Goal: Transaction & Acquisition: Purchase product/service

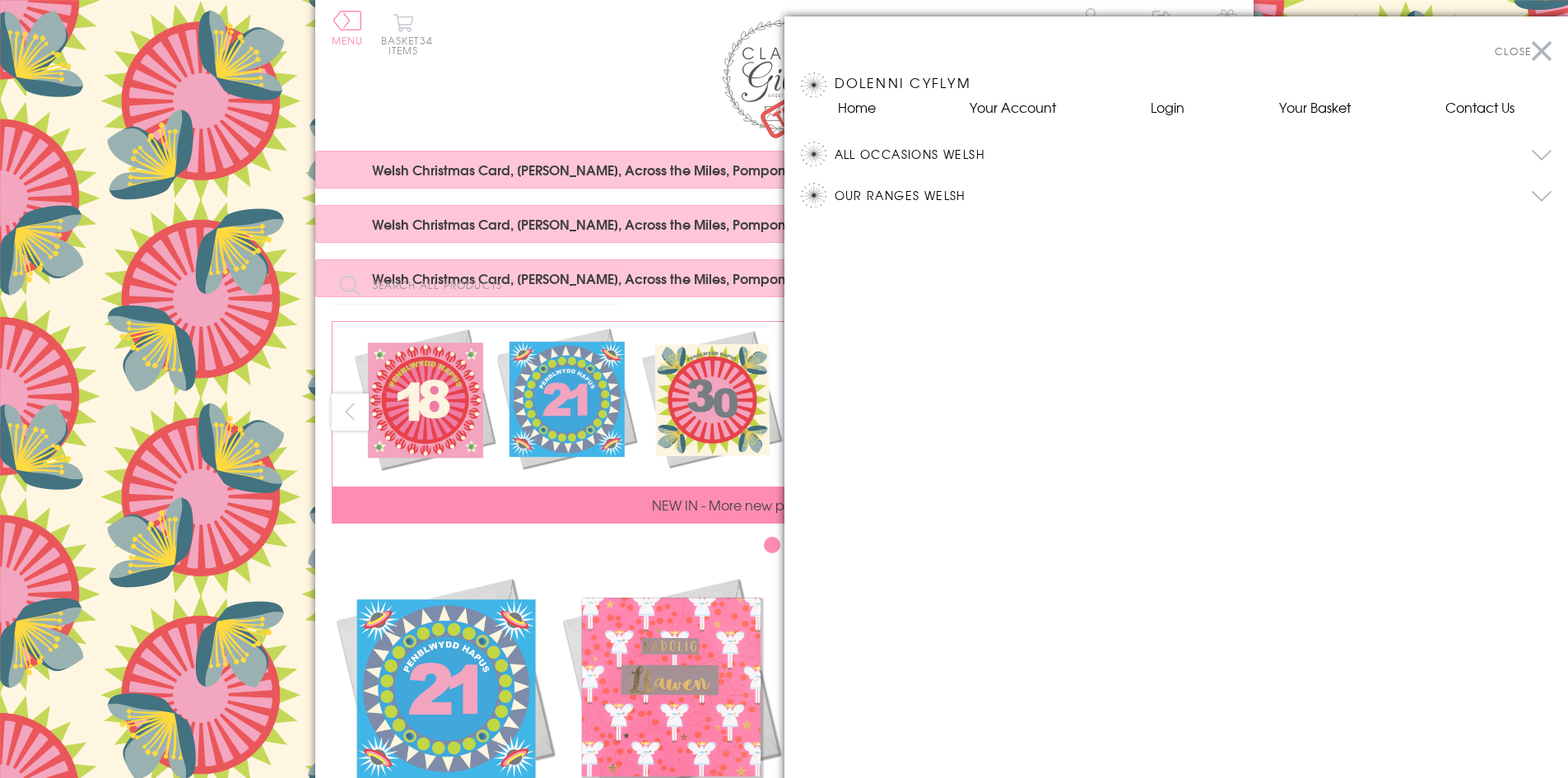
click at [505, 554] on div at bounding box center [784, 389] width 1568 height 778
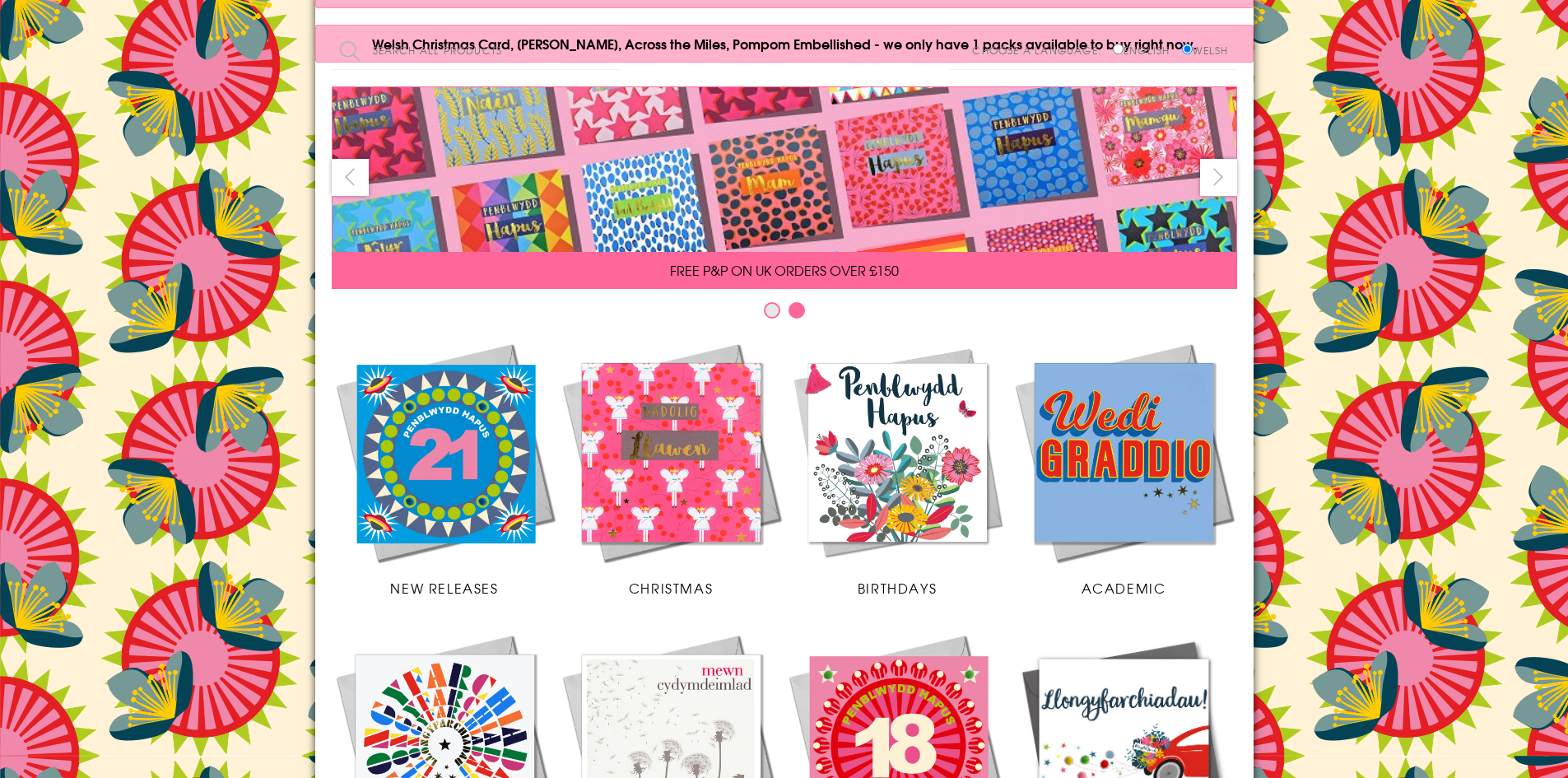
scroll to position [164, 0]
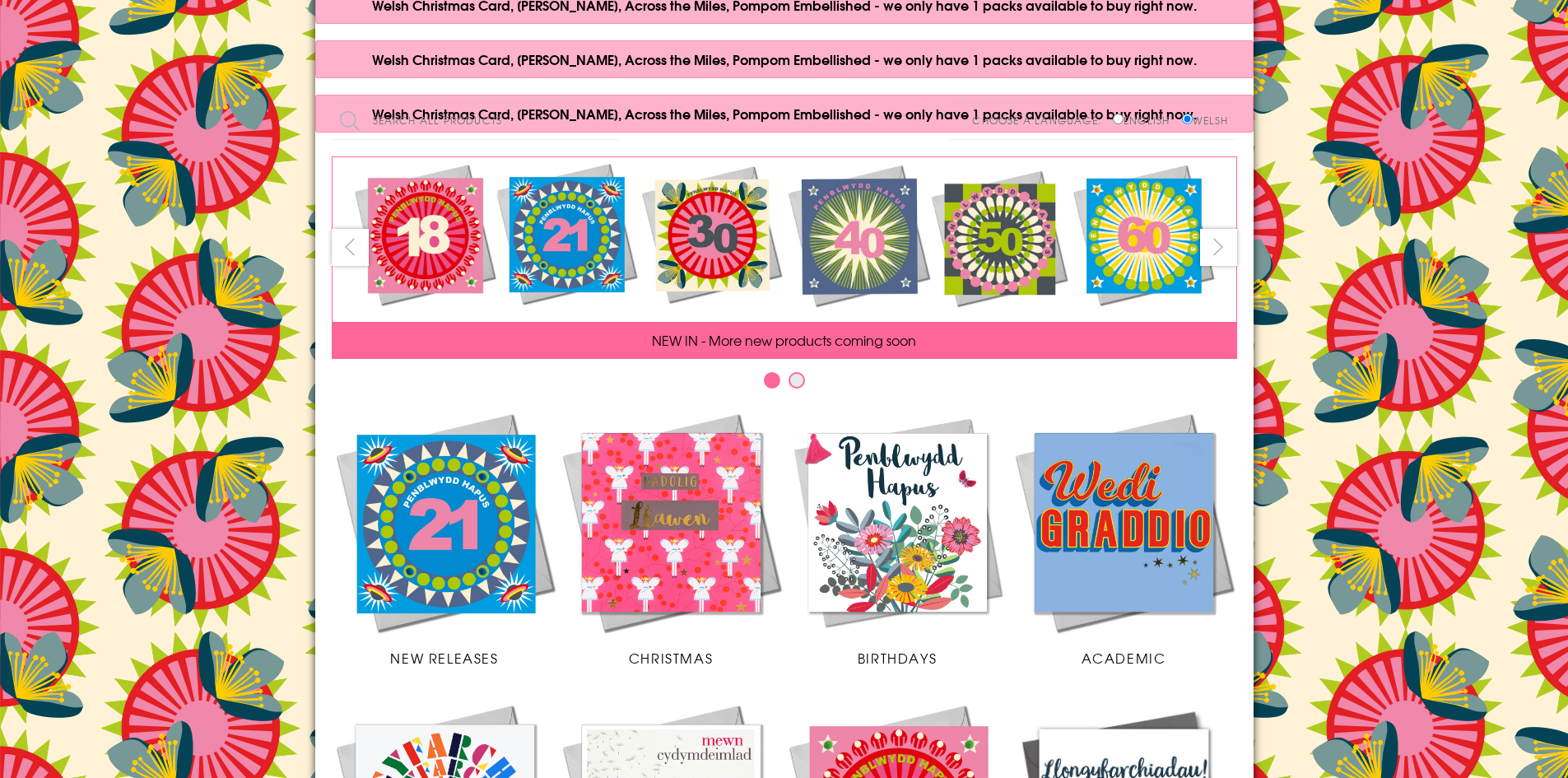
click at [1214, 250] on button "next" at bounding box center [1219, 248] width 37 height 37
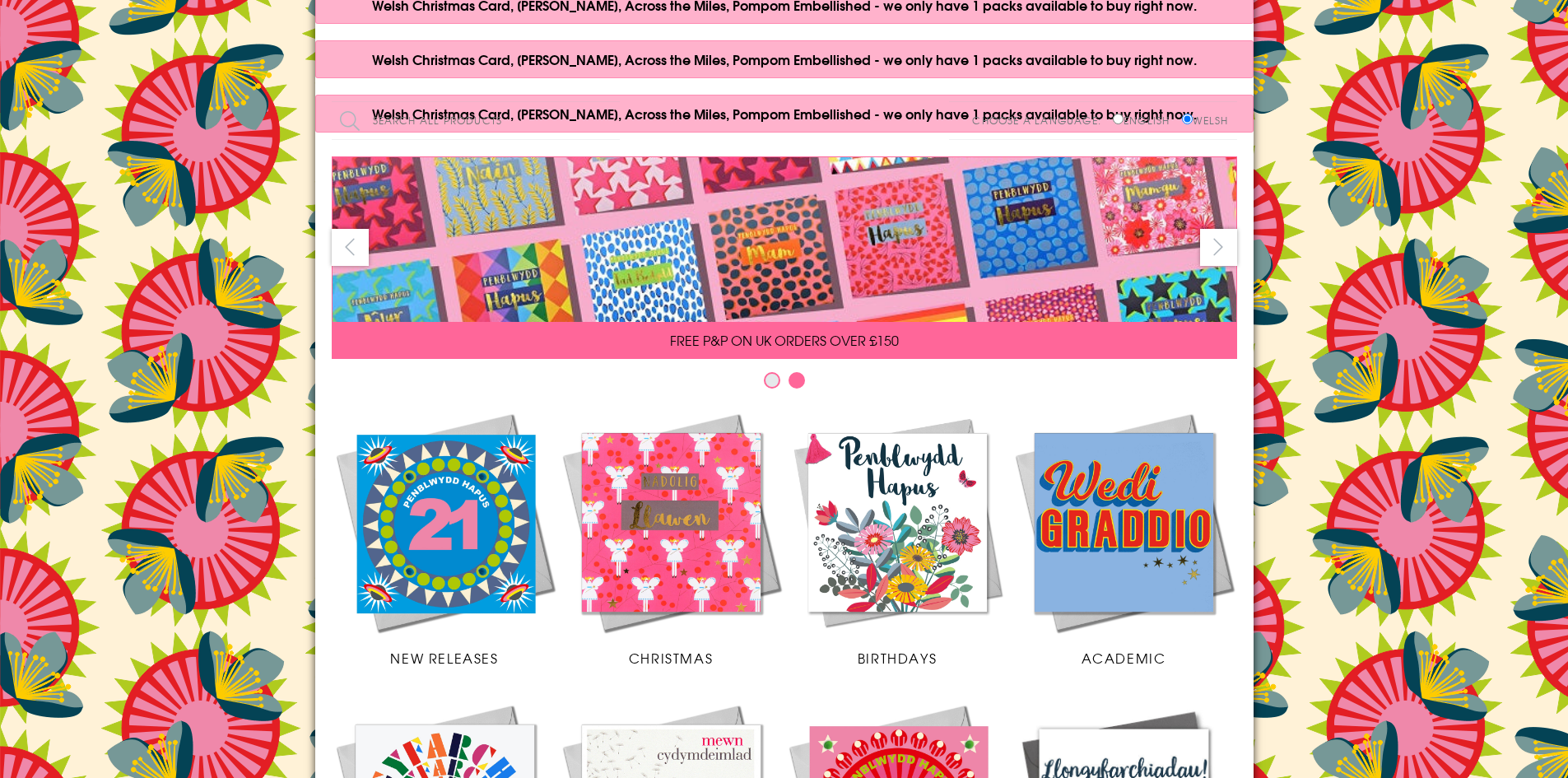
click at [1214, 250] on button "next" at bounding box center [1219, 248] width 37 height 37
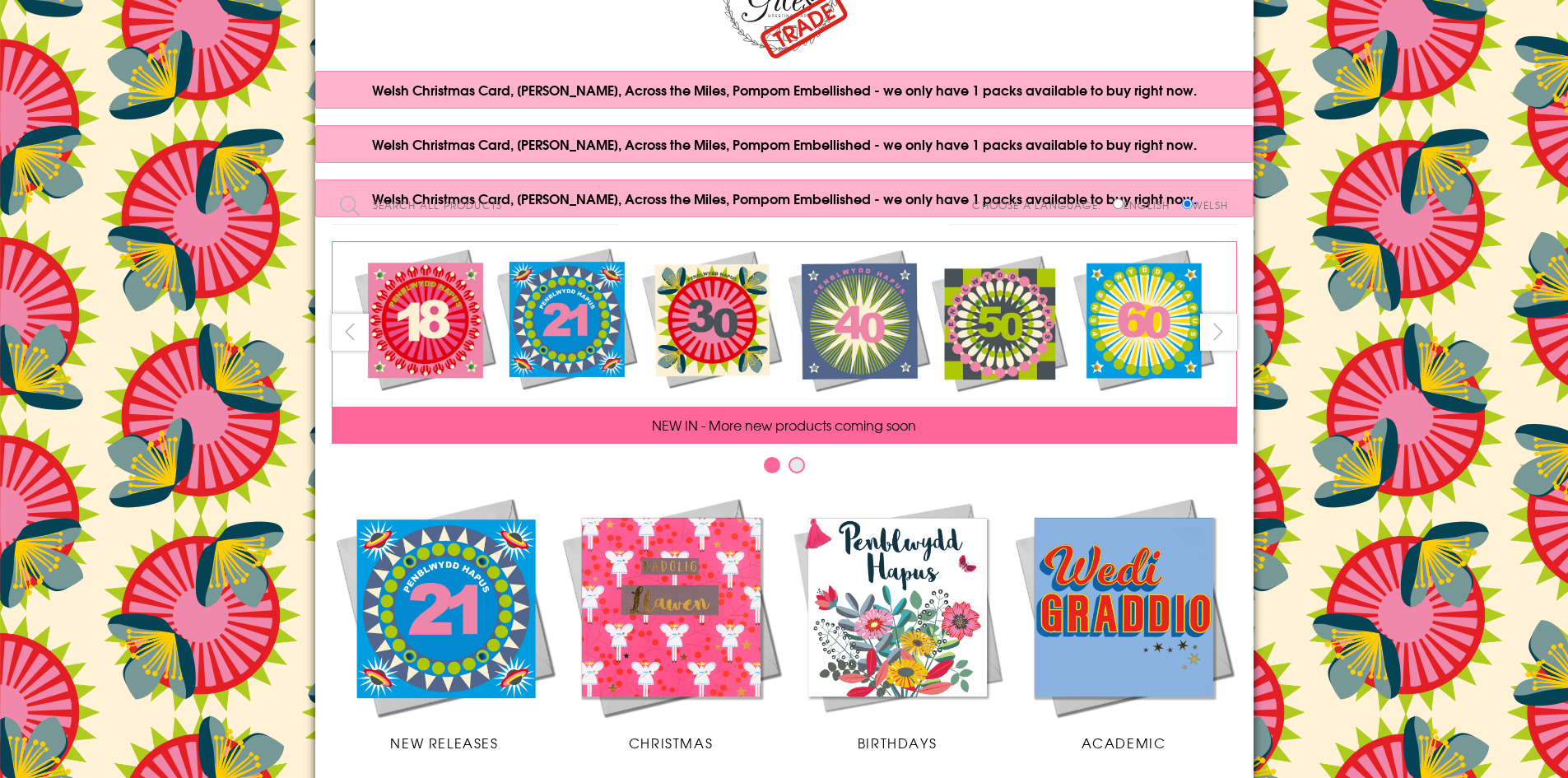
scroll to position [0, 0]
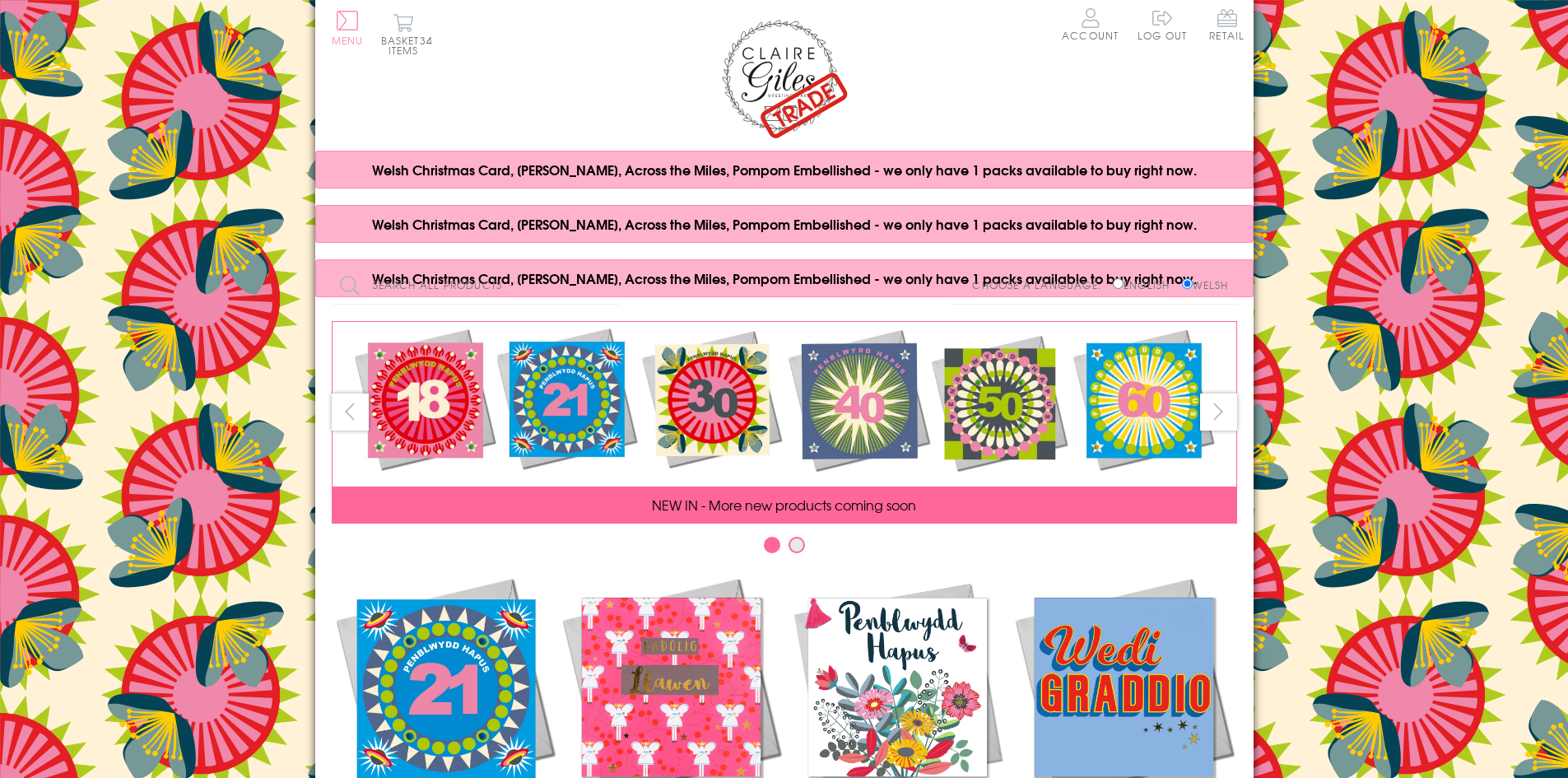
click at [350, 24] on button "Menu" at bounding box center [347, 27] width 32 height 34
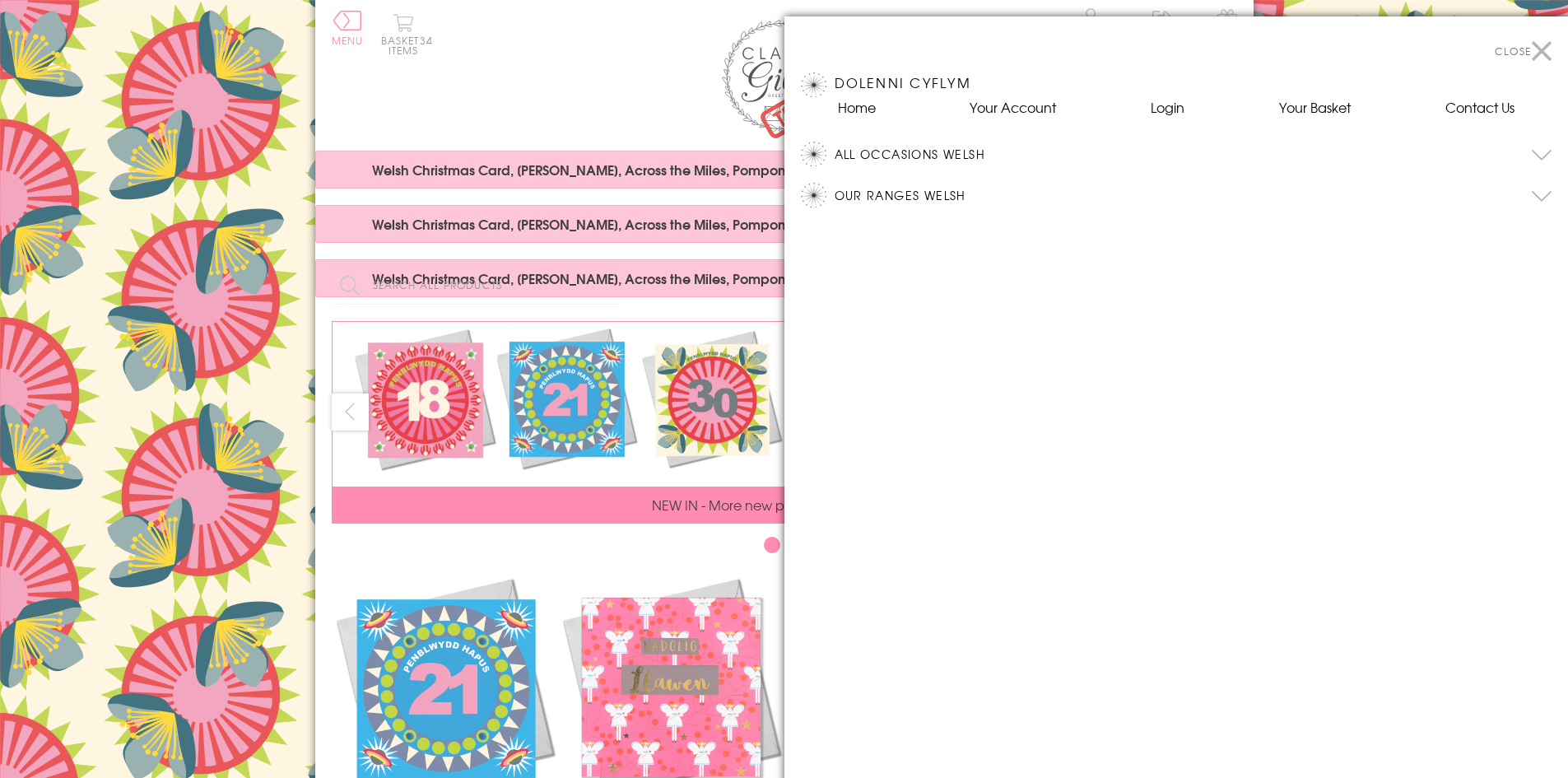
click at [825, 156] on h2 "All Occasions Welsh" at bounding box center [1177, 154] width 751 height 41
click at [881, 155] on button "All Occasions Welsh" at bounding box center [1193, 154] width 718 height 24
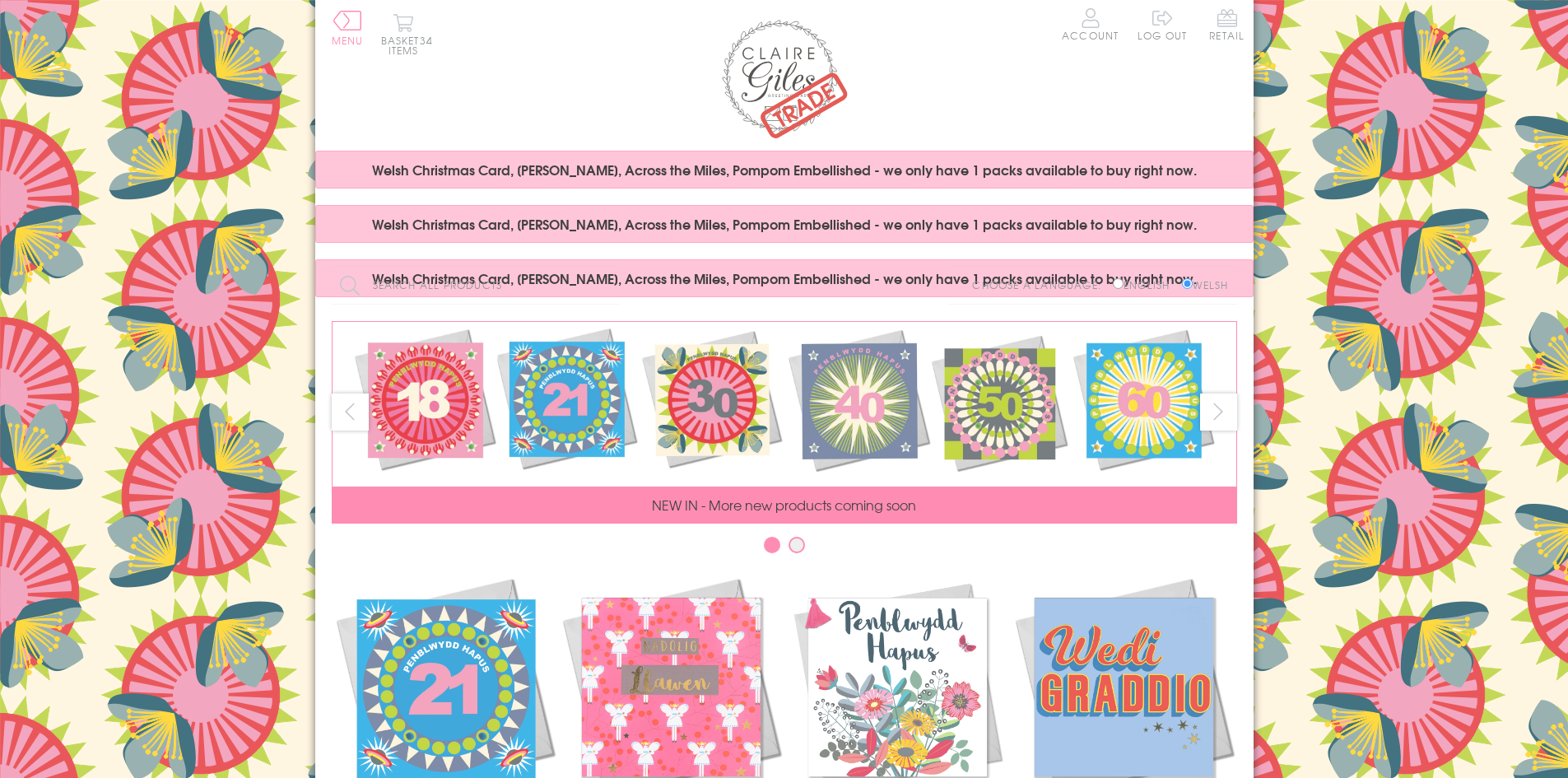
click at [349, 21] on div at bounding box center [784, 389] width 1568 height 778
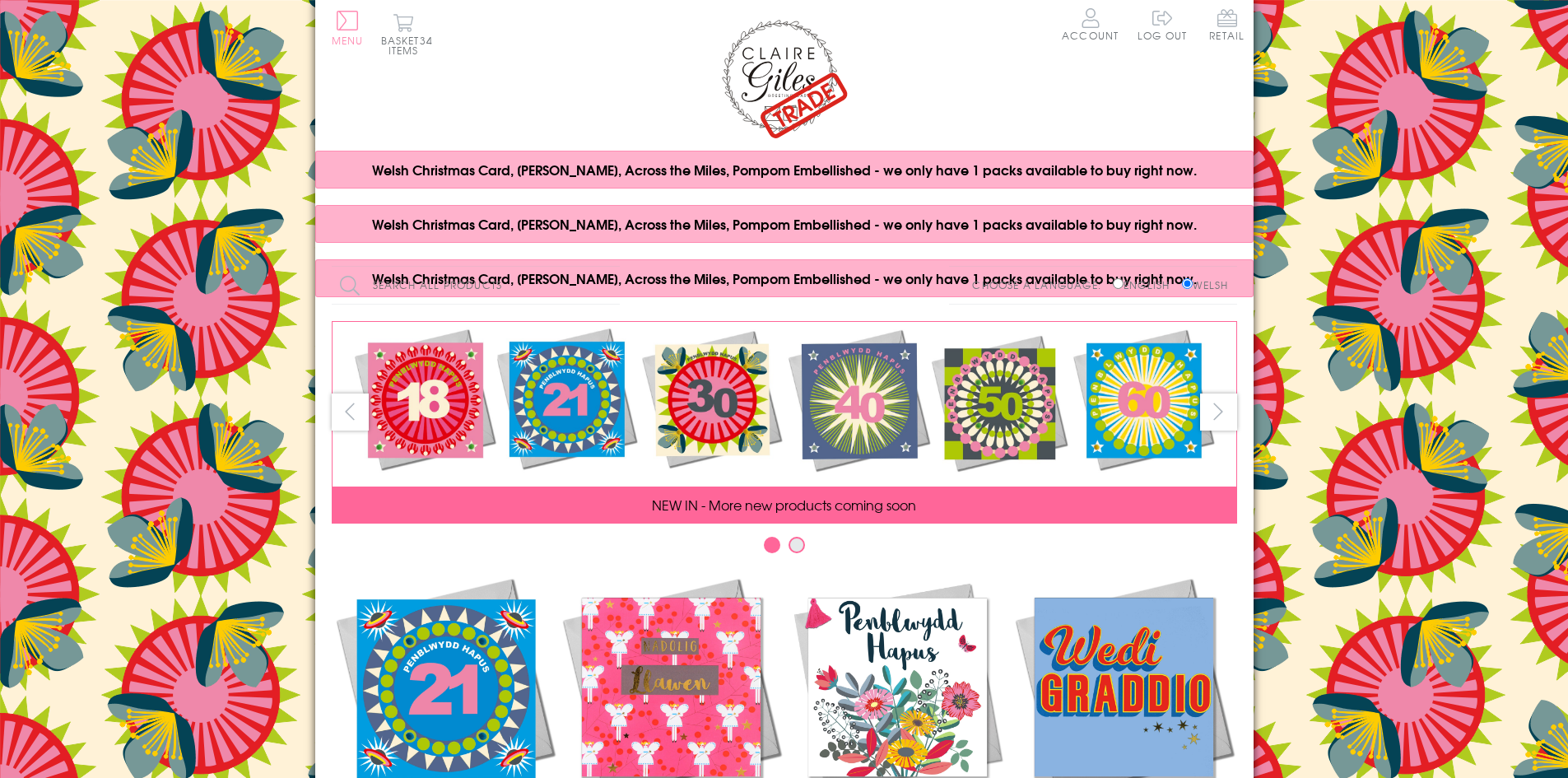
click at [351, 34] on span "Menu" at bounding box center [347, 40] width 32 height 15
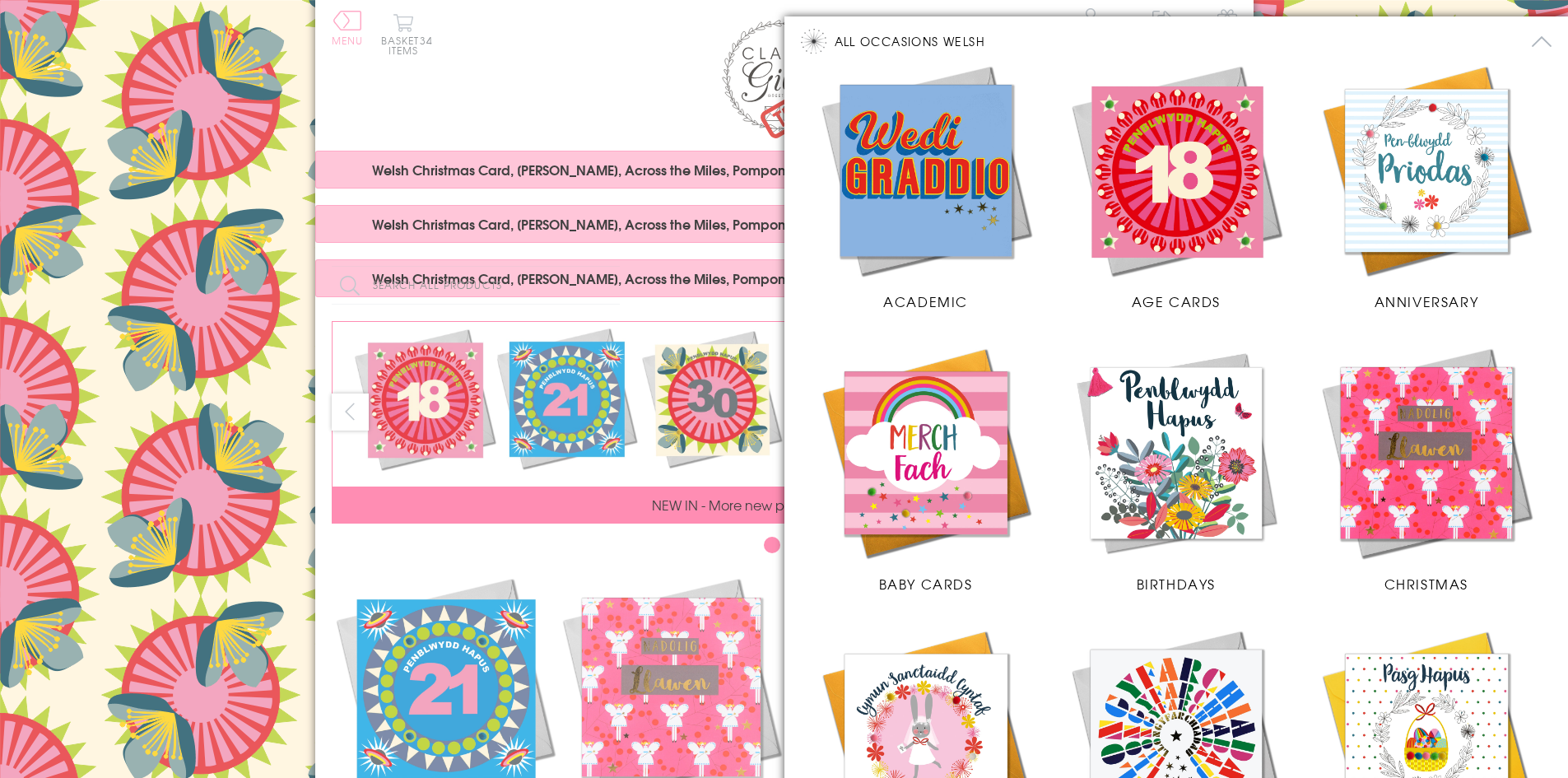
scroll to position [164, 0]
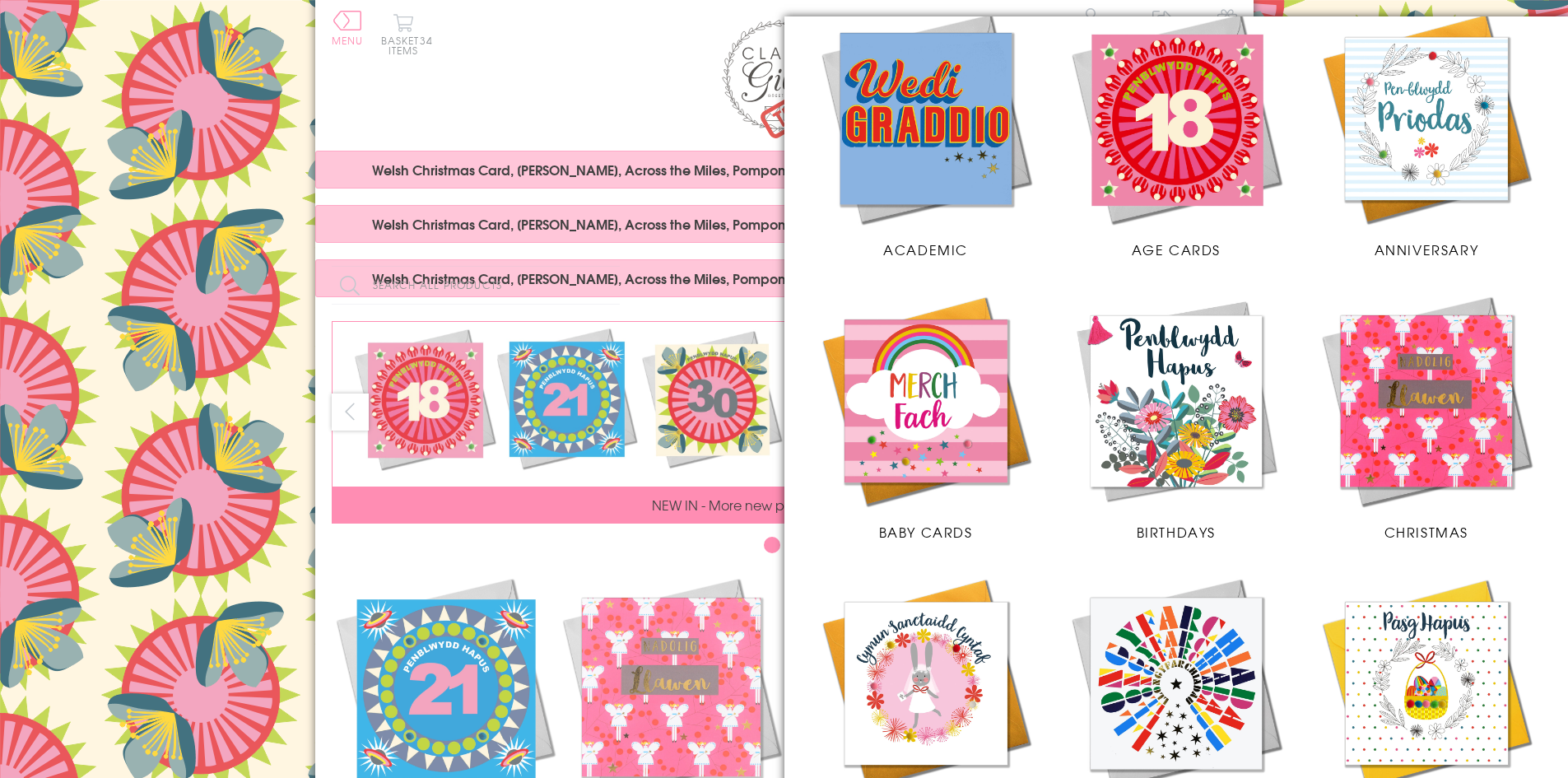
click at [1429, 431] on img at bounding box center [1426, 401] width 217 height 217
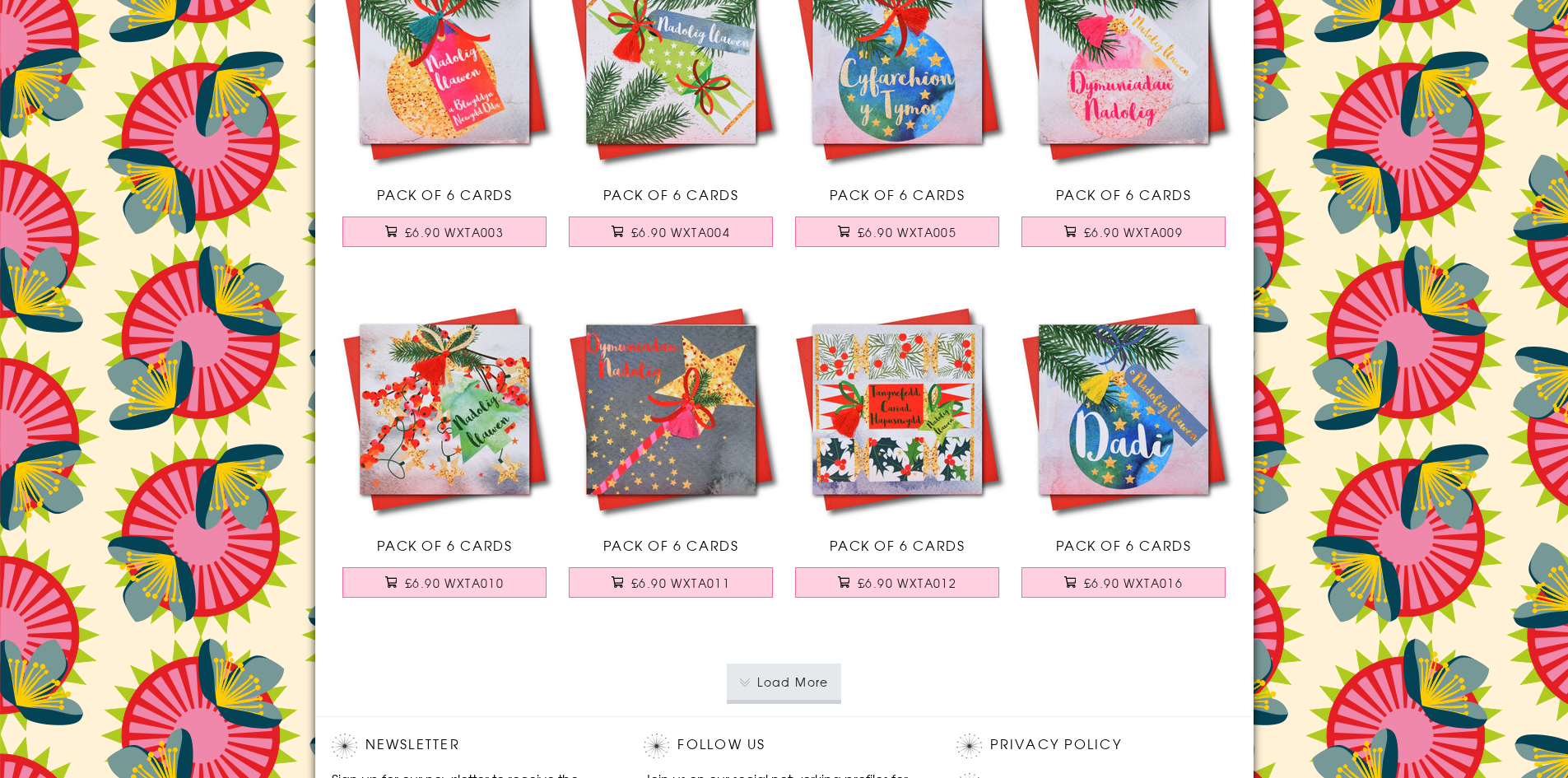
scroll to position [3212, 0]
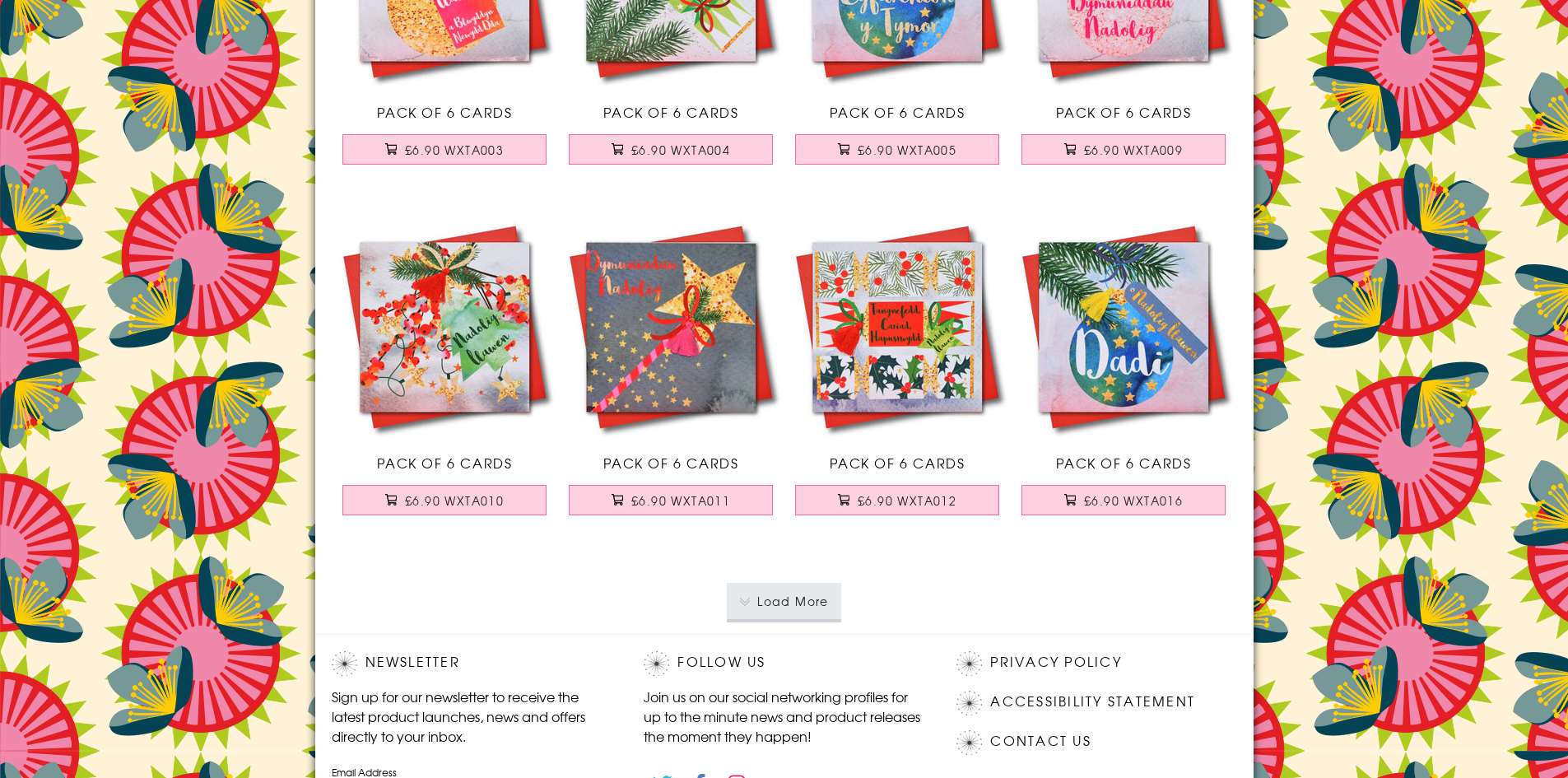
click at [822, 606] on button "Load More" at bounding box center [784, 601] width 114 height 36
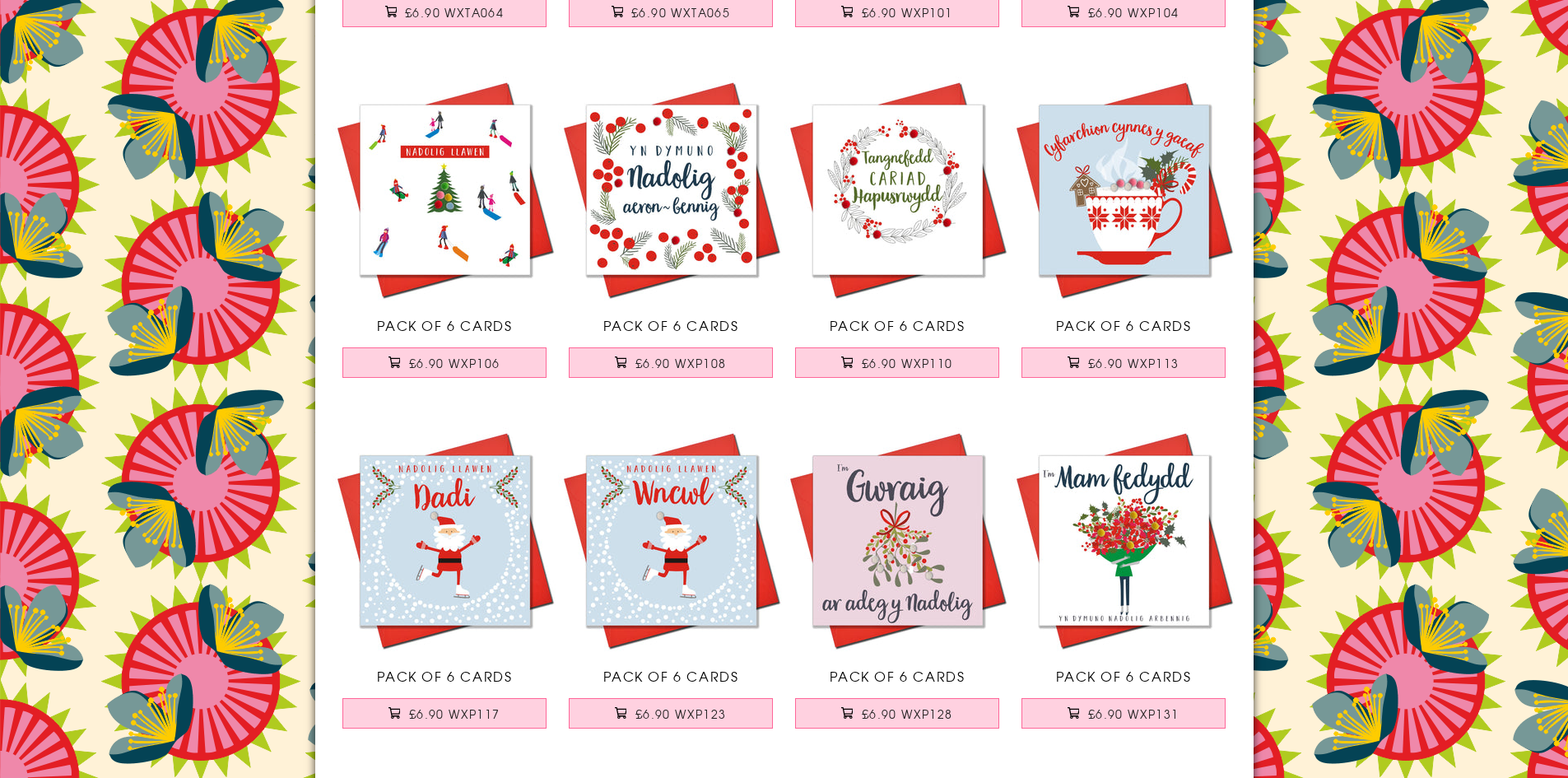
scroll to position [6177, 0]
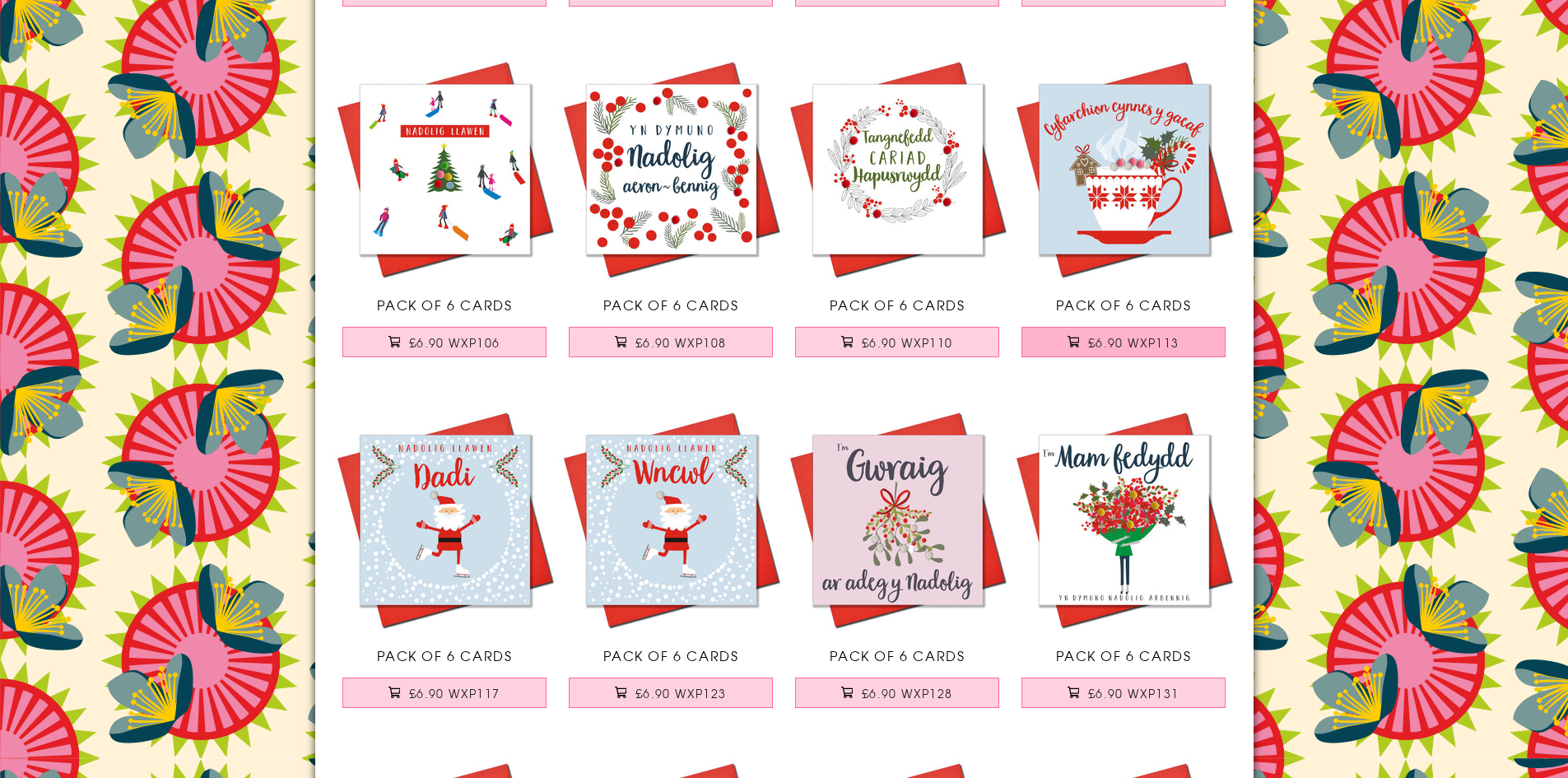
click at [1156, 337] on span "£6.90 WXP113" at bounding box center [1134, 343] width 91 height 17
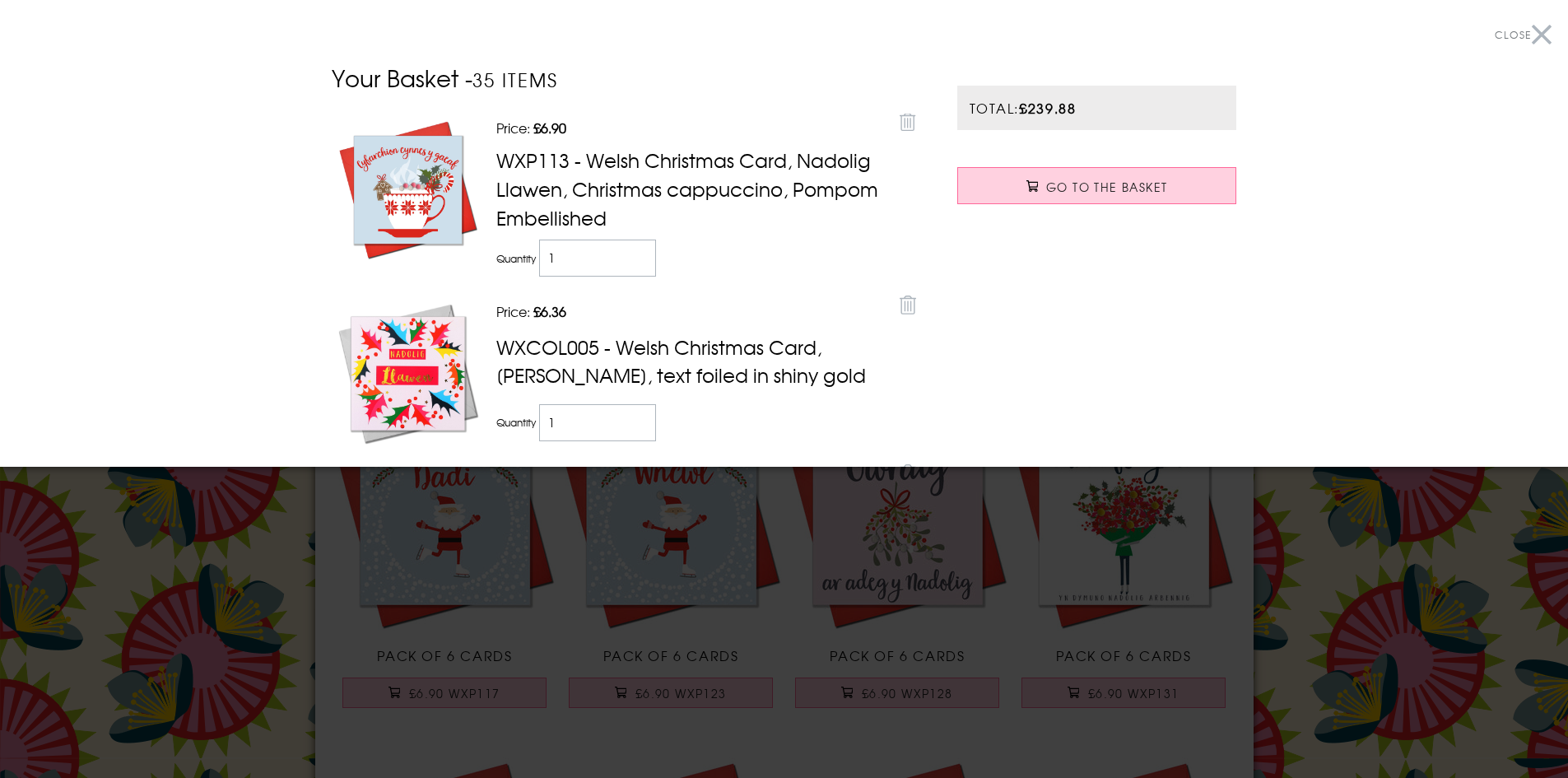
click at [1534, 34] on button "Close" at bounding box center [1523, 35] width 57 height 37
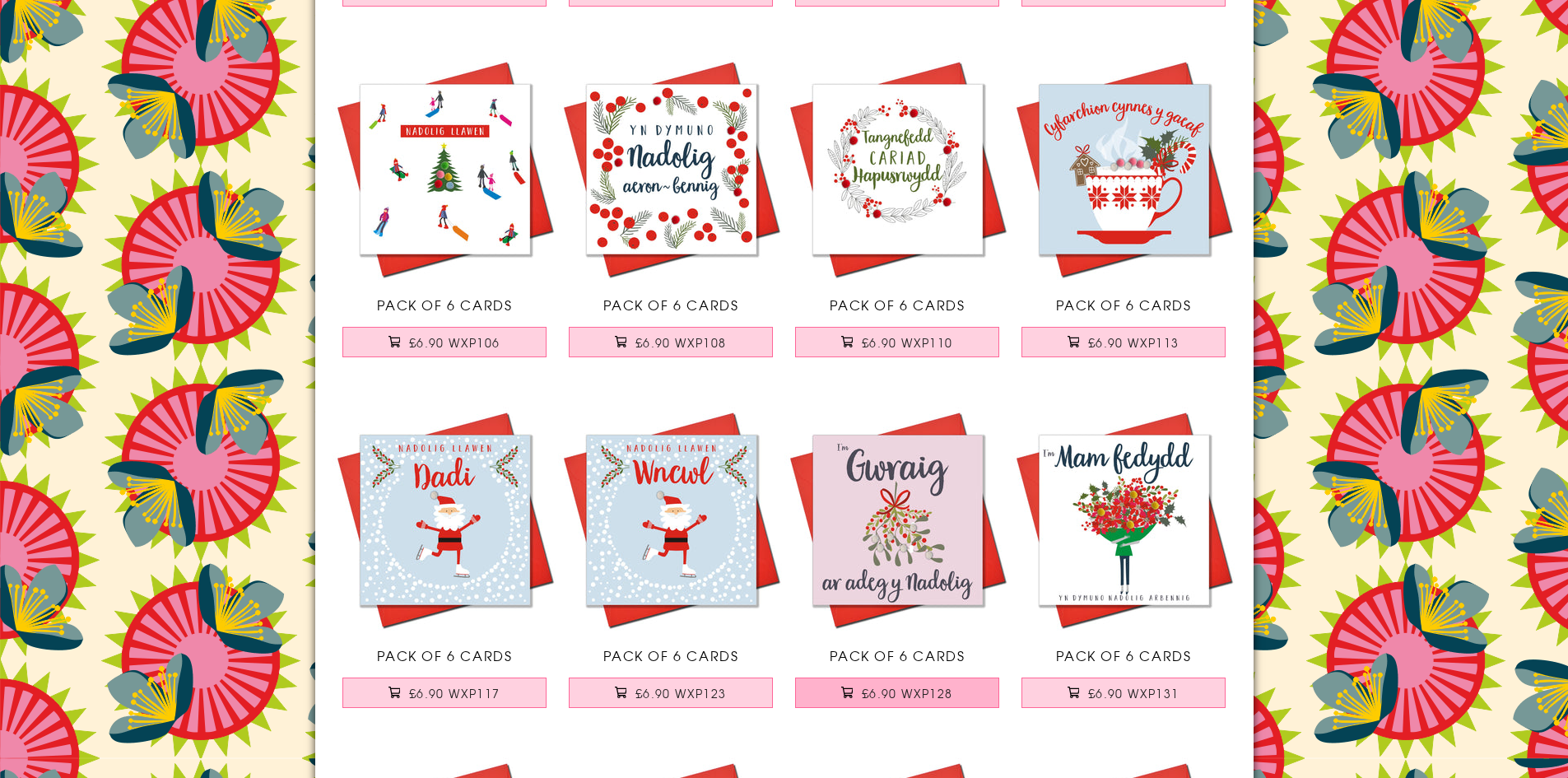
click at [961, 692] on button "£6.90 WXP128" at bounding box center [897, 693] width 204 height 30
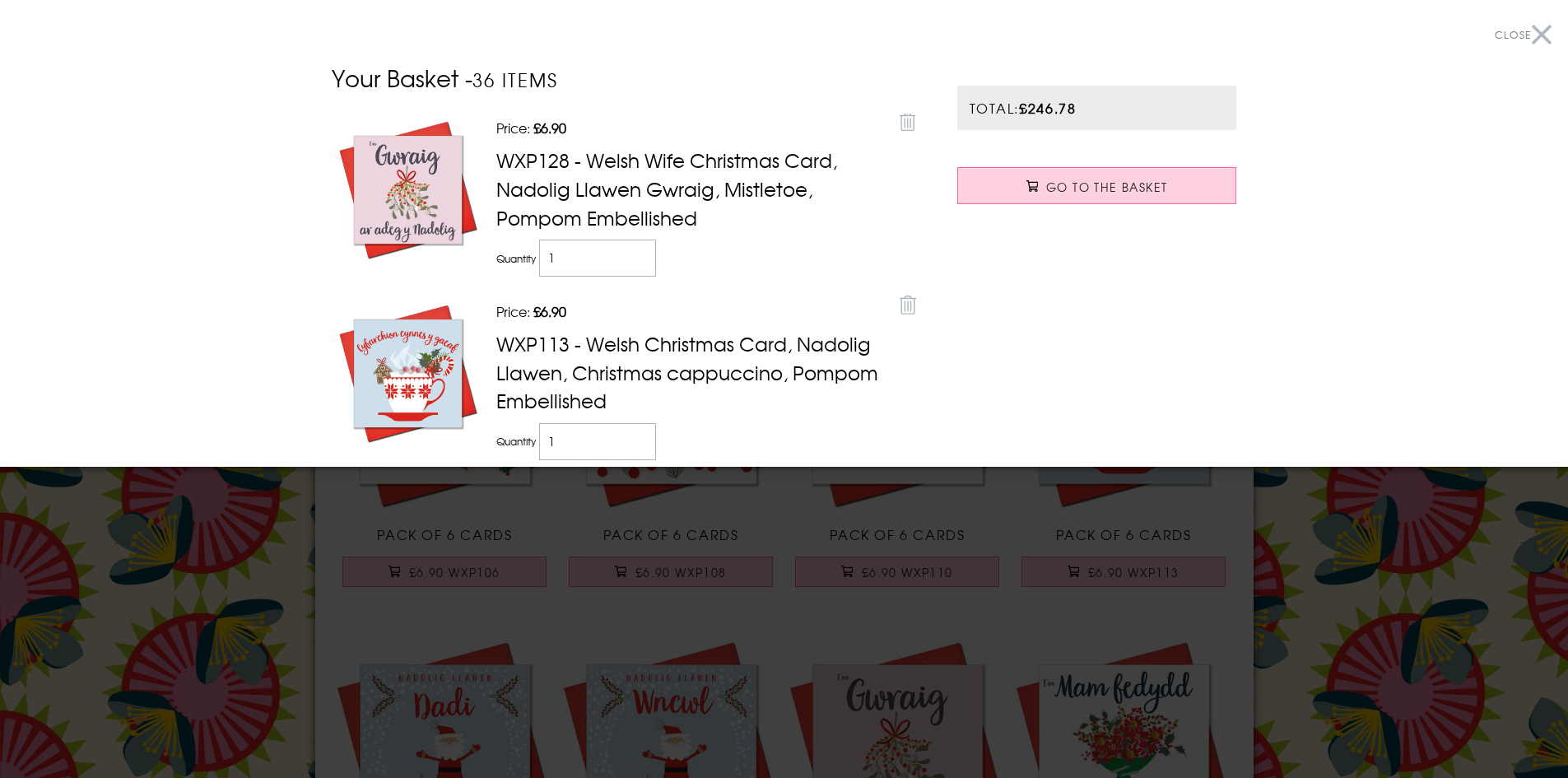
scroll to position [5930, 0]
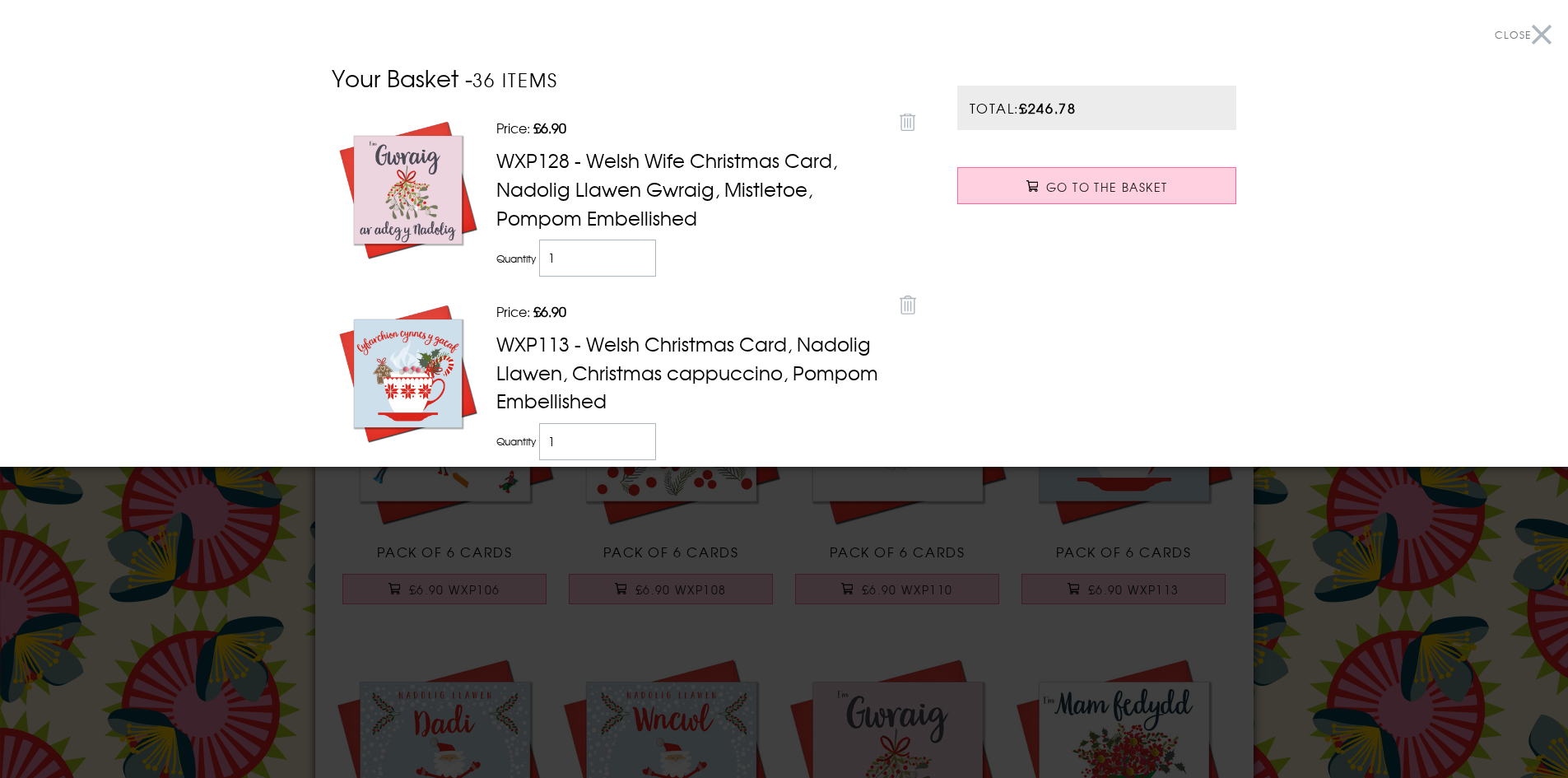
click at [1526, 36] on button "Close" at bounding box center [1523, 35] width 57 height 37
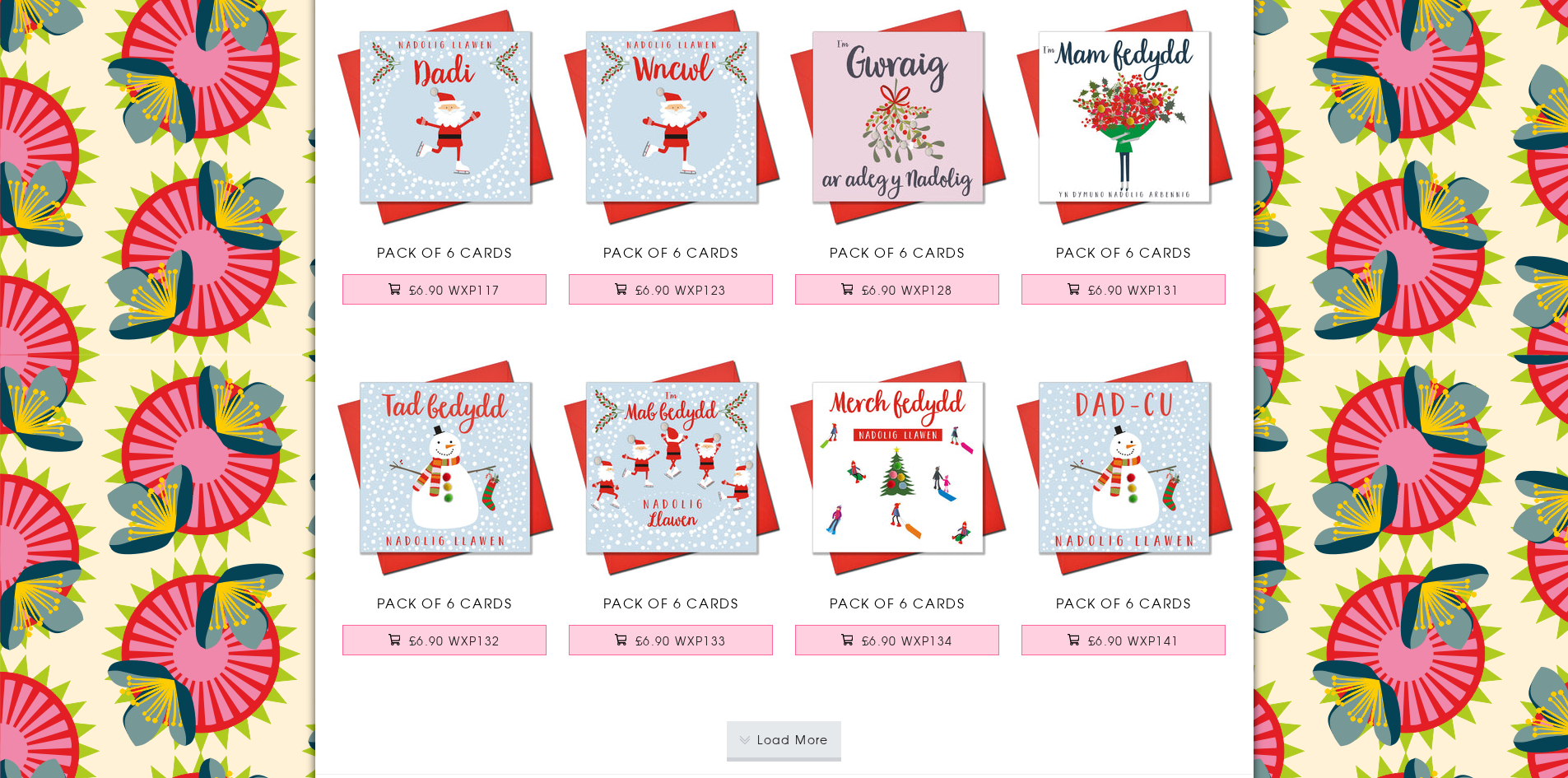
scroll to position [6753, 0]
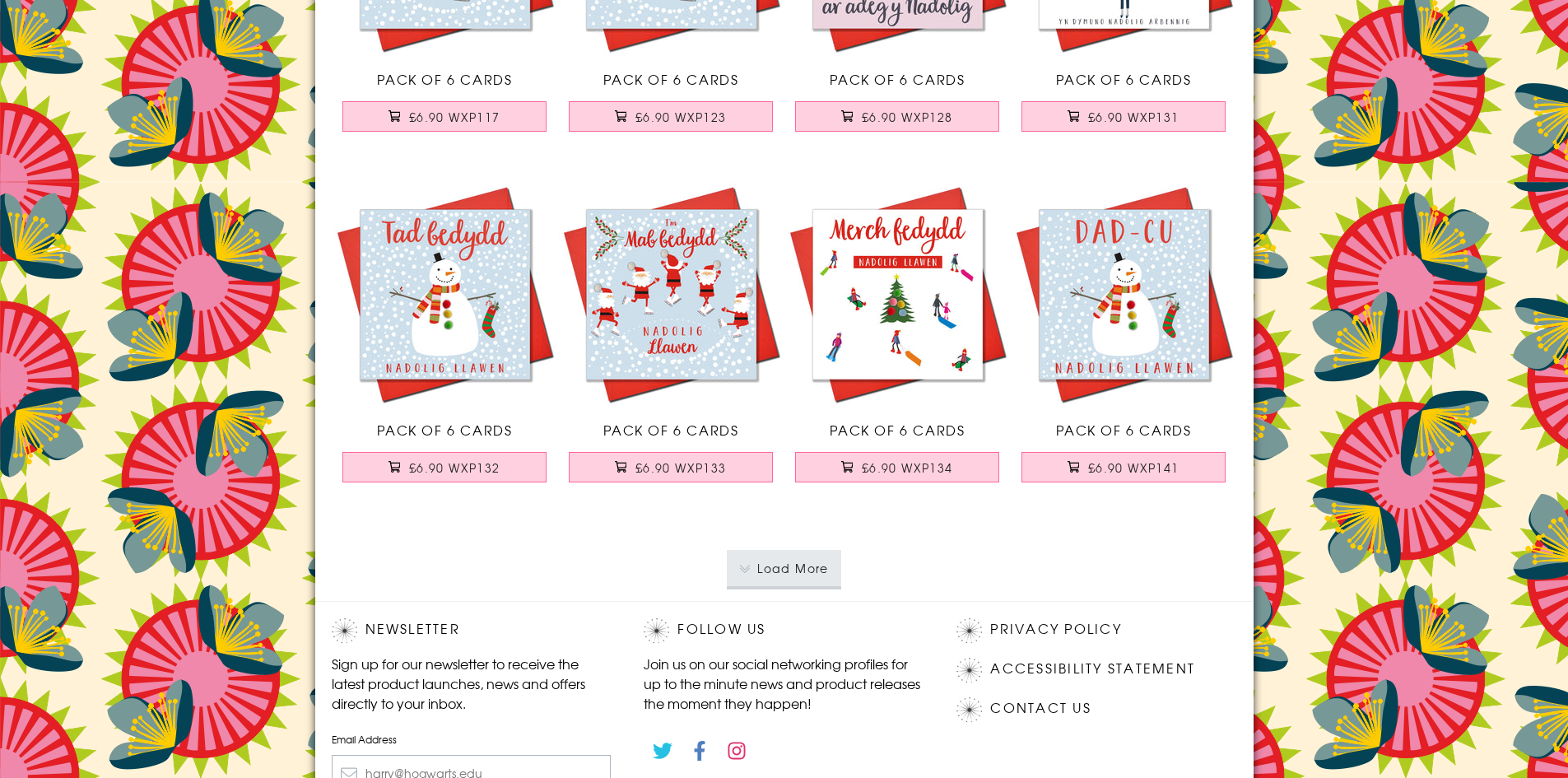
click at [819, 565] on button "Load More" at bounding box center [784, 568] width 114 height 36
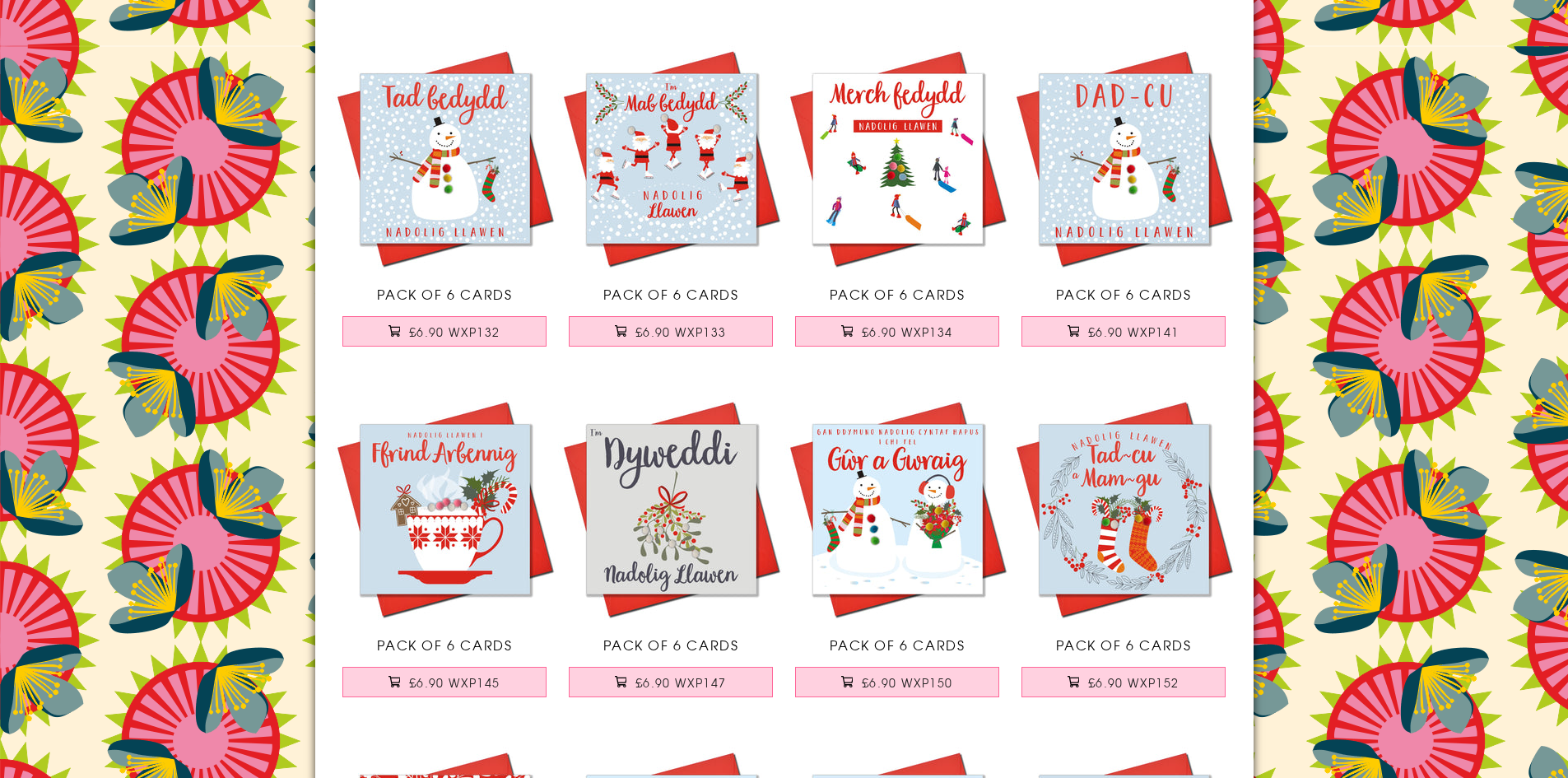
scroll to position [6919, 0]
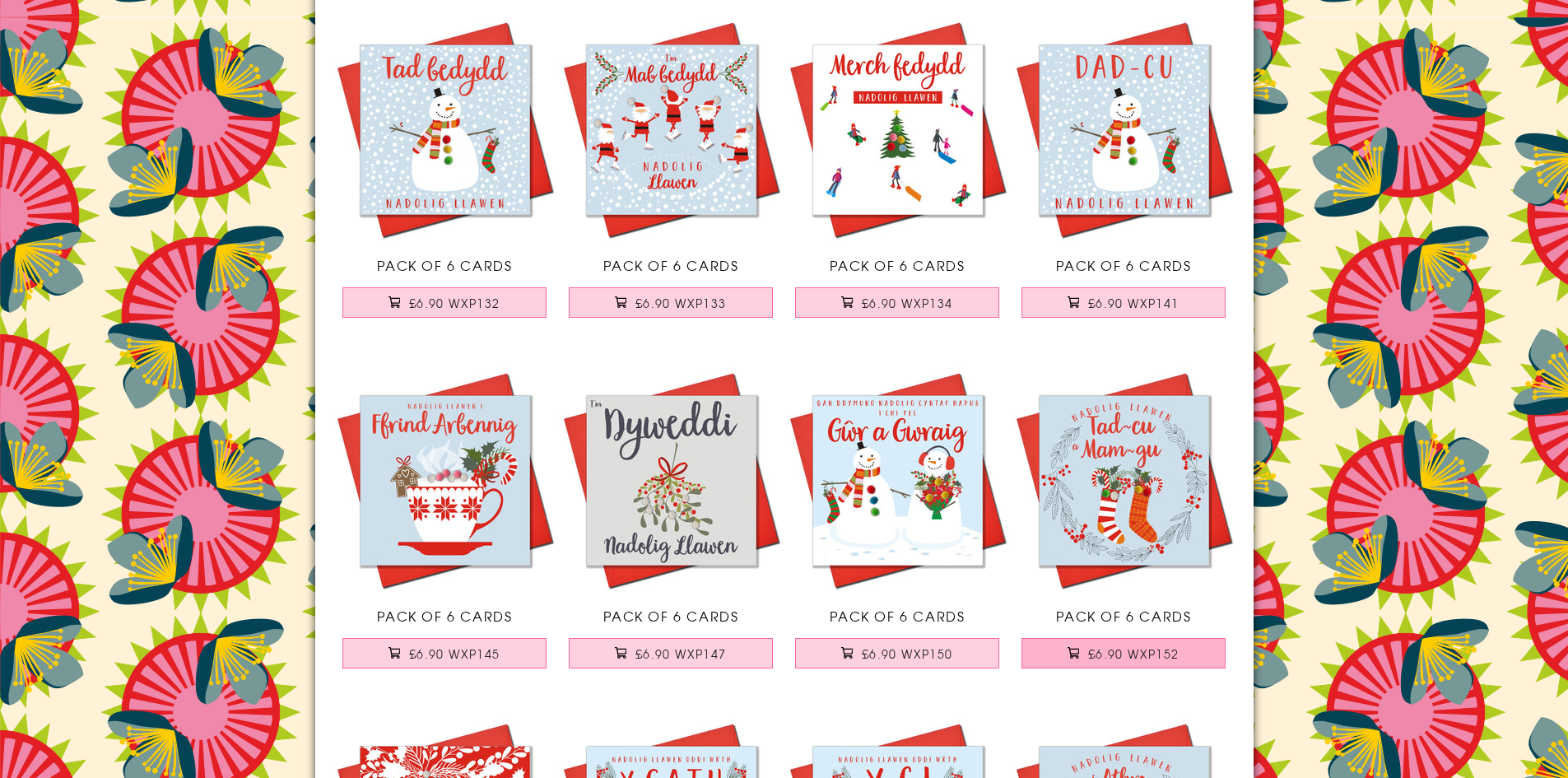
click at [1180, 649] on button "£6.90 WXP152" at bounding box center [1123, 653] width 204 height 30
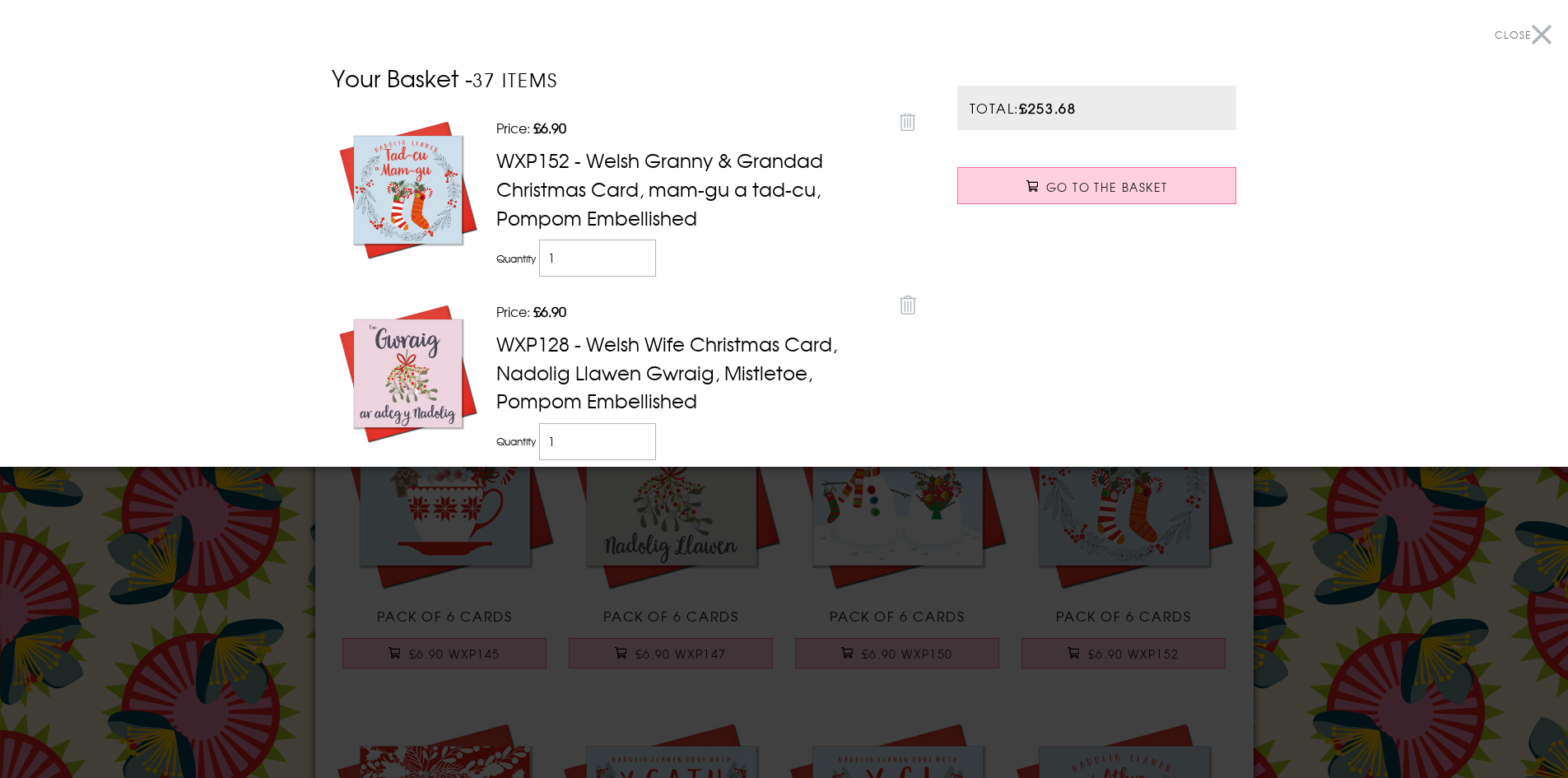
click at [1526, 37] on button "Close" at bounding box center [1523, 35] width 57 height 37
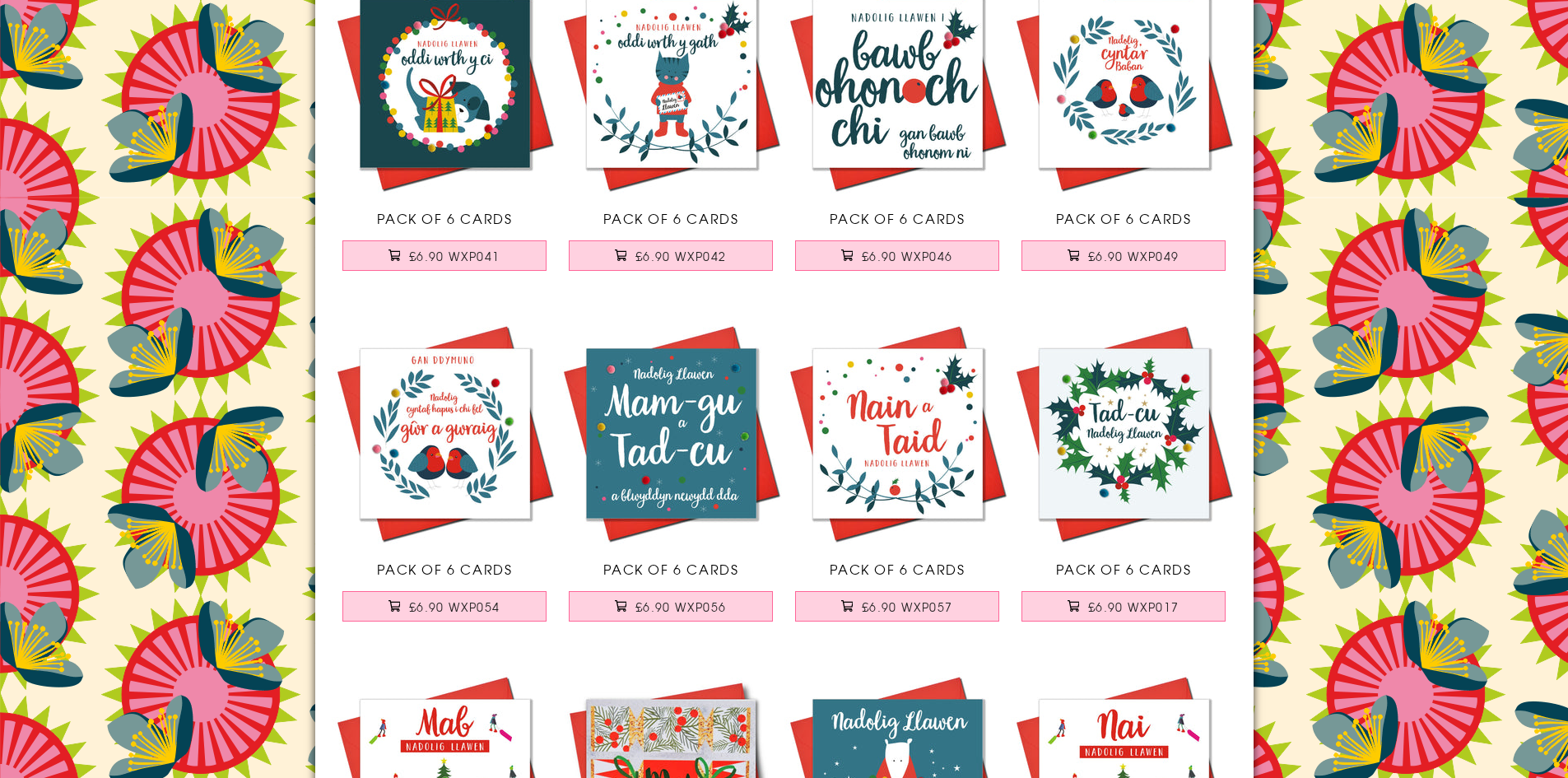
scroll to position [8730, 0]
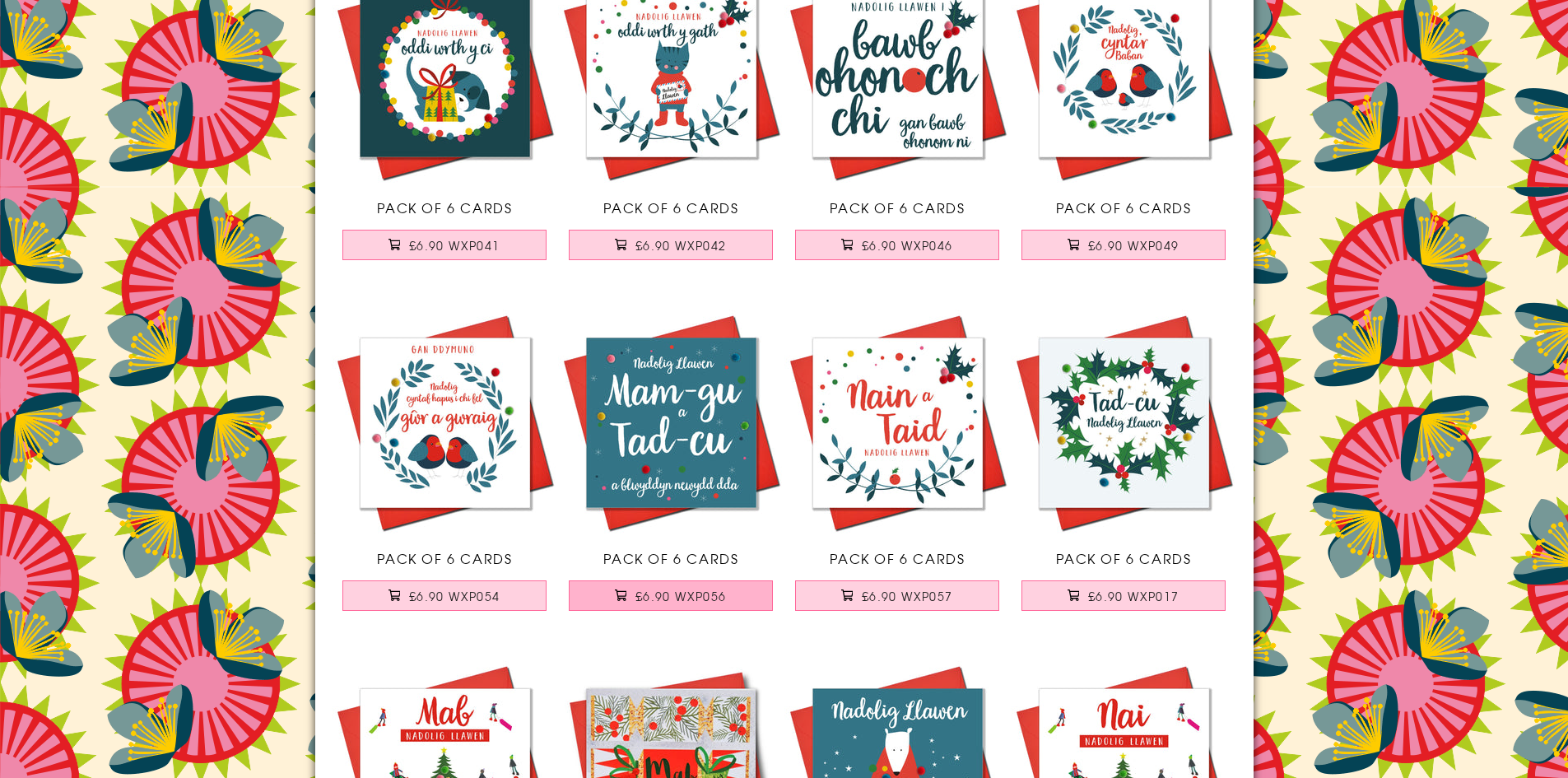
click at [717, 592] on span "£6.90 WXP056" at bounding box center [681, 596] width 91 height 17
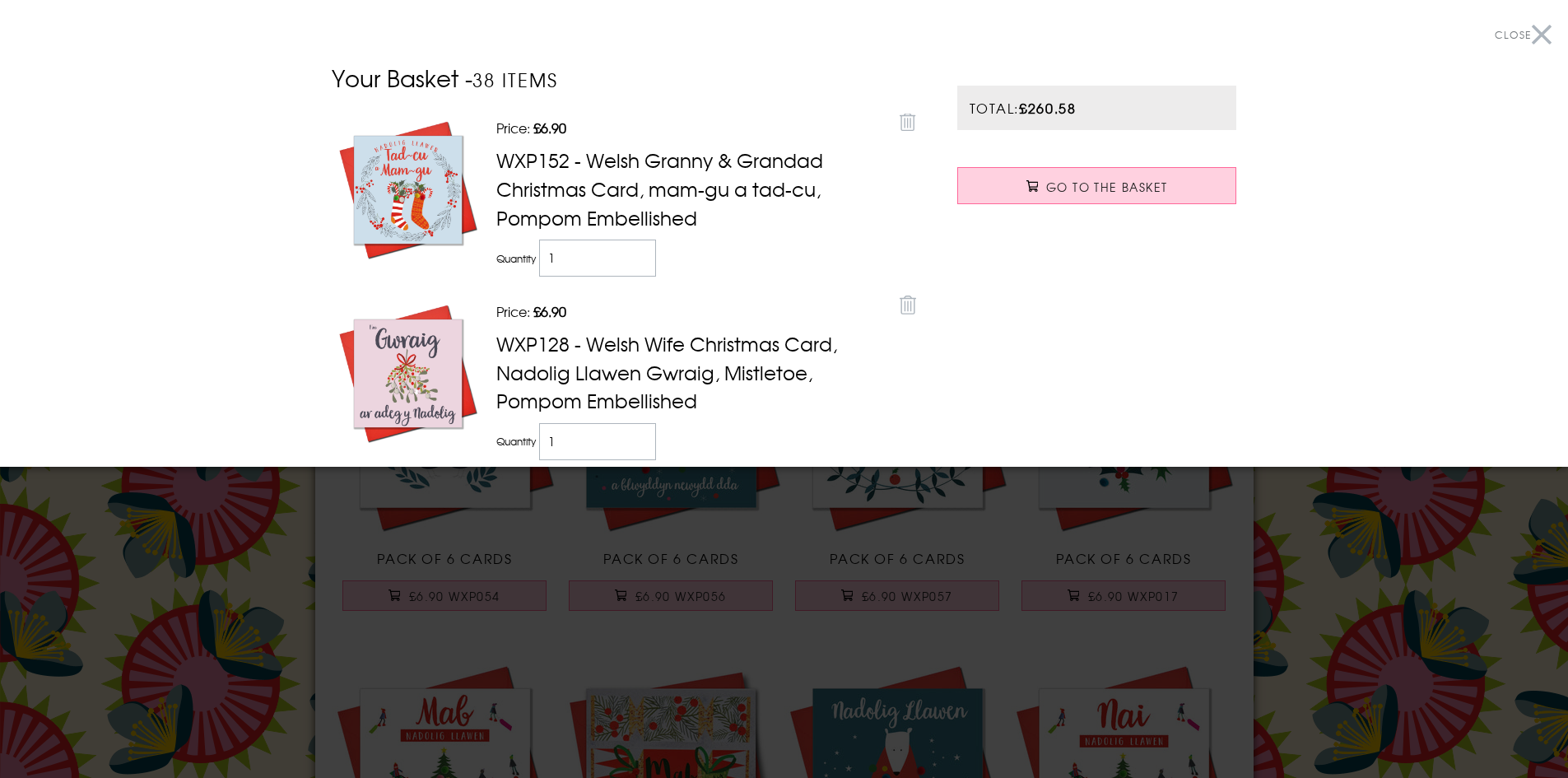
click at [1526, 35] on button "Close" at bounding box center [1523, 35] width 57 height 37
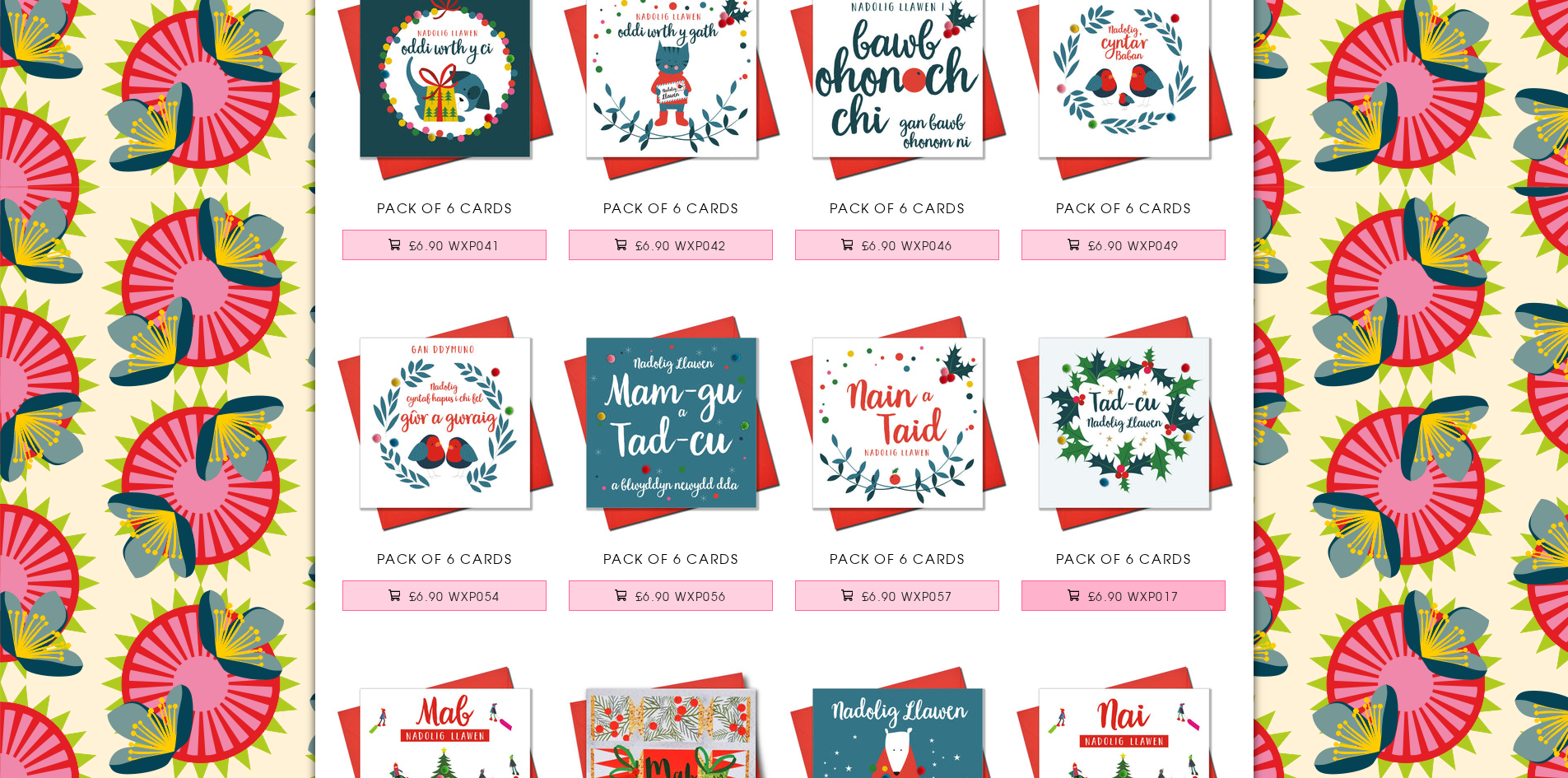
click at [1156, 596] on span "£6.90 WXP017" at bounding box center [1134, 596] width 91 height 17
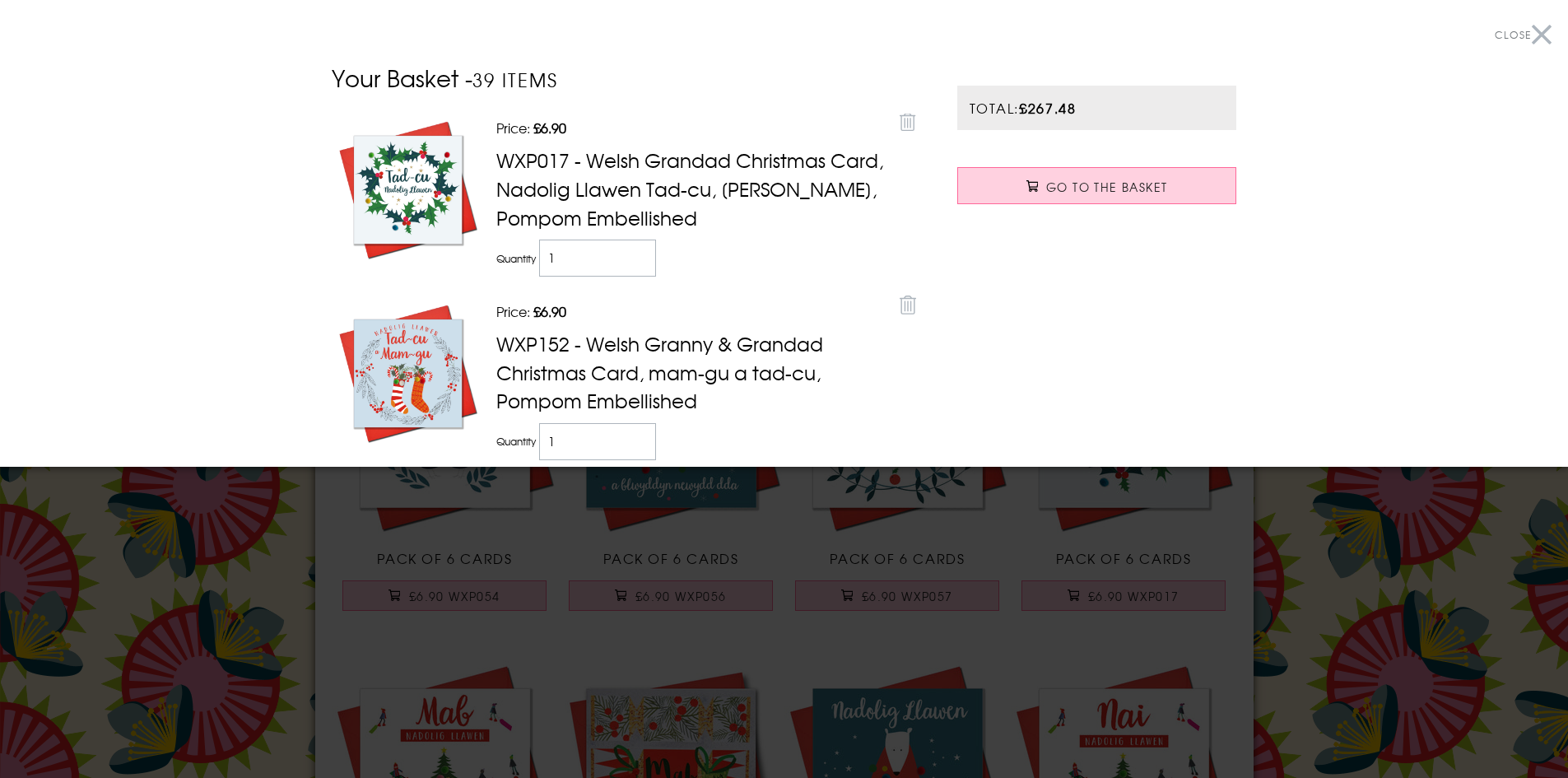
drag, startPoint x: 1526, startPoint y: 34, endPoint x: 1546, endPoint y: 20, distance: 24.4
click at [1530, 31] on button "Close" at bounding box center [1523, 35] width 57 height 37
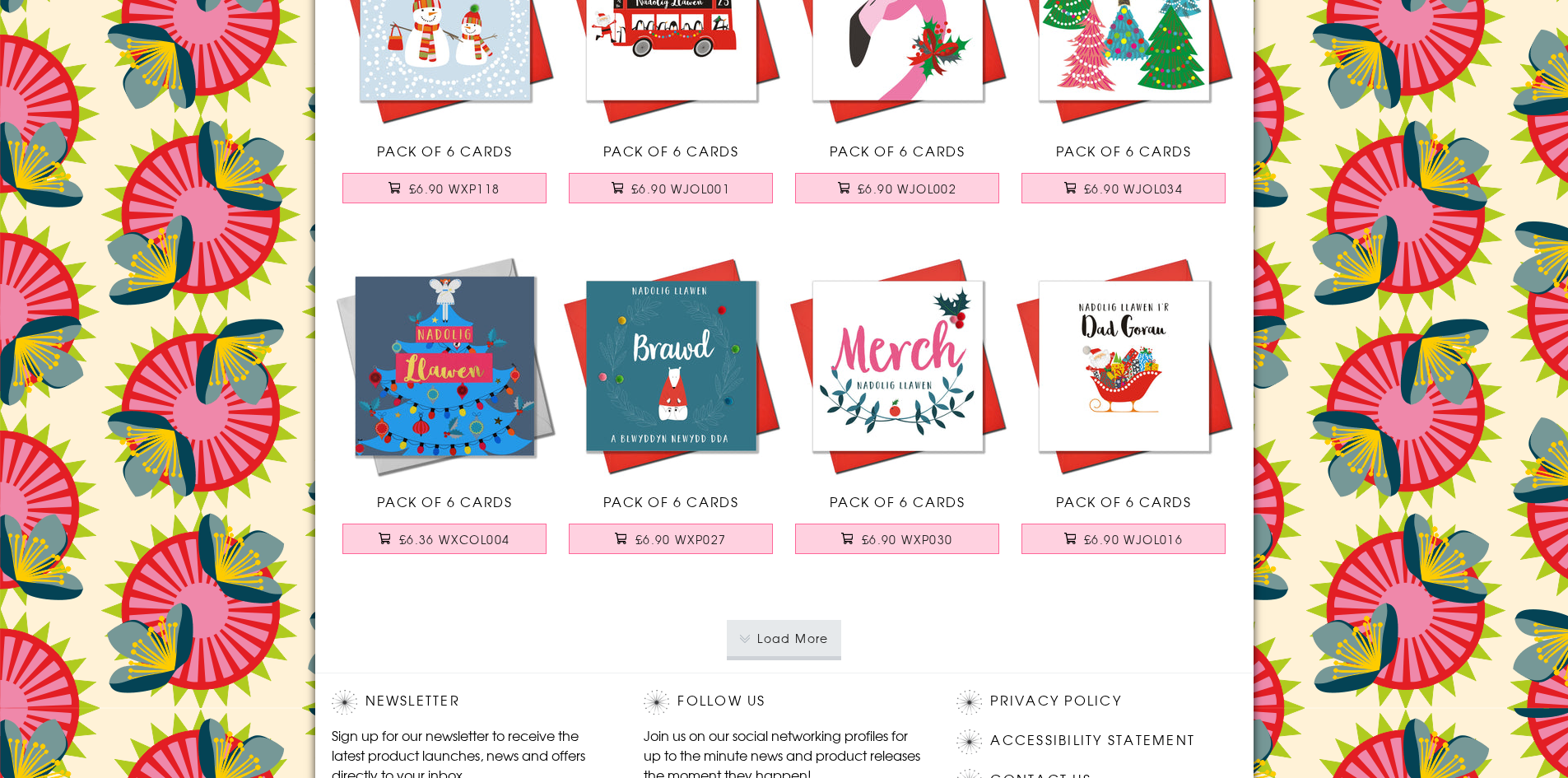
scroll to position [10295, 0]
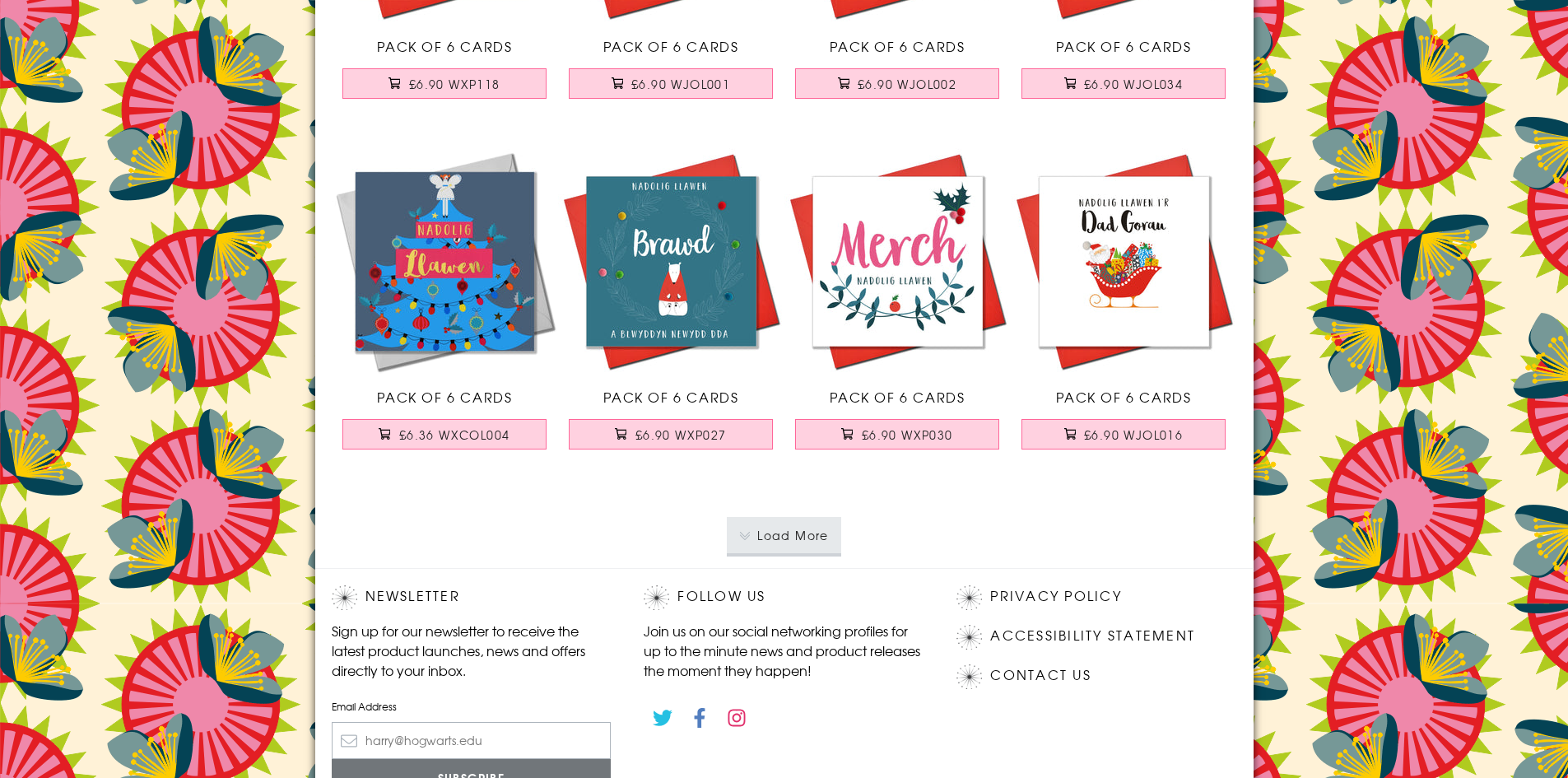
click at [787, 534] on button "Load More" at bounding box center [784, 535] width 114 height 36
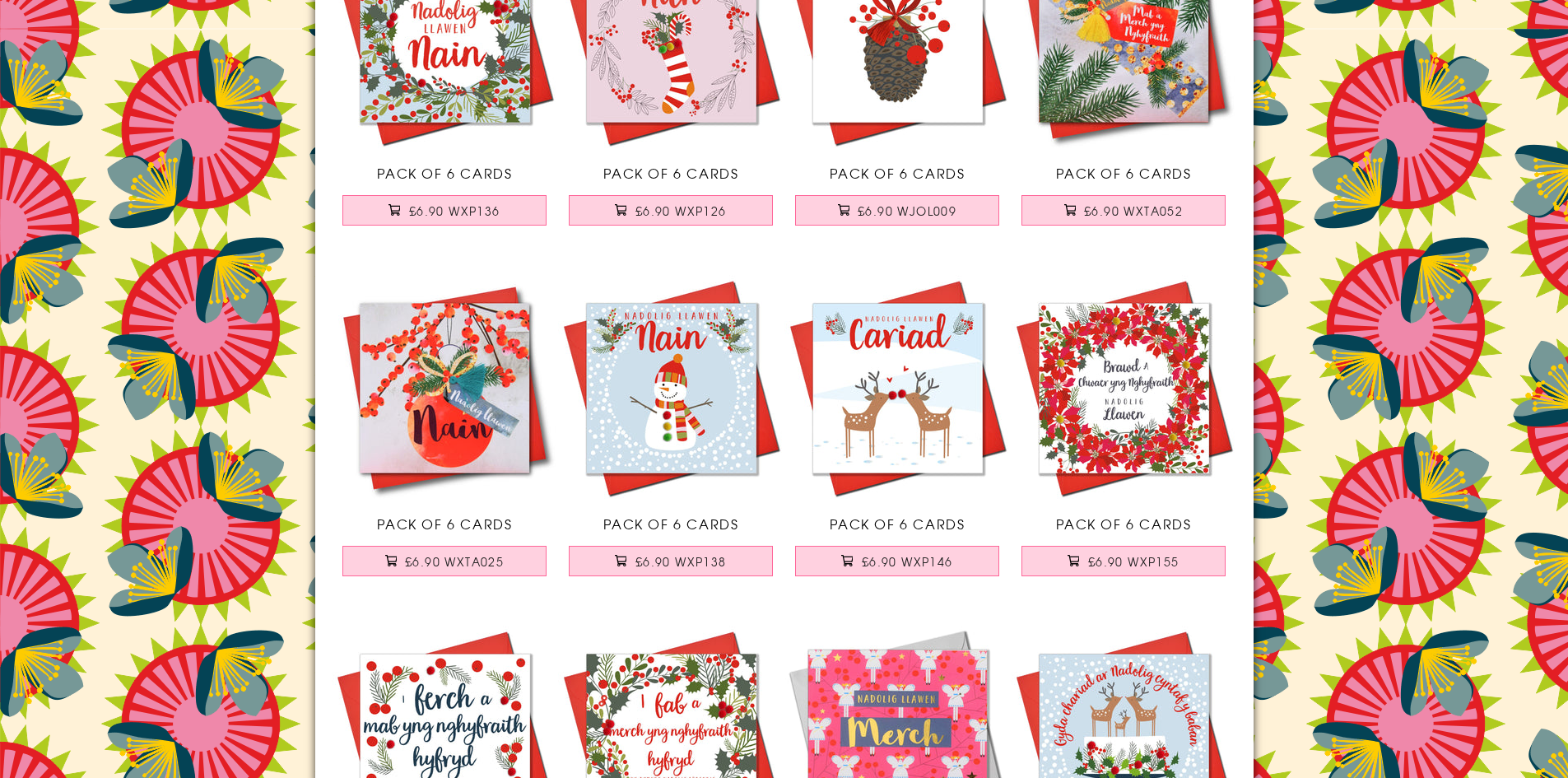
scroll to position [10871, 0]
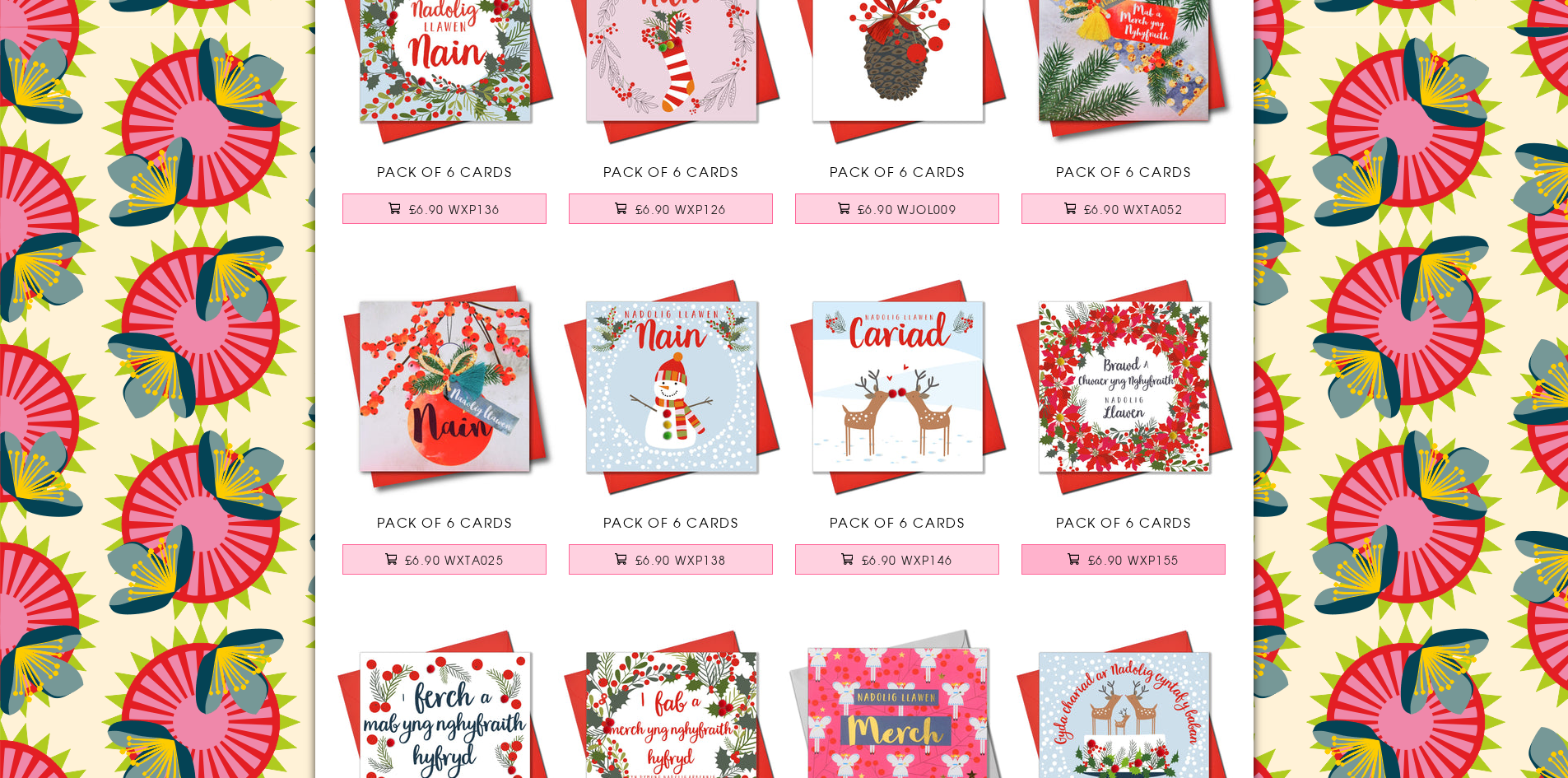
click at [1132, 559] on span "£6.90 WXP155" at bounding box center [1134, 560] width 91 height 17
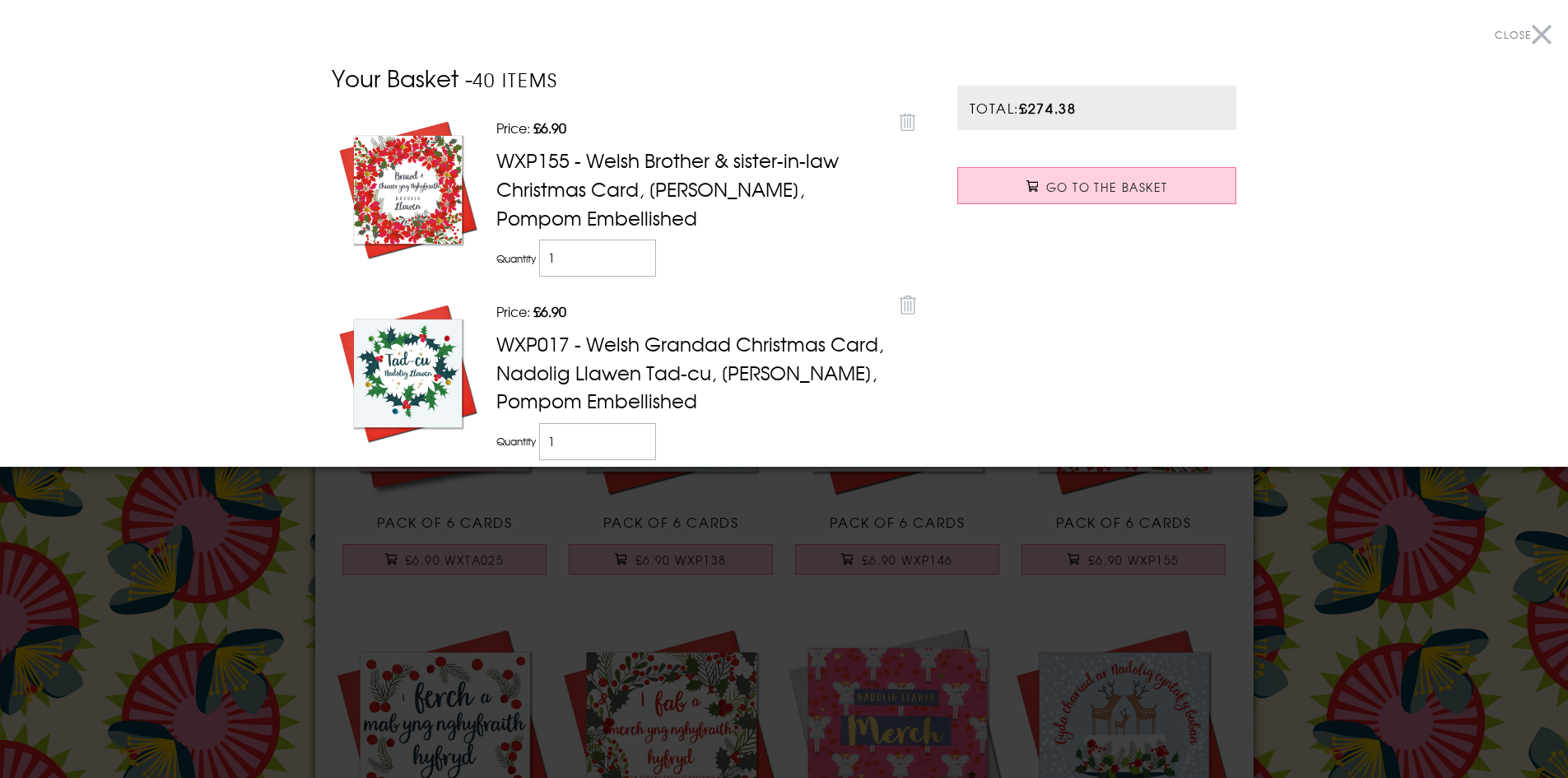
click at [1528, 34] on button "Close" at bounding box center [1523, 35] width 57 height 37
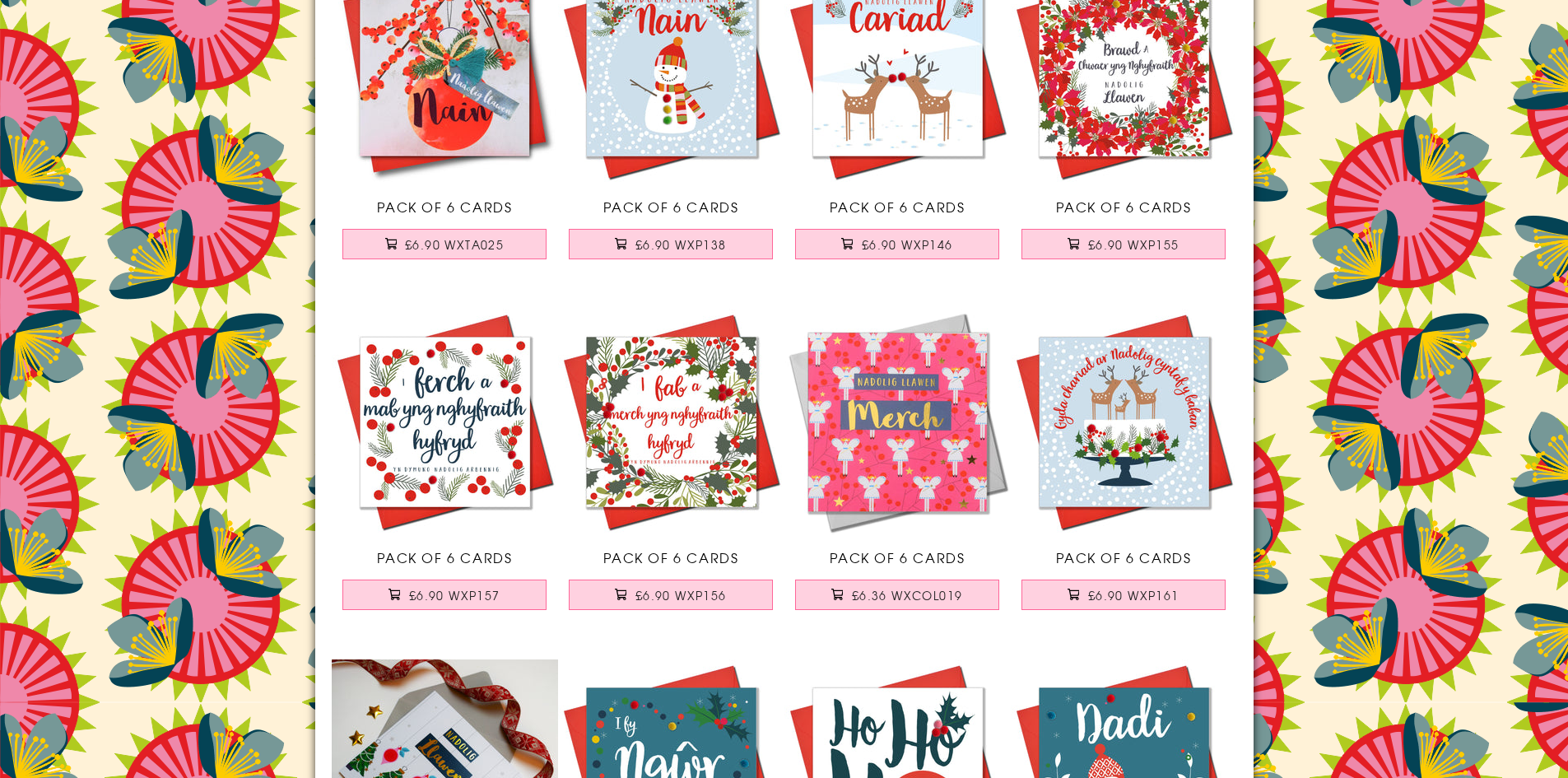
scroll to position [11201, 0]
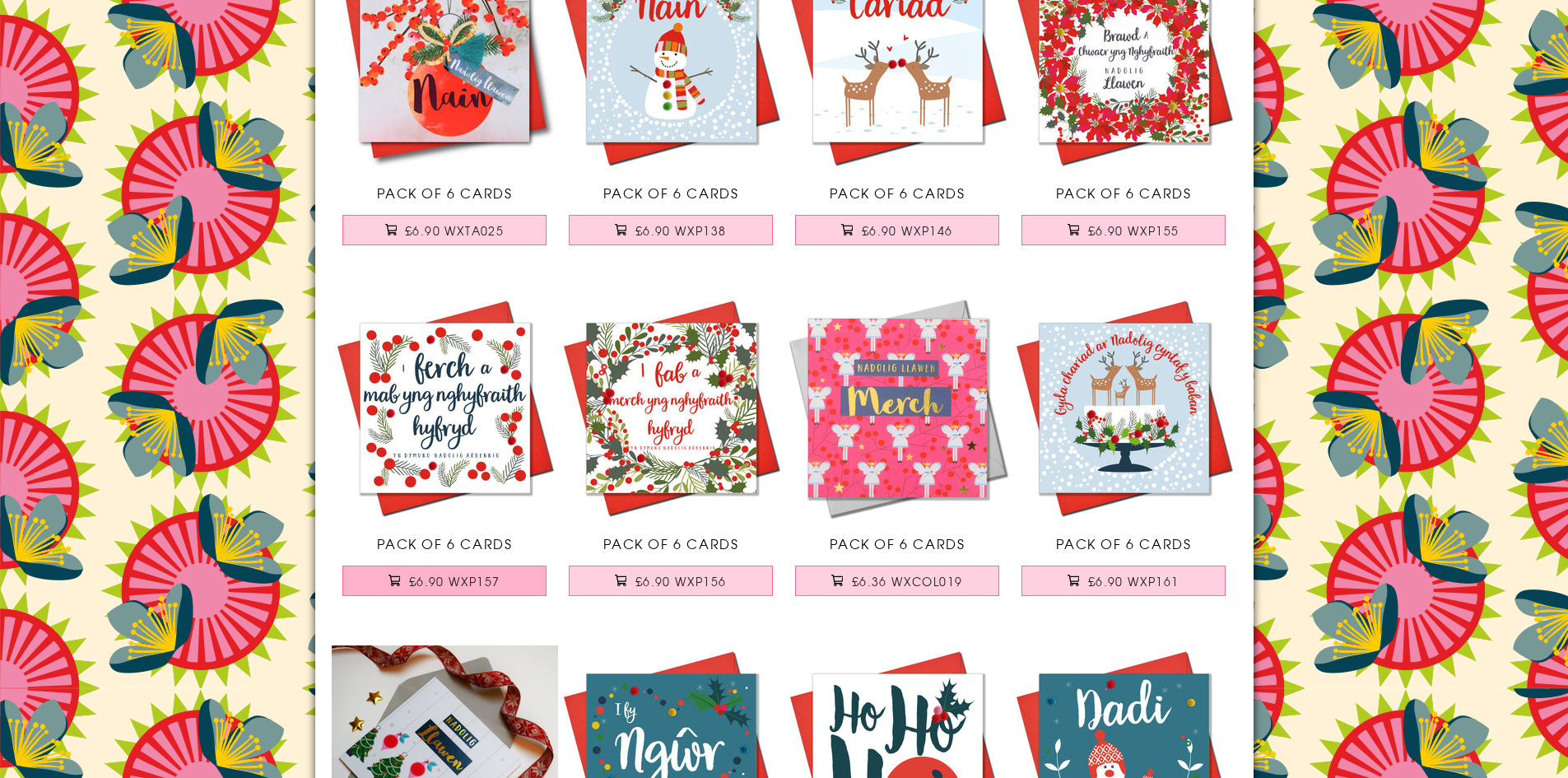
click at [515, 576] on button "£6.90 WXP157" at bounding box center [444, 580] width 204 height 30
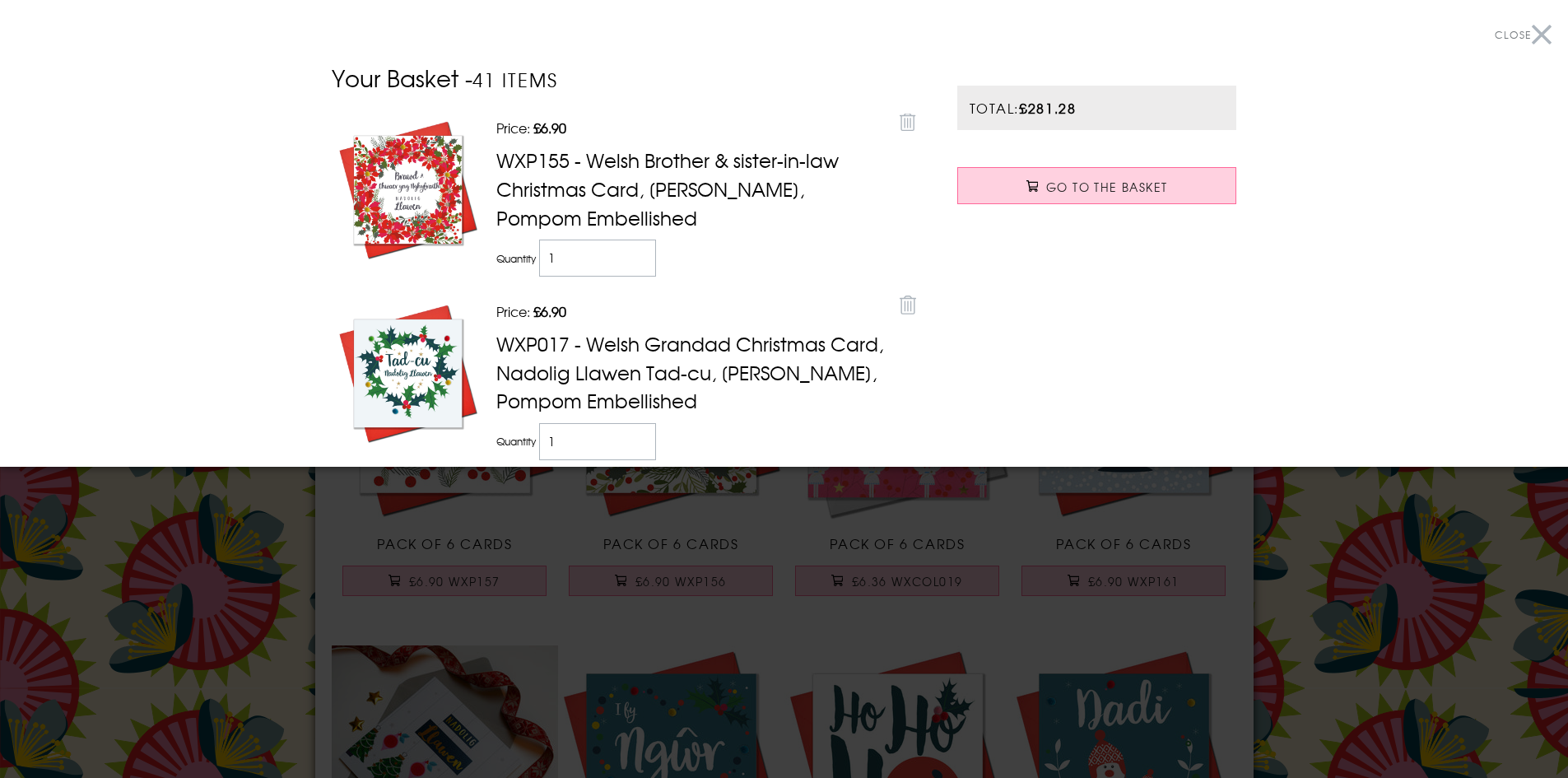
click at [1526, 37] on button "Close" at bounding box center [1523, 35] width 57 height 37
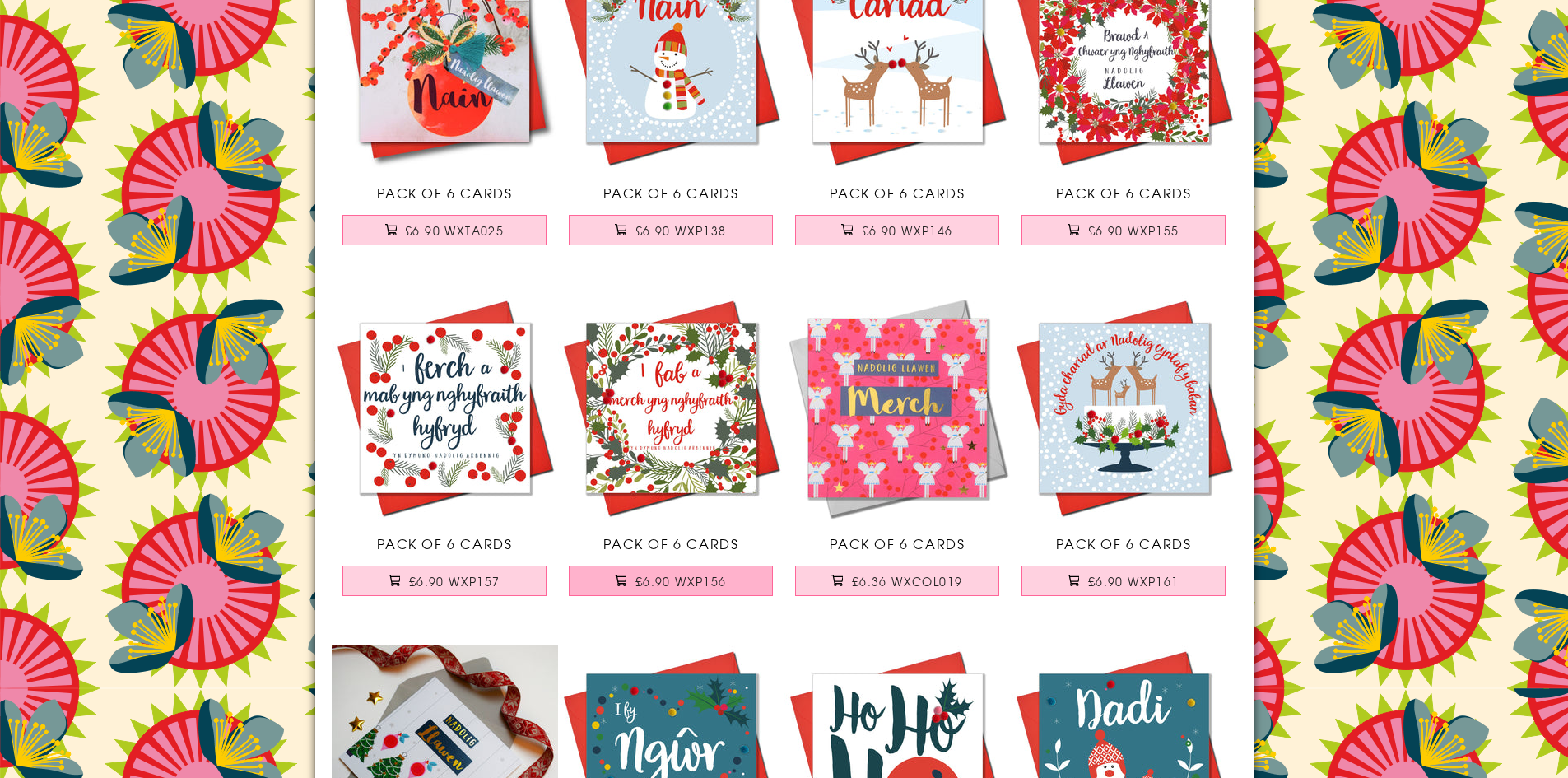
click at [725, 579] on span "£6.90 WXP156" at bounding box center [681, 581] width 91 height 17
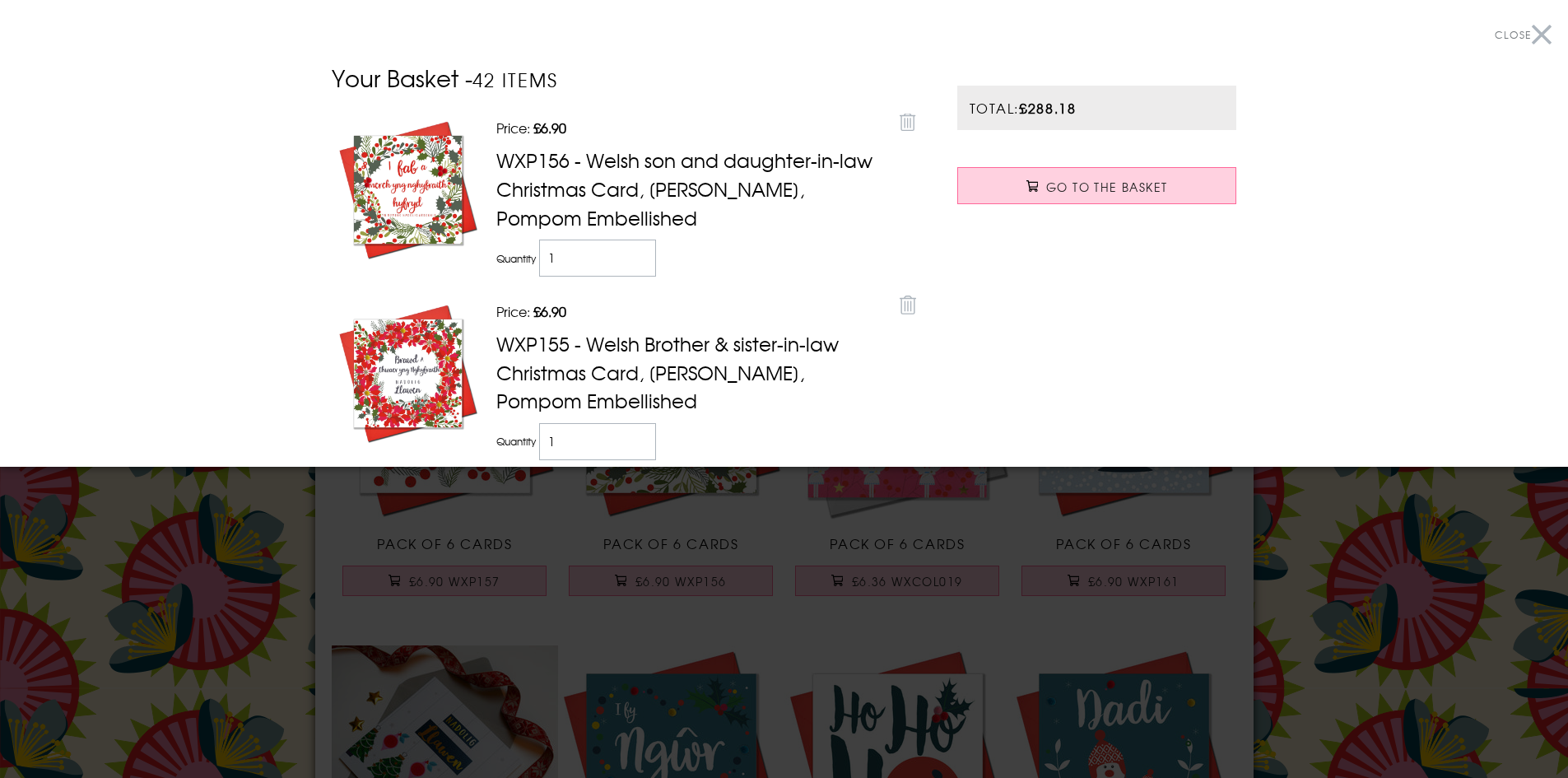
click at [1527, 32] on button "Close" at bounding box center [1523, 35] width 57 height 37
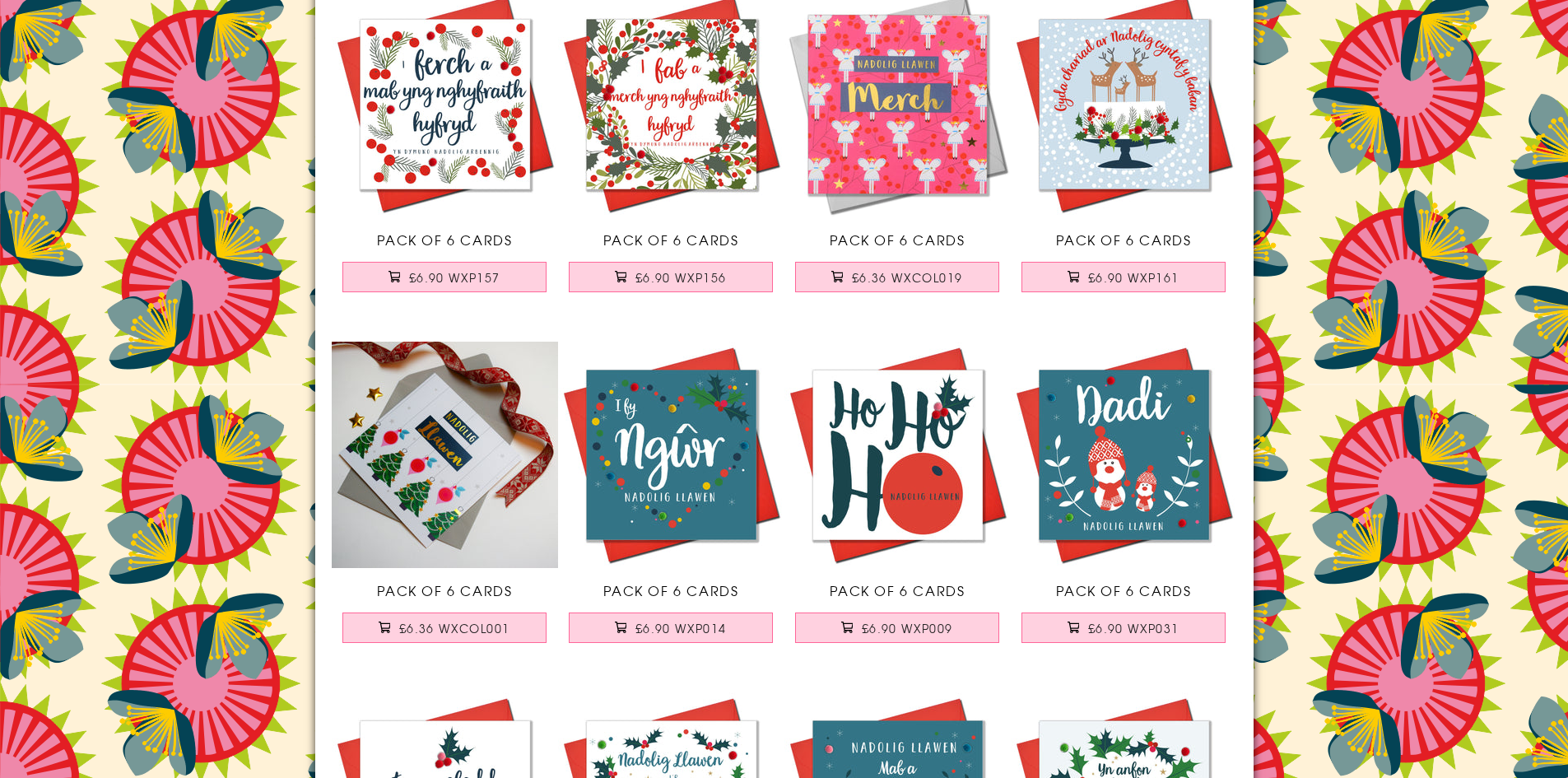
scroll to position [11531, 0]
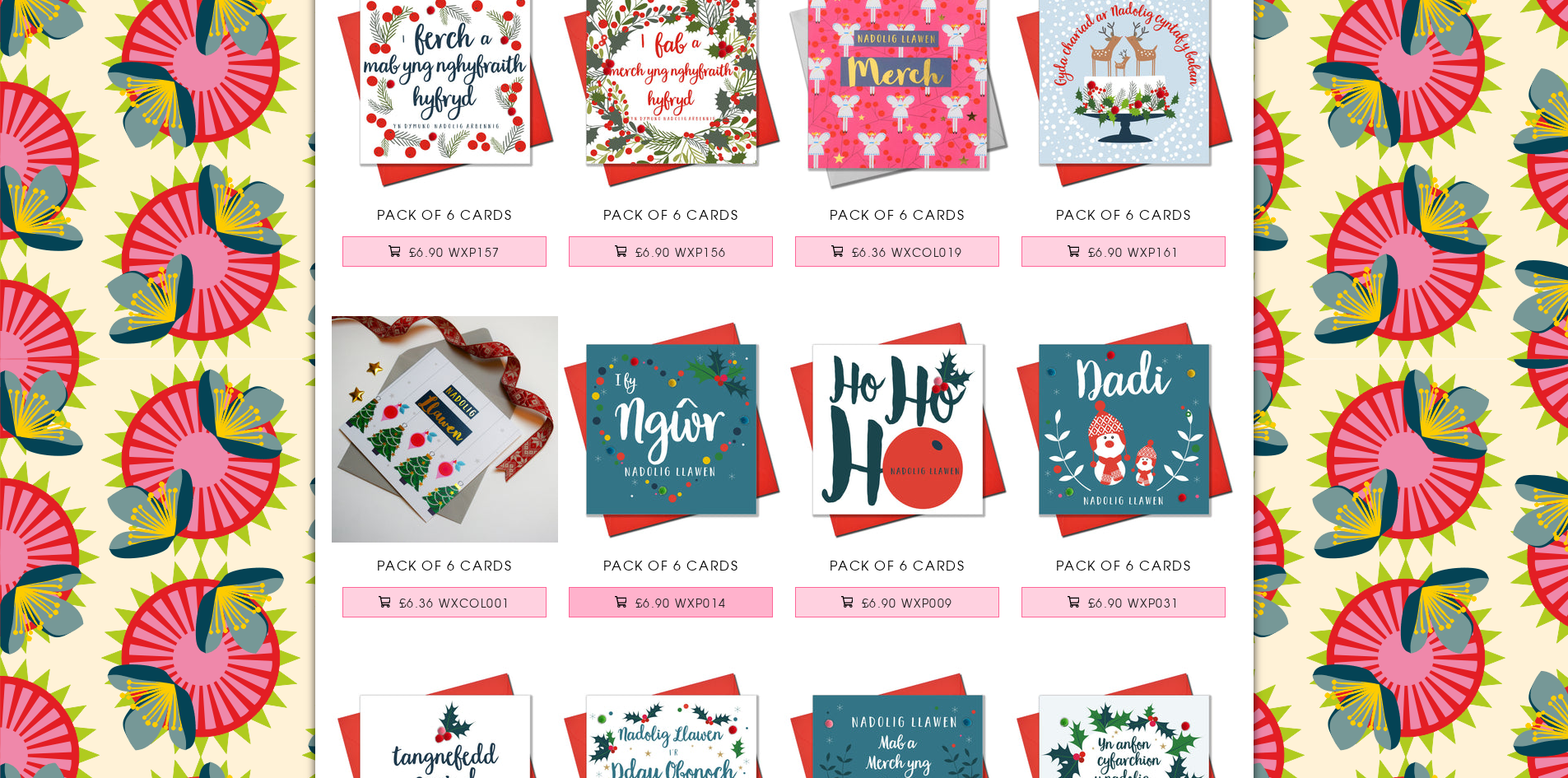
click at [713, 601] on span "£6.90 WXP014" at bounding box center [681, 603] width 91 height 17
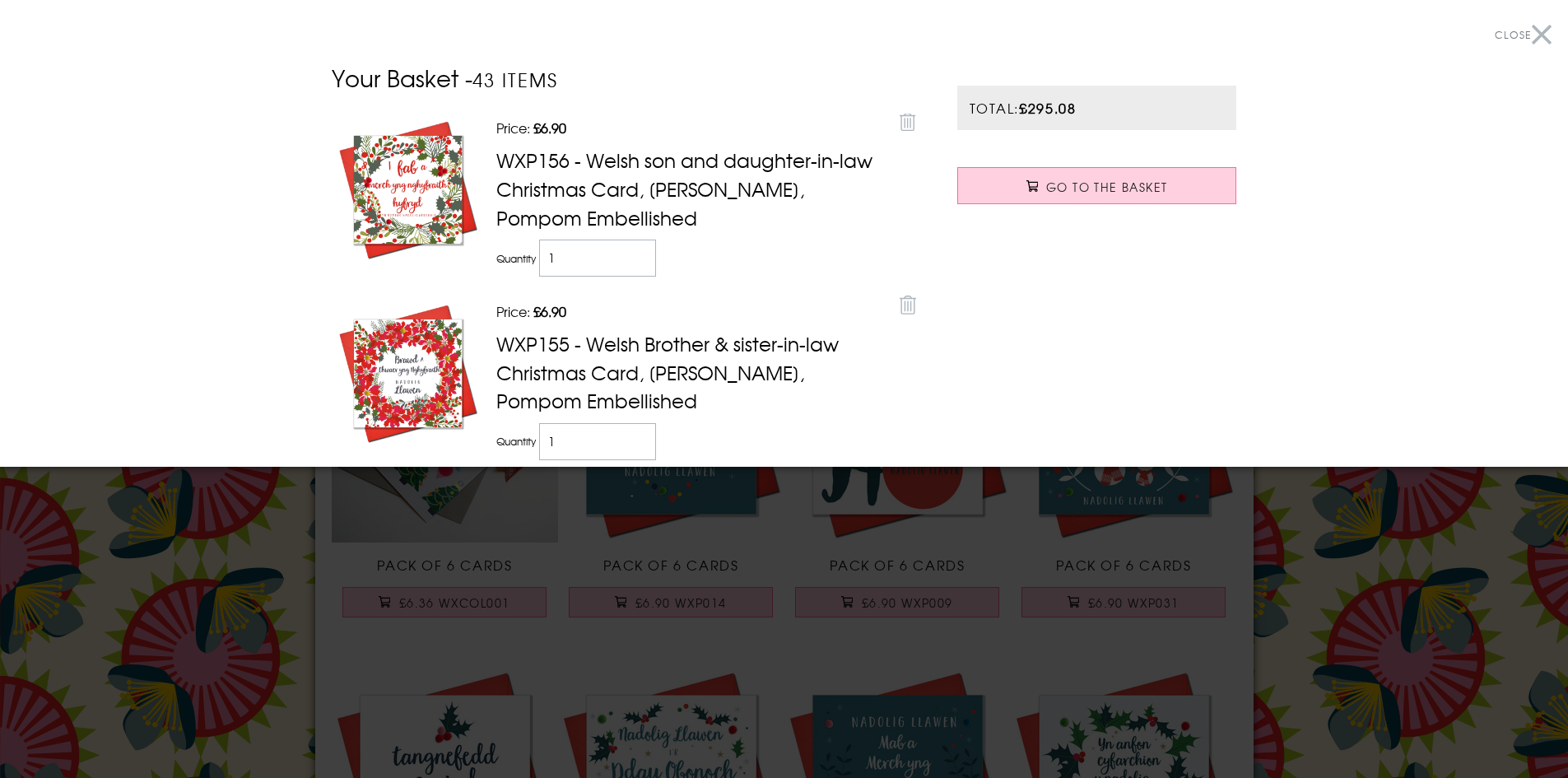
click at [1527, 33] on button "Close" at bounding box center [1523, 35] width 57 height 37
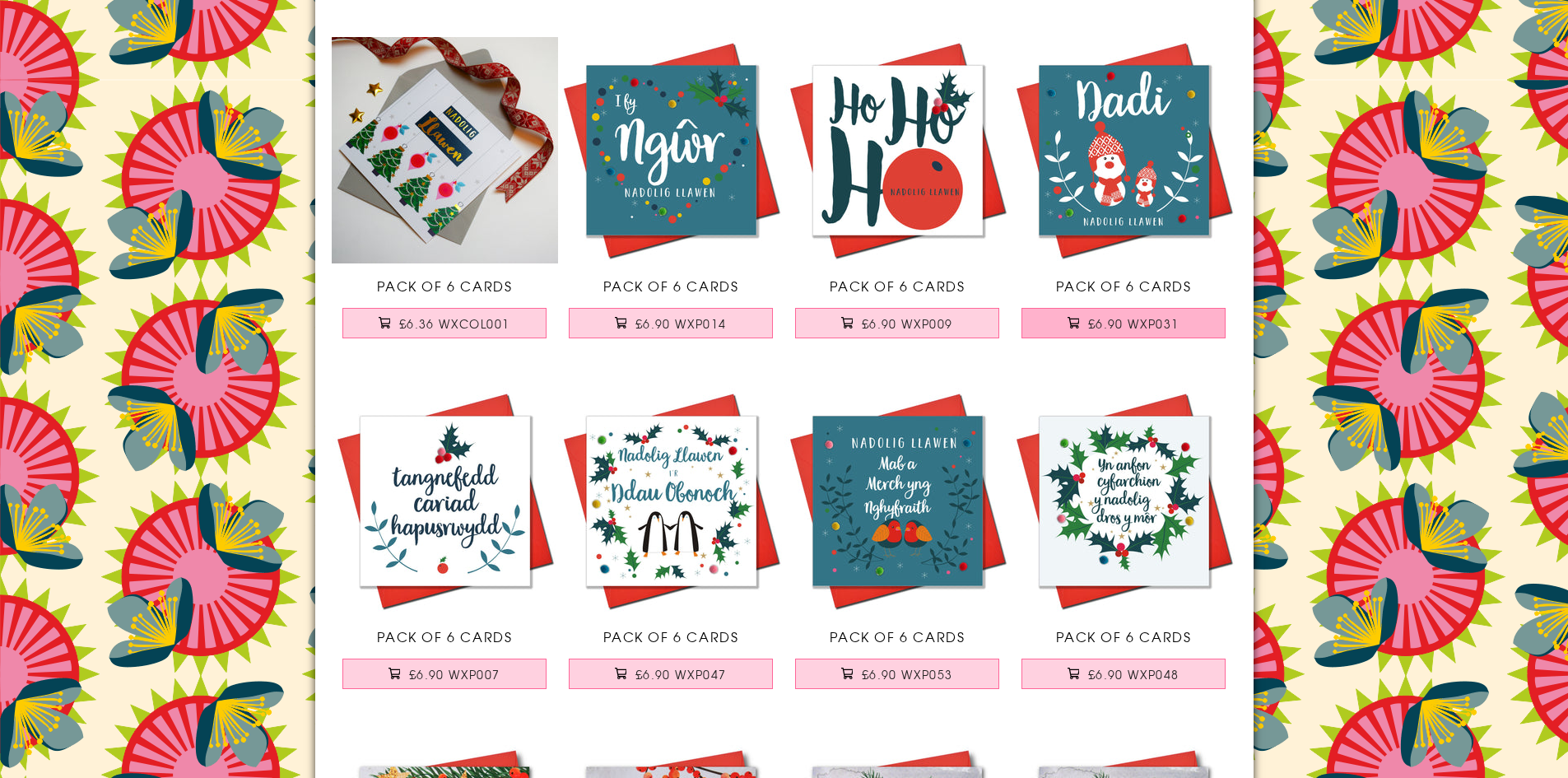
scroll to position [11860, 0]
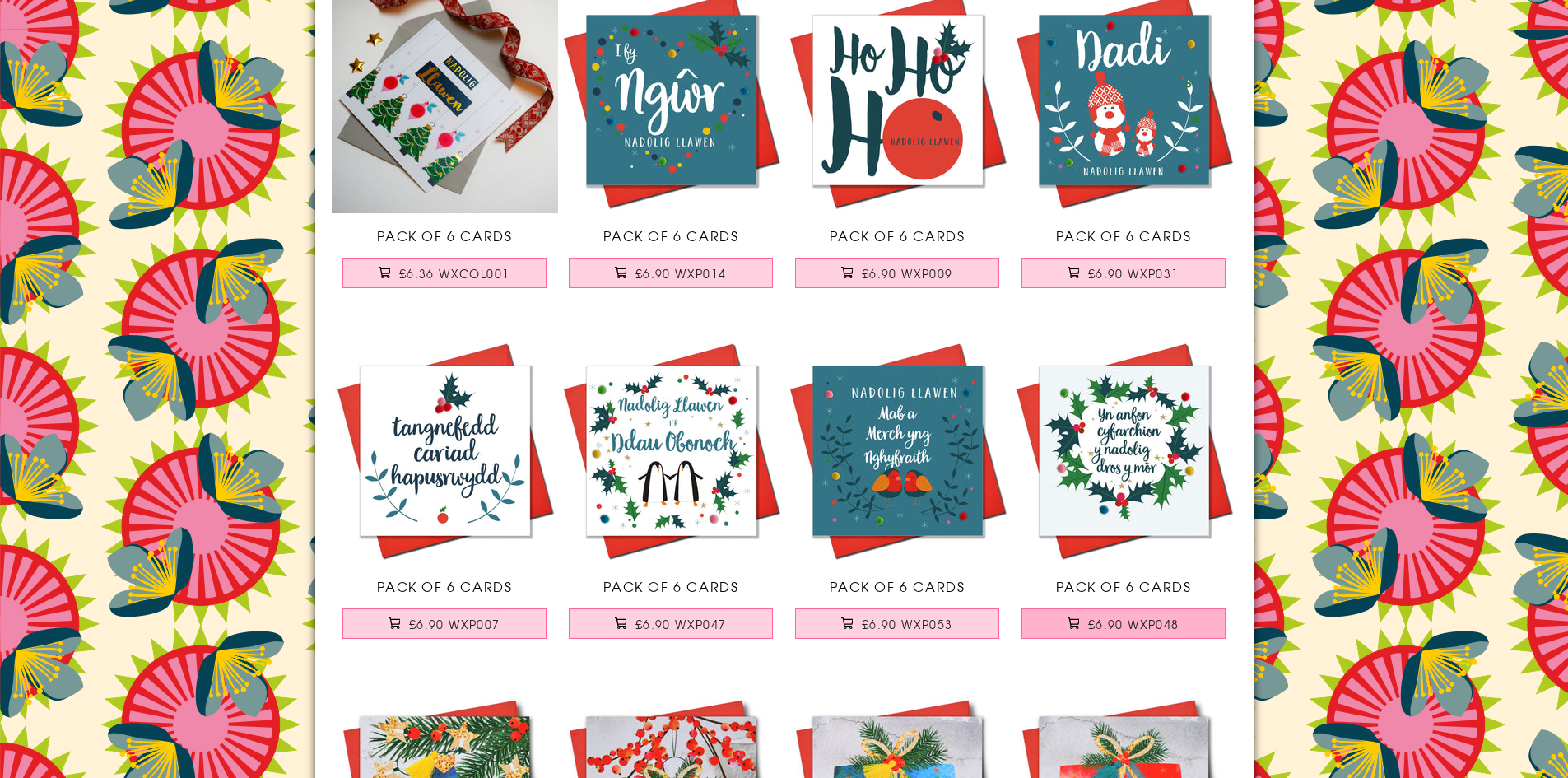
click at [1174, 624] on span "£6.90 WXP048" at bounding box center [1134, 624] width 91 height 17
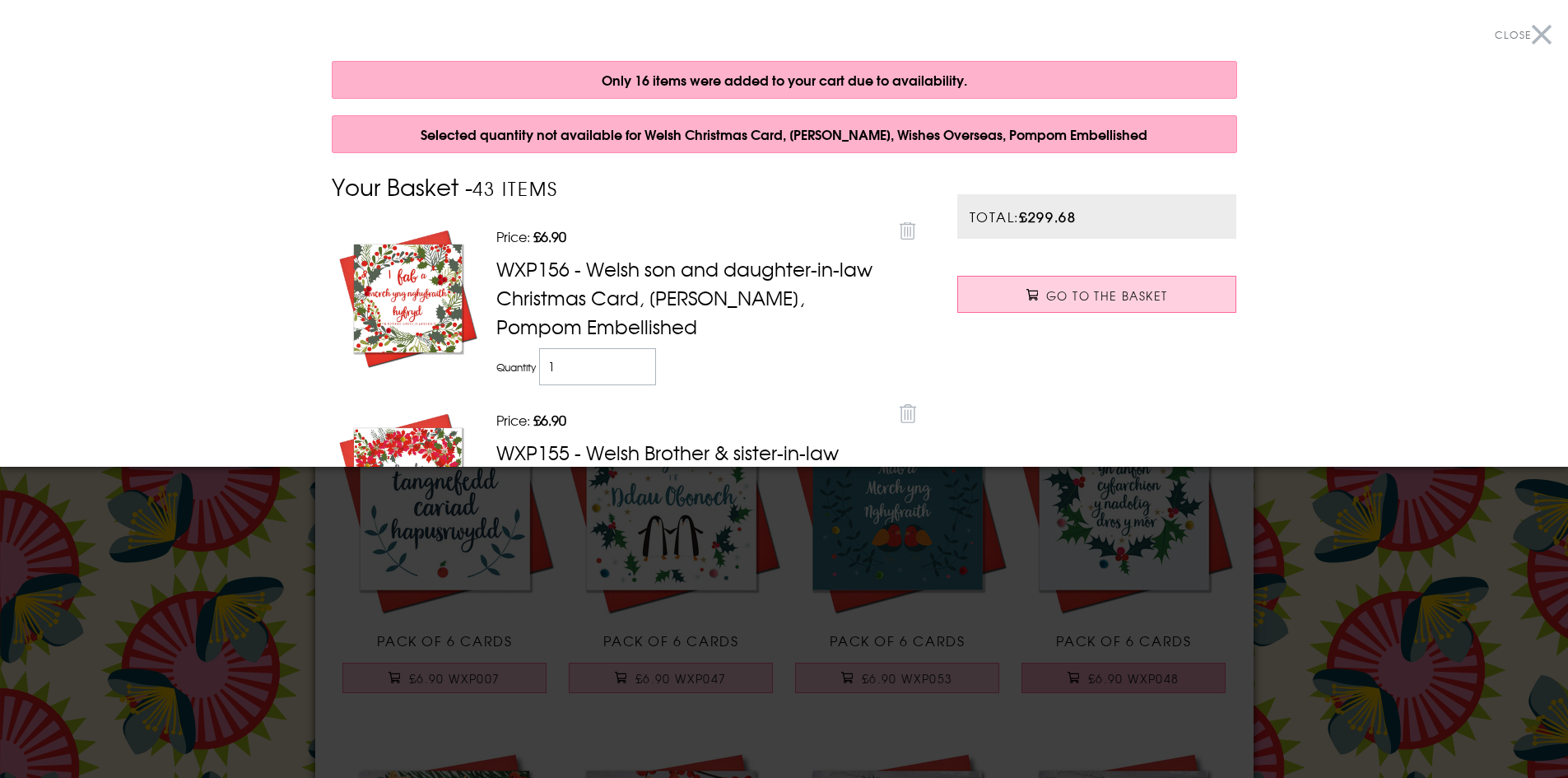
scroll to position [11968, 0]
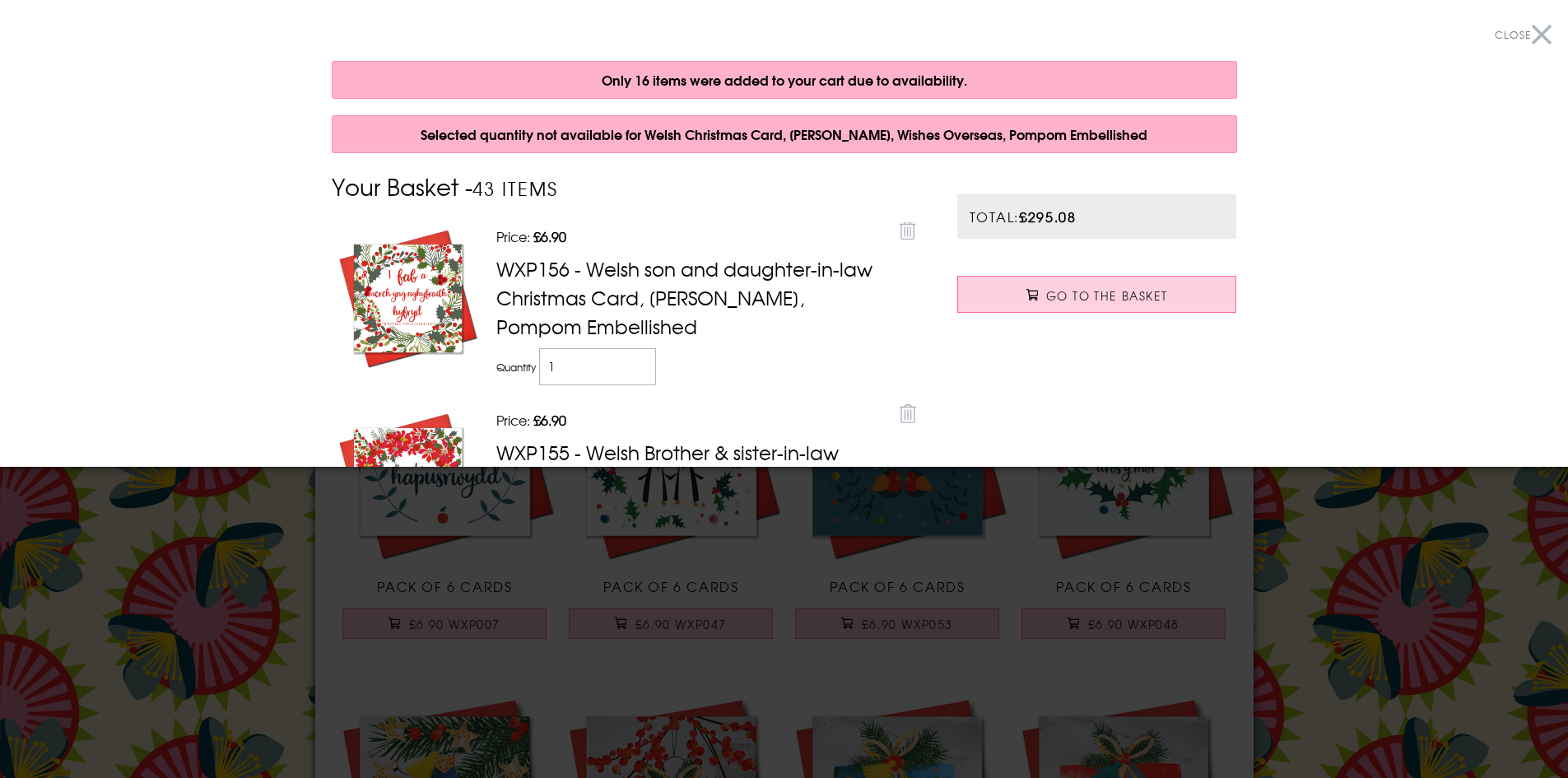
click at [1529, 34] on button "Close" at bounding box center [1523, 35] width 57 height 37
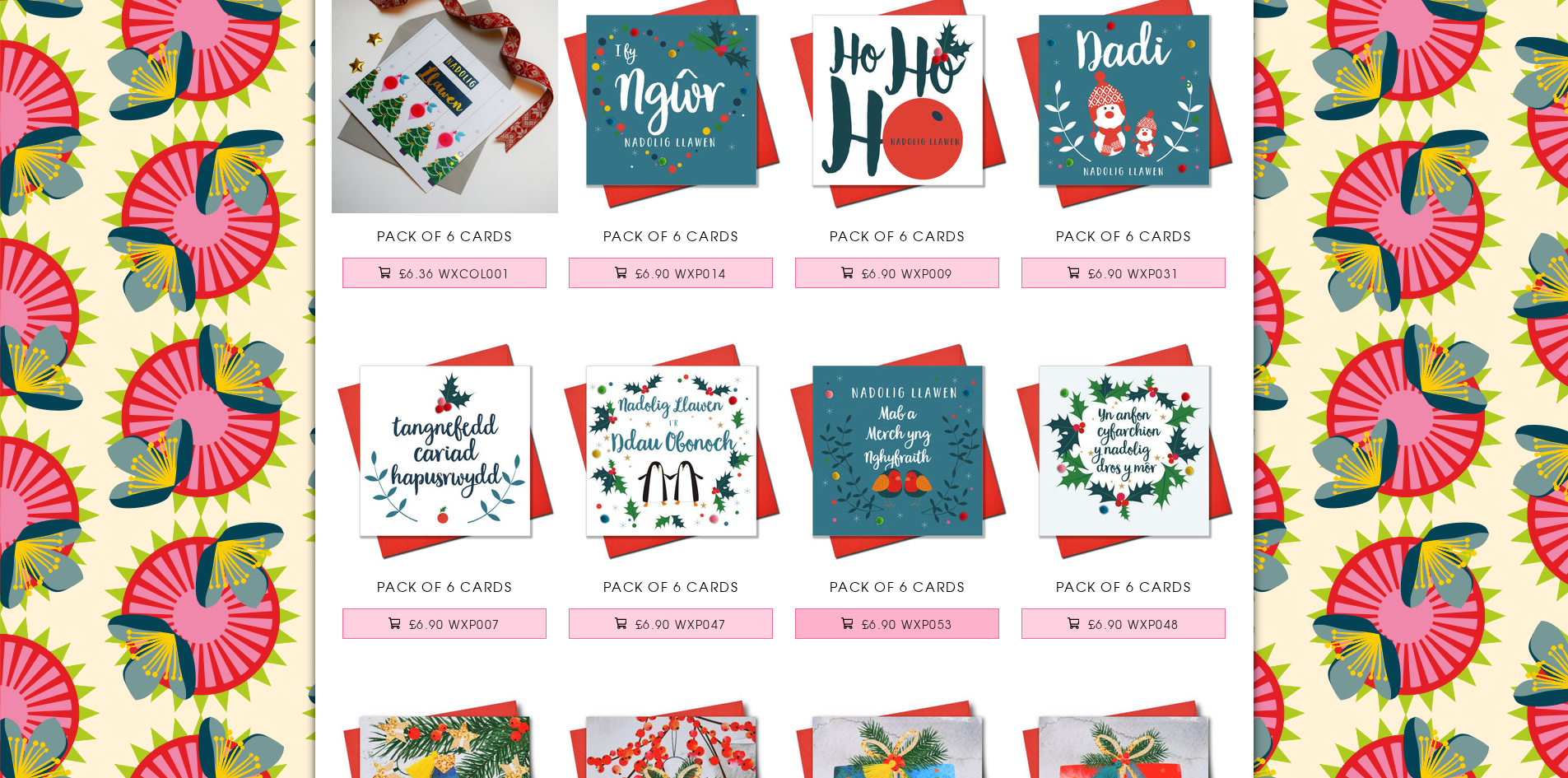
click at [911, 617] on span "£6.90 WXP053" at bounding box center [907, 624] width 91 height 17
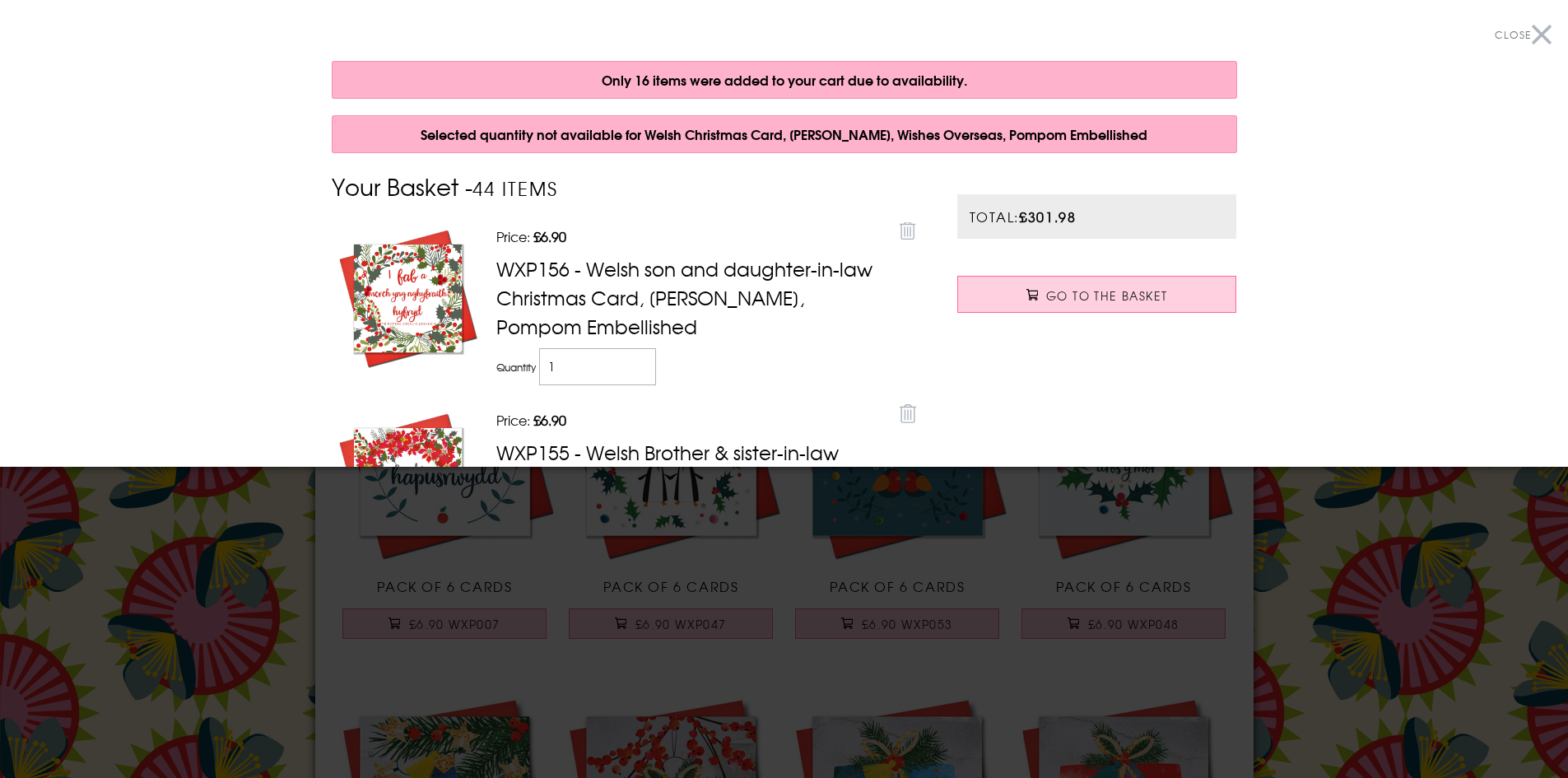
click at [1529, 34] on button "Close" at bounding box center [1523, 35] width 57 height 37
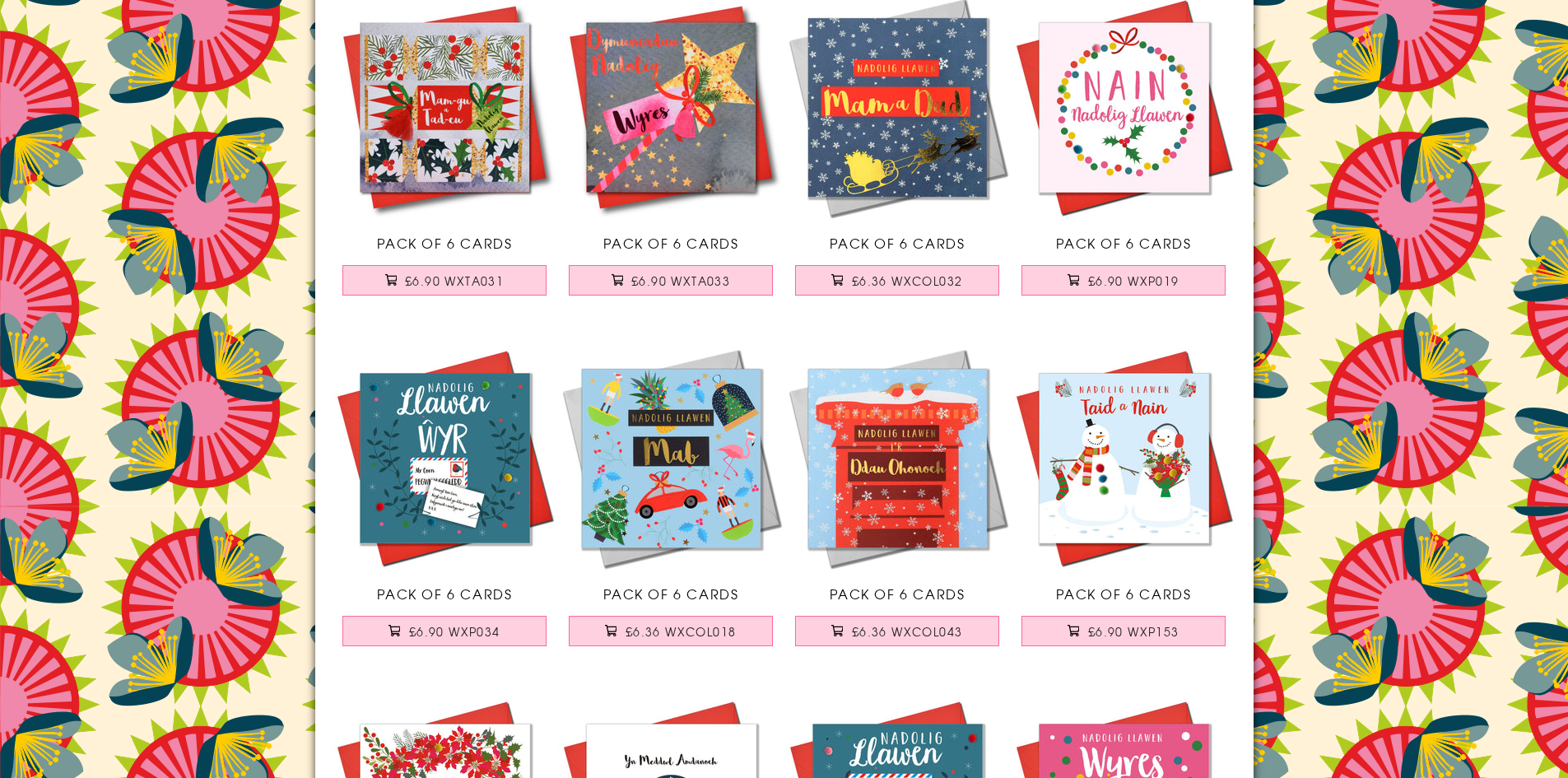
scroll to position [13369, 0]
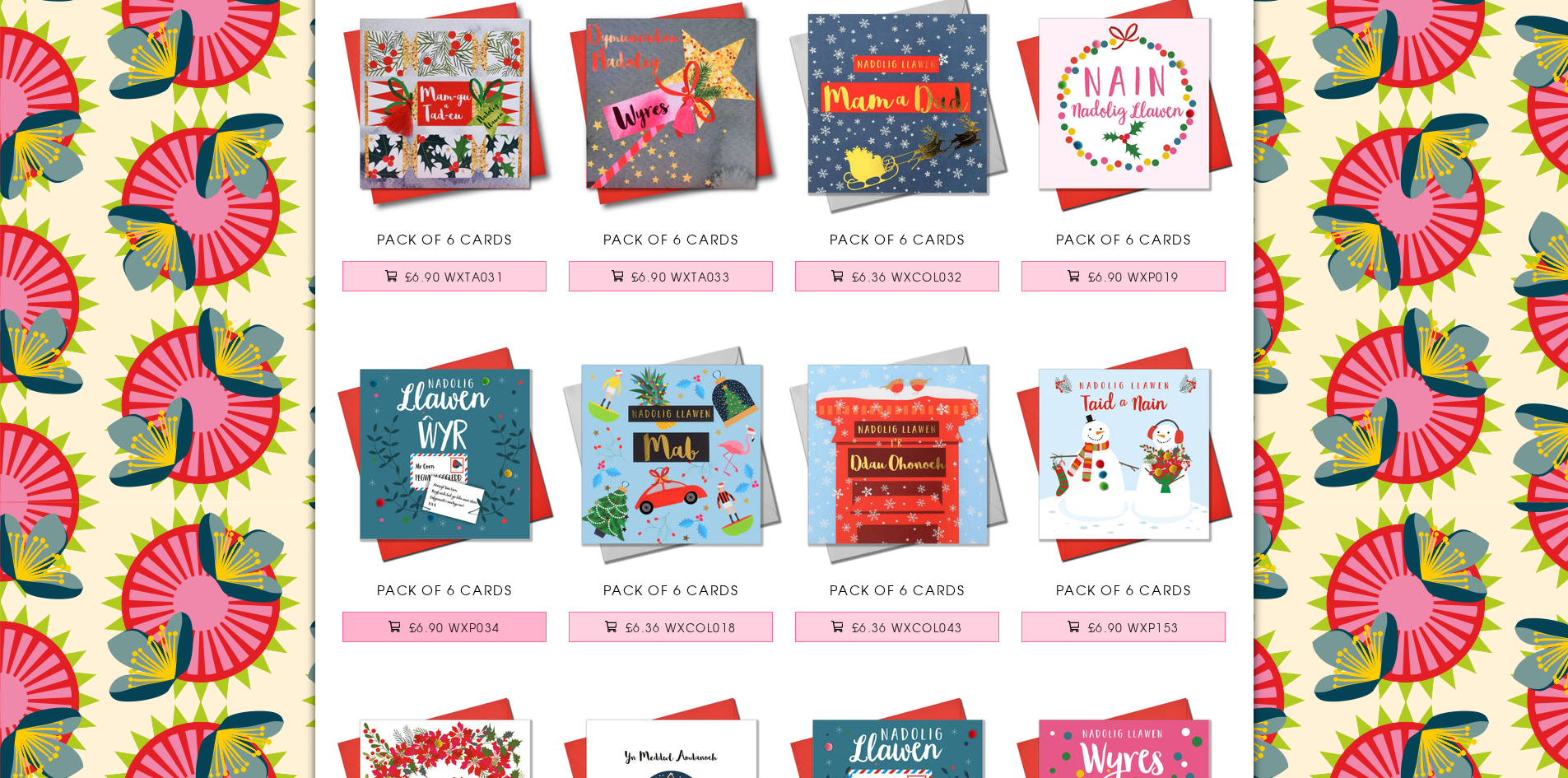
click at [499, 623] on span "£6.90 WXP034" at bounding box center [454, 627] width 91 height 17
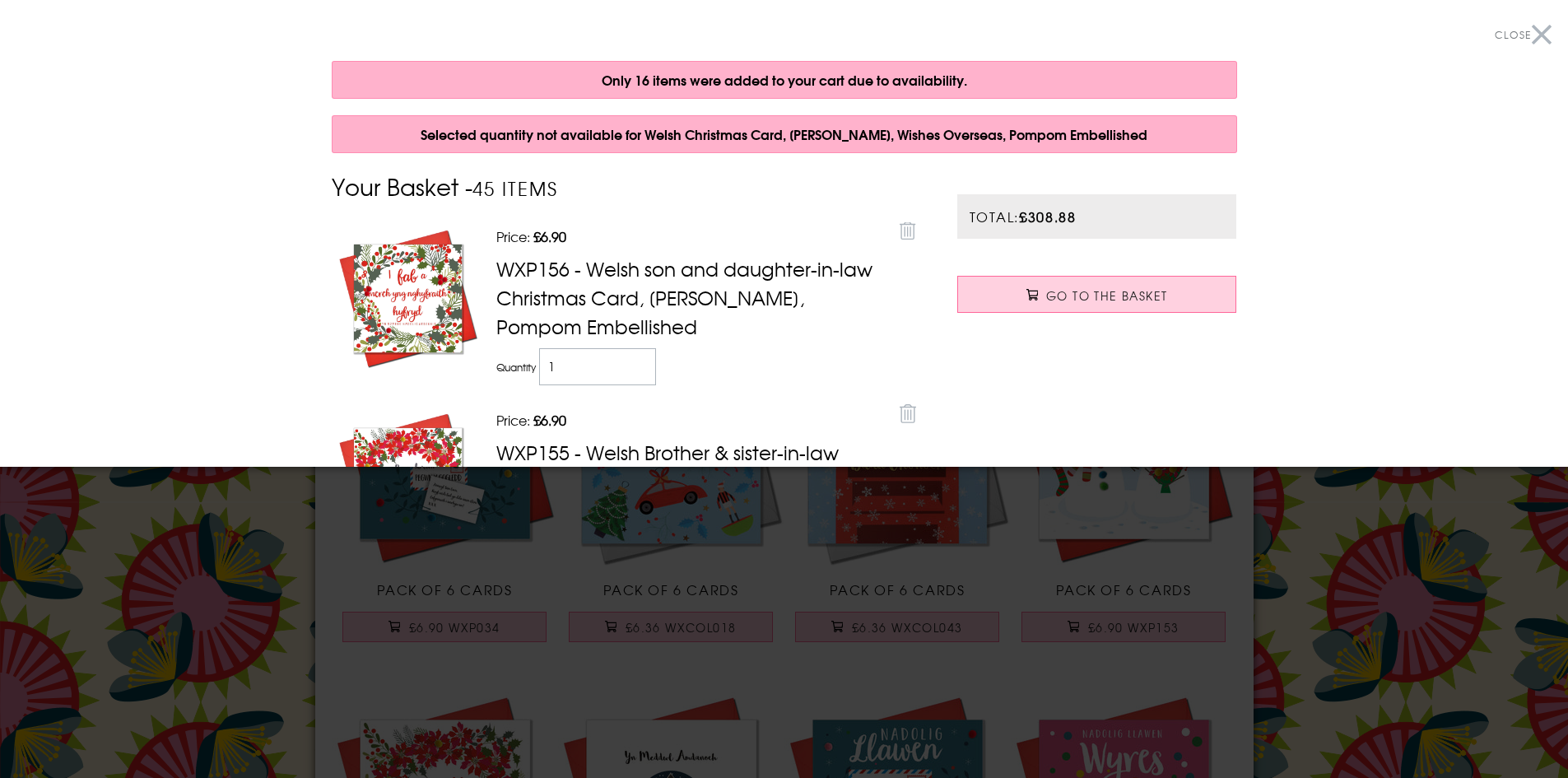
click at [1529, 35] on button "Close" at bounding box center [1523, 35] width 57 height 37
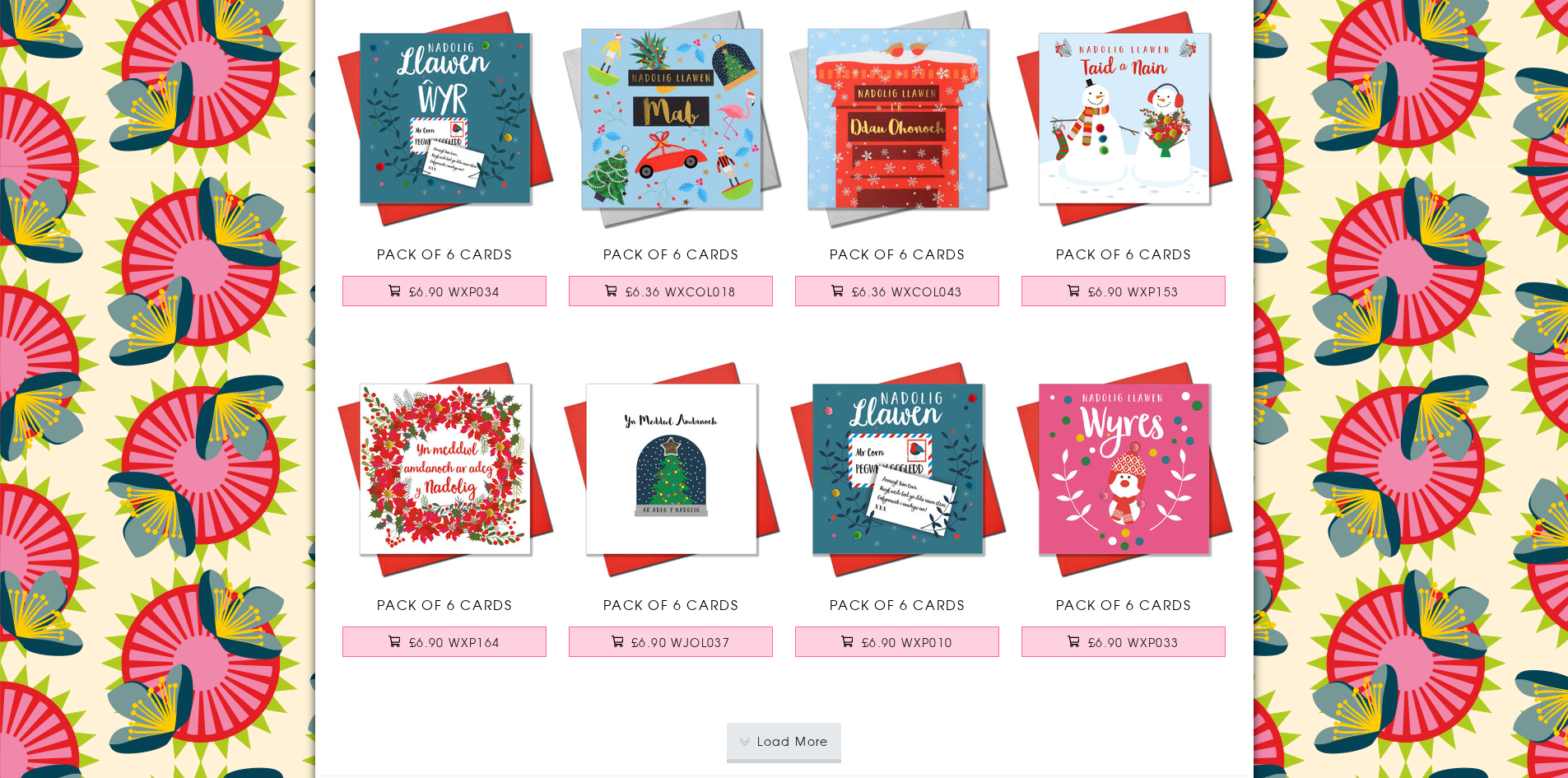
scroll to position [13863, 0]
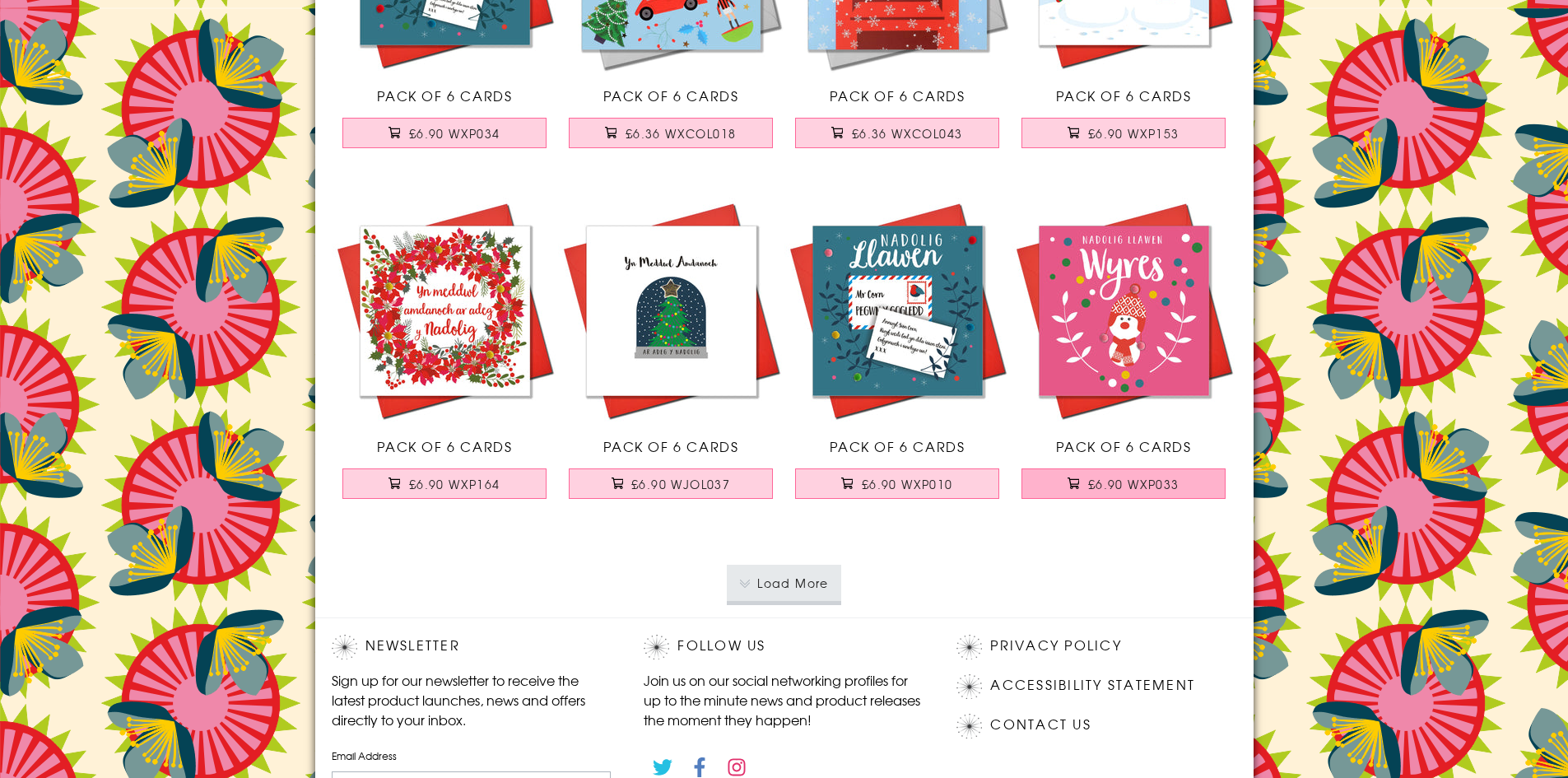
click at [1120, 484] on span "£6.90 WXP033" at bounding box center [1134, 483] width 91 height 17
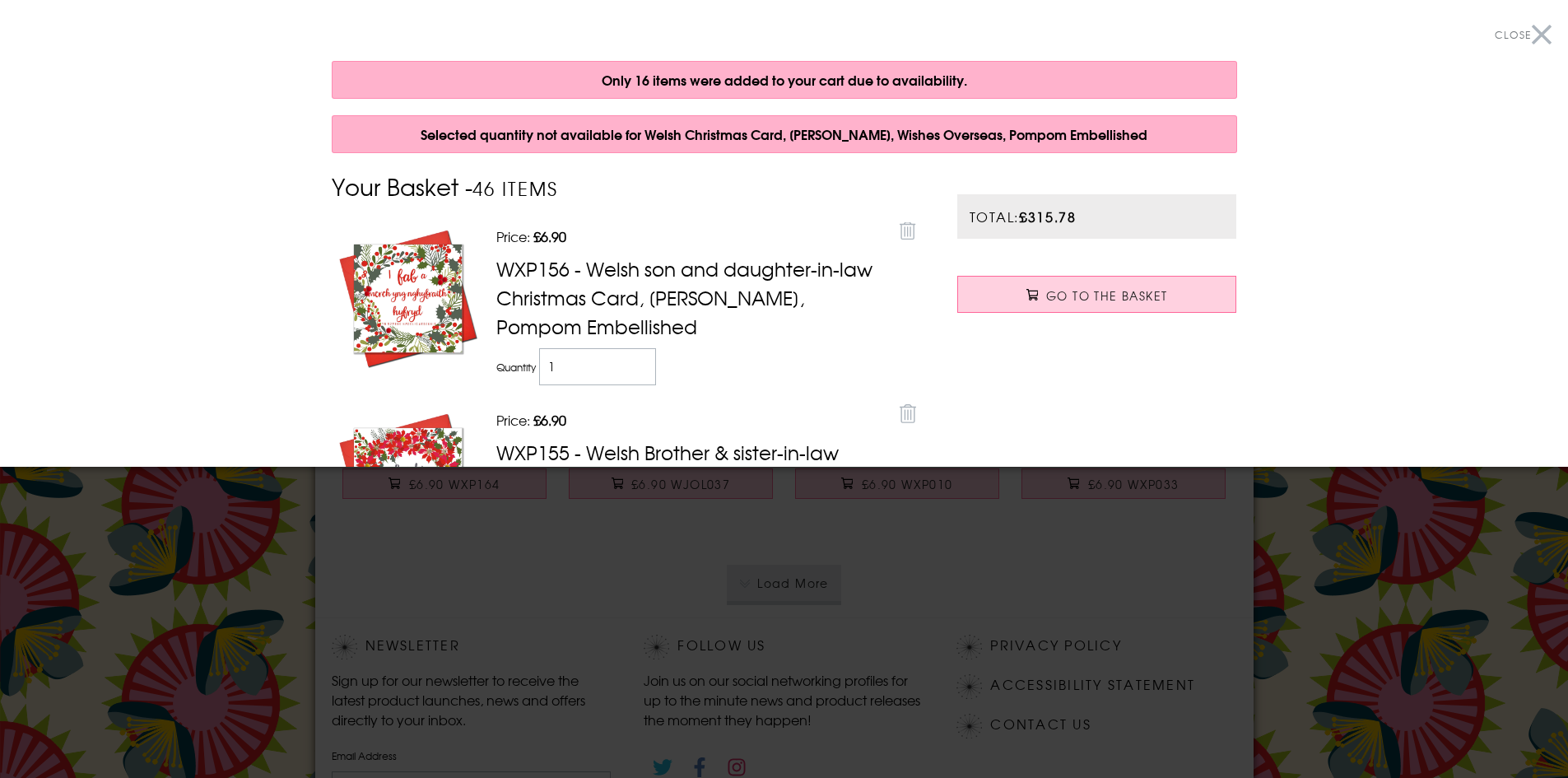
click at [1527, 38] on button "Close" at bounding box center [1523, 35] width 57 height 37
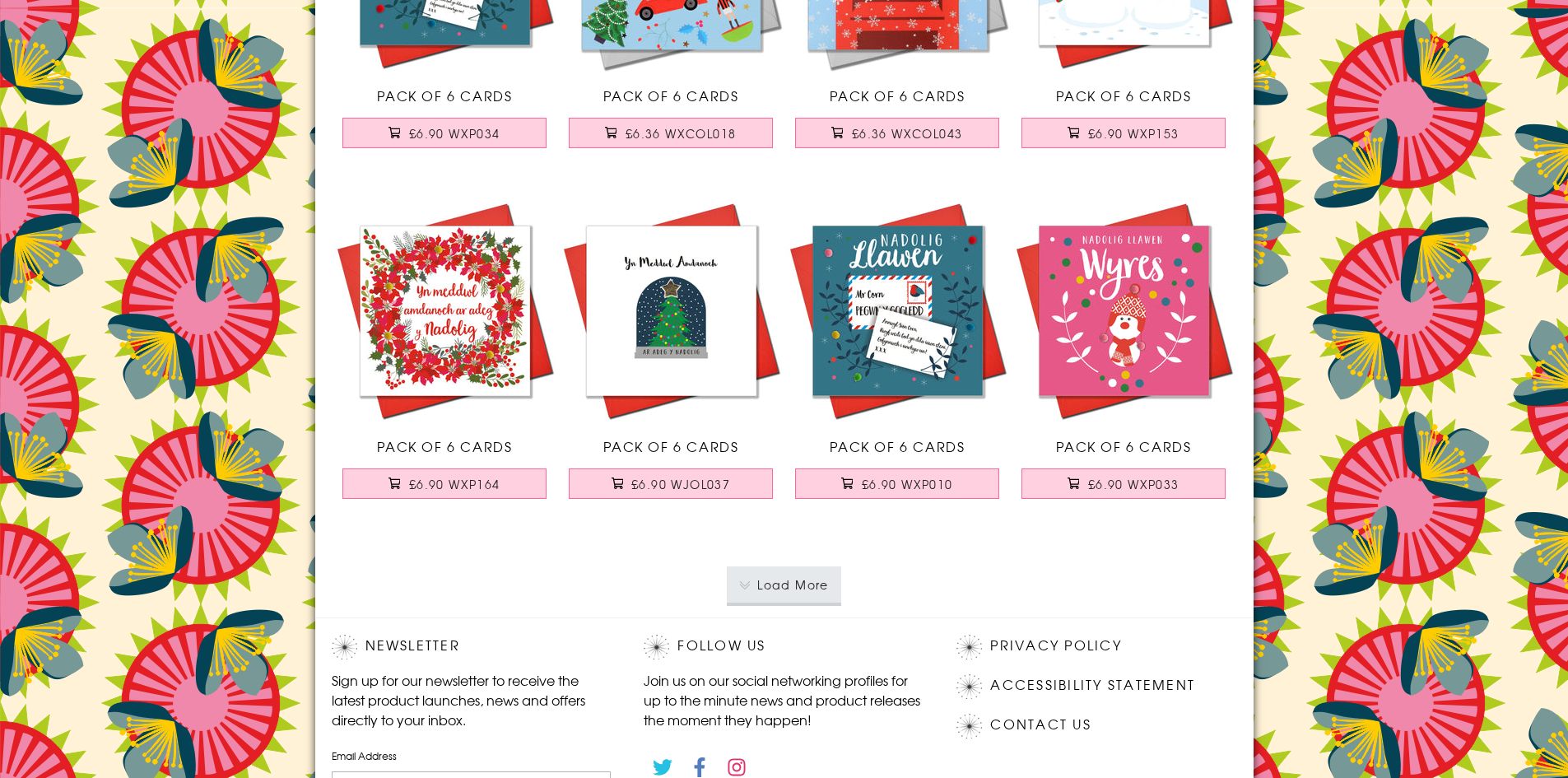
click at [833, 590] on button "Load More" at bounding box center [784, 584] width 114 height 36
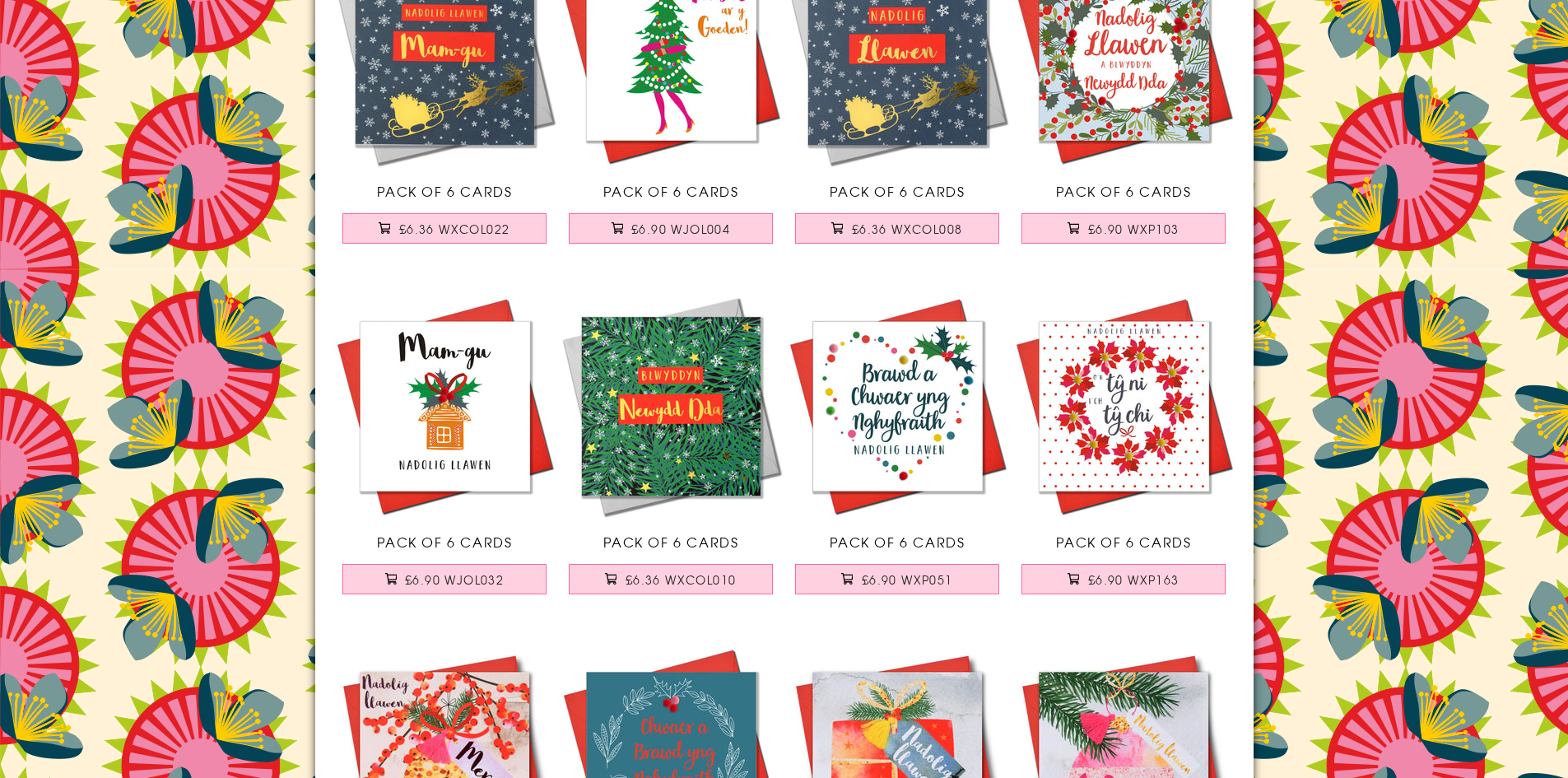
scroll to position [16581, 0]
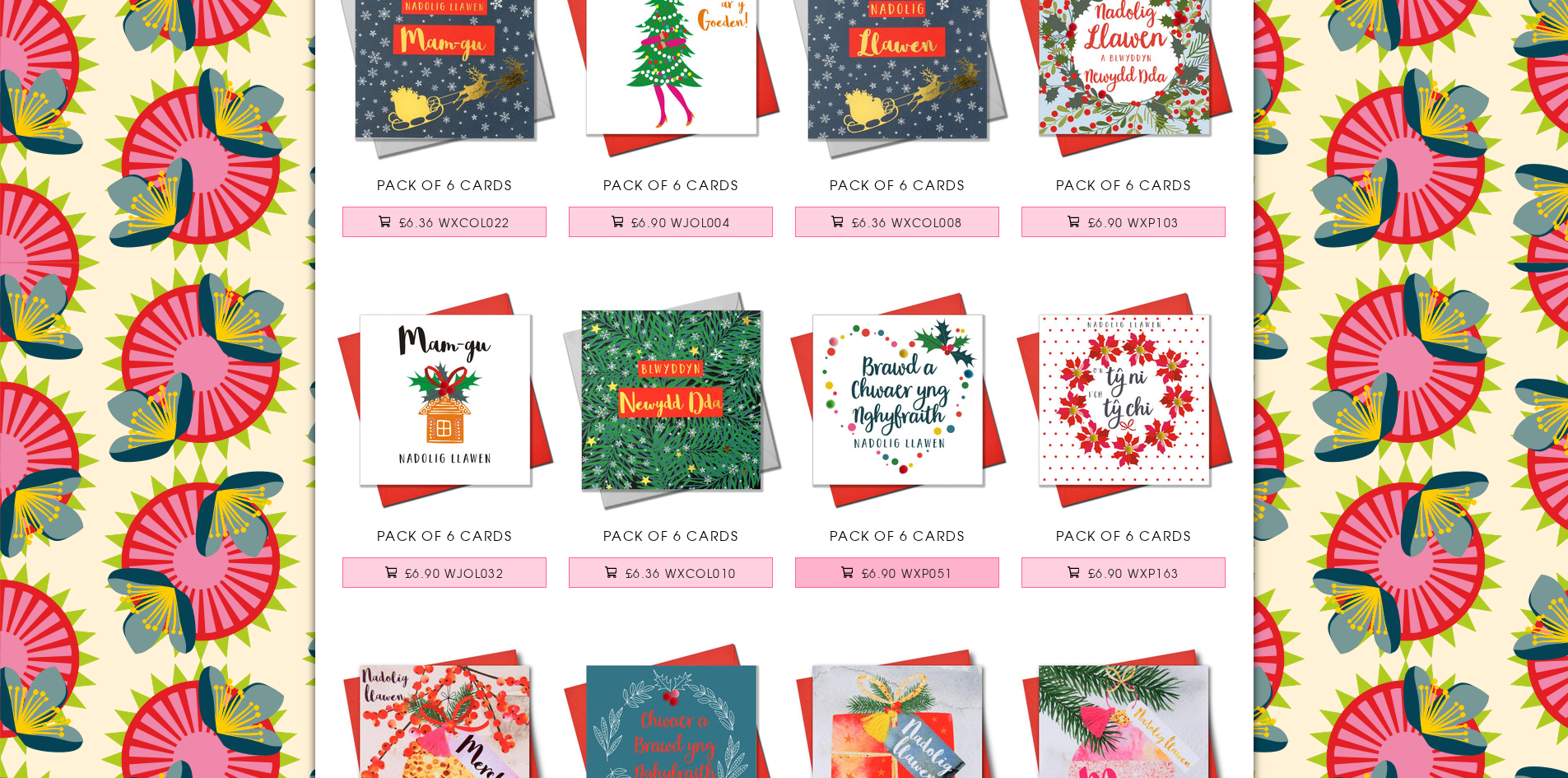
click at [910, 570] on span "£6.90 WXP051" at bounding box center [907, 572] width 91 height 17
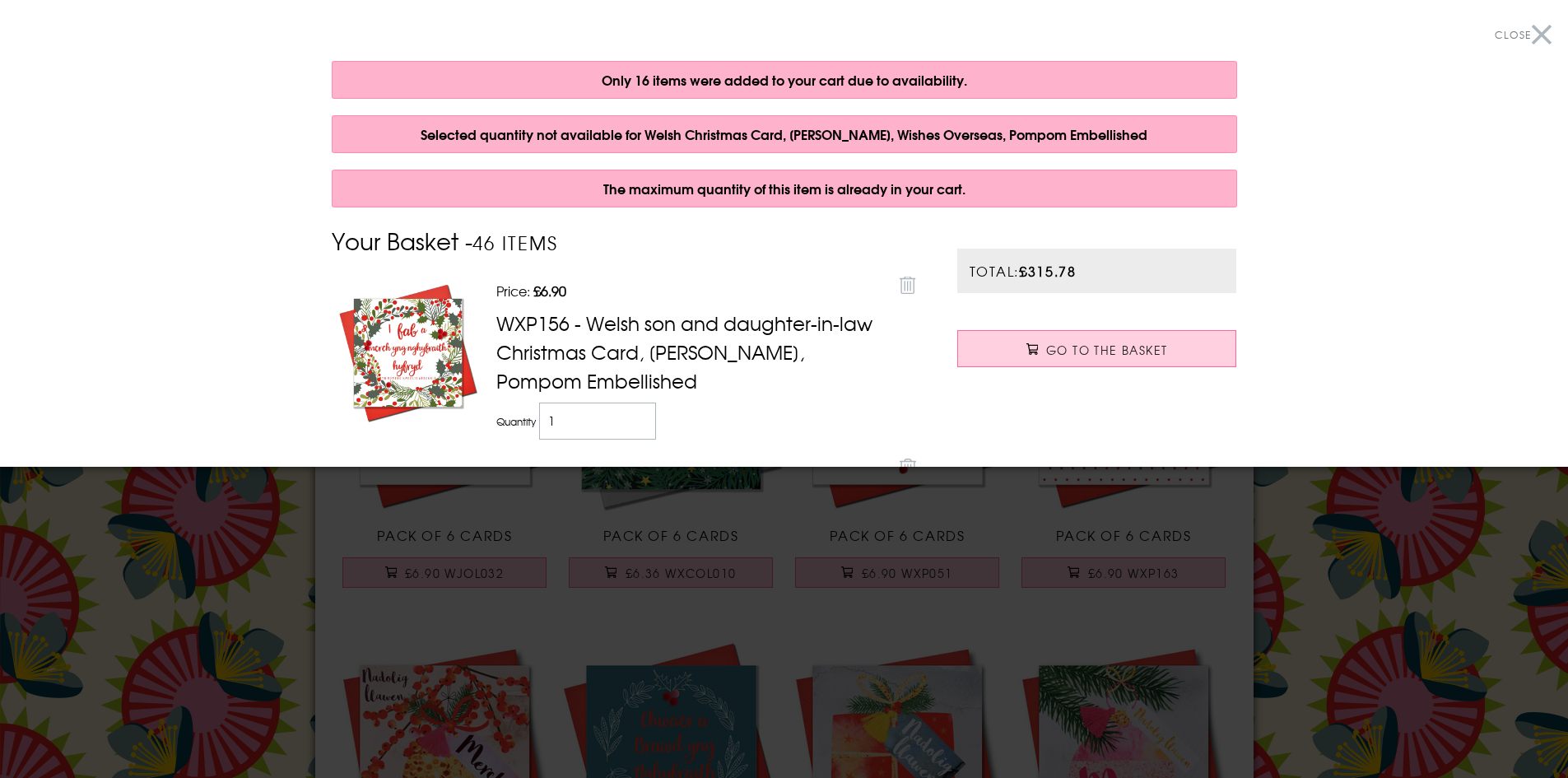
click at [1531, 31] on button "Close" at bounding box center [1523, 35] width 57 height 37
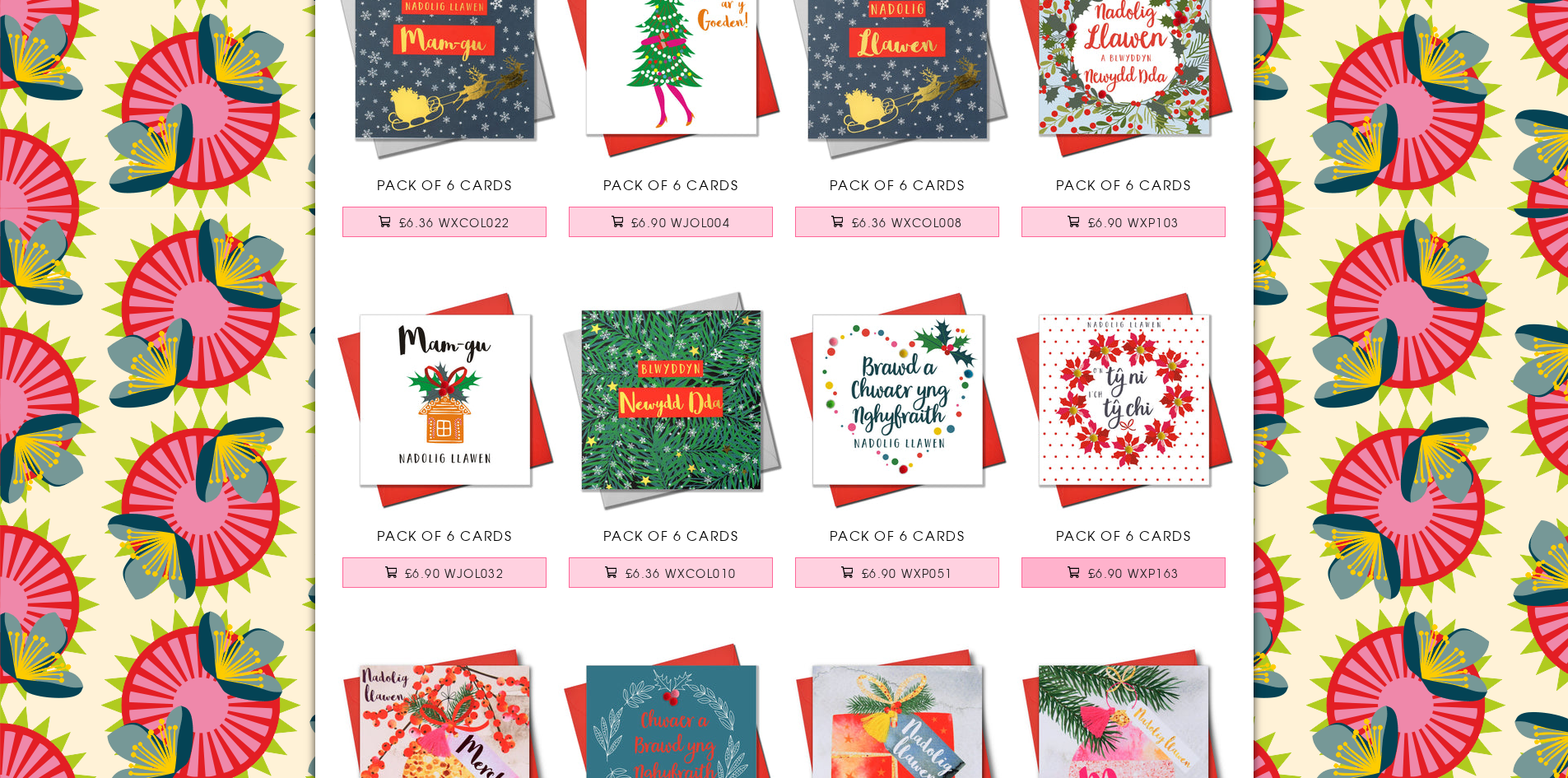
click at [1113, 573] on span "£6.90 WXP163" at bounding box center [1134, 572] width 91 height 17
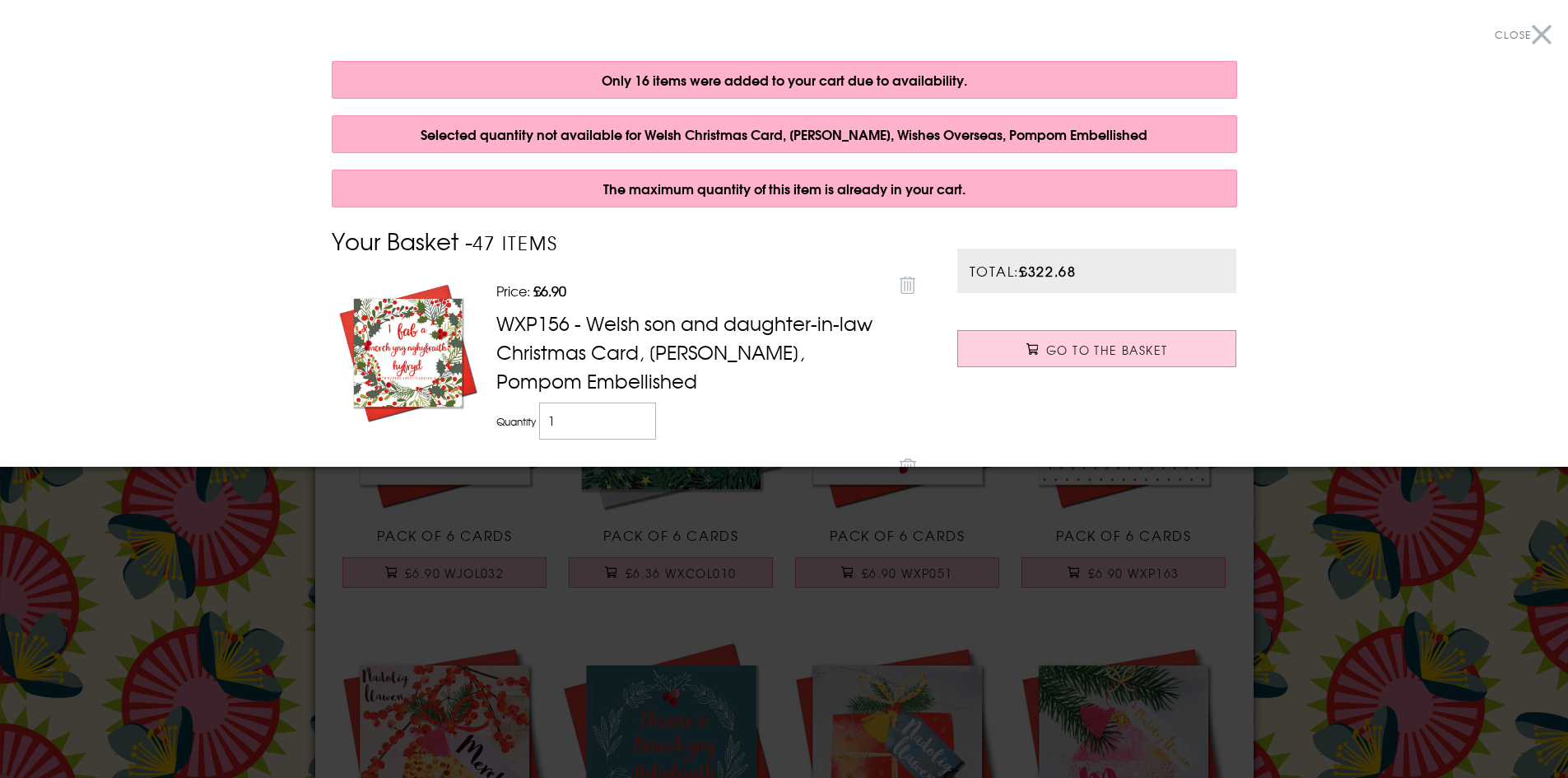
click at [1528, 37] on button "Close" at bounding box center [1523, 35] width 57 height 37
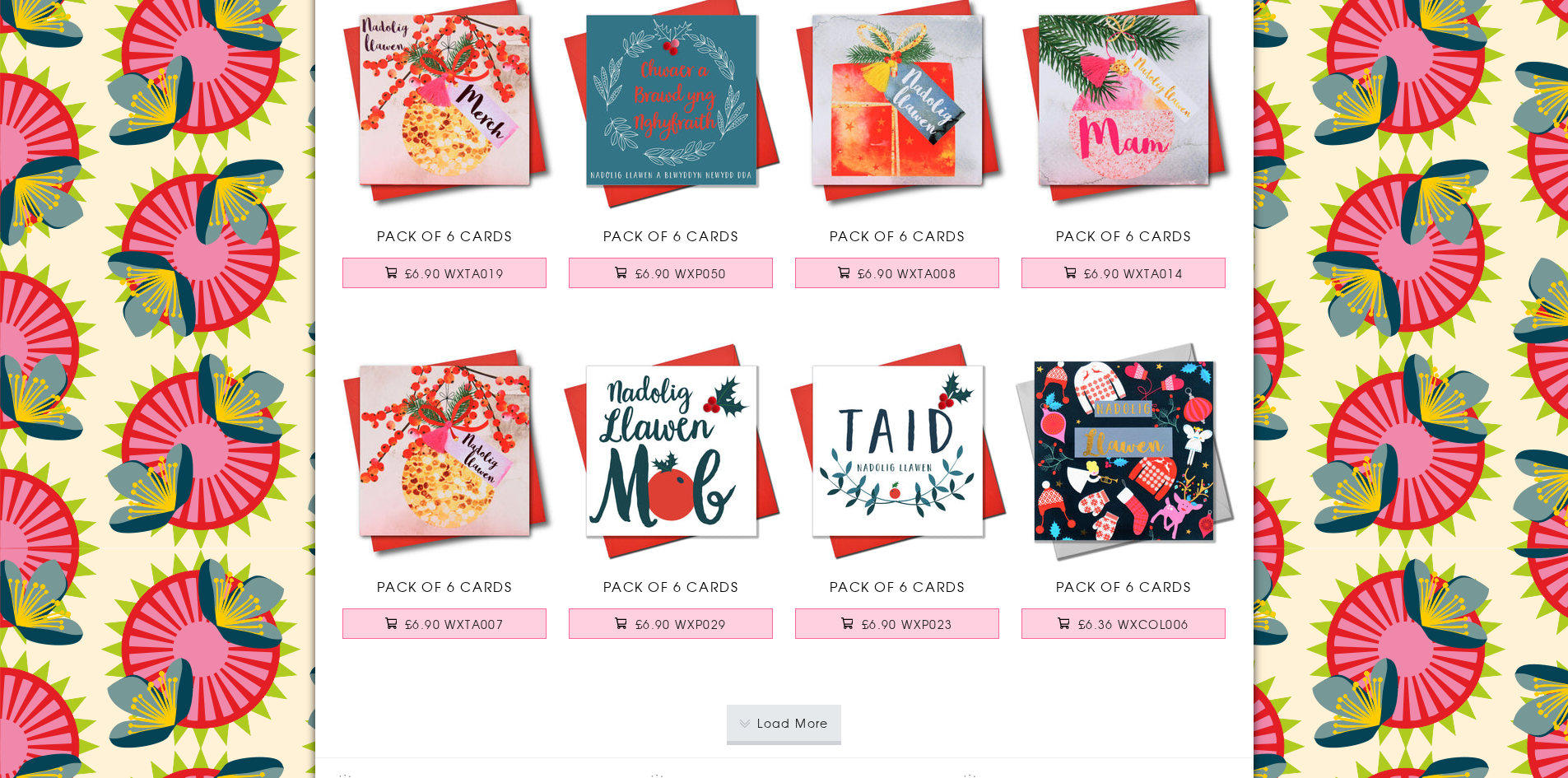
scroll to position [17542, 0]
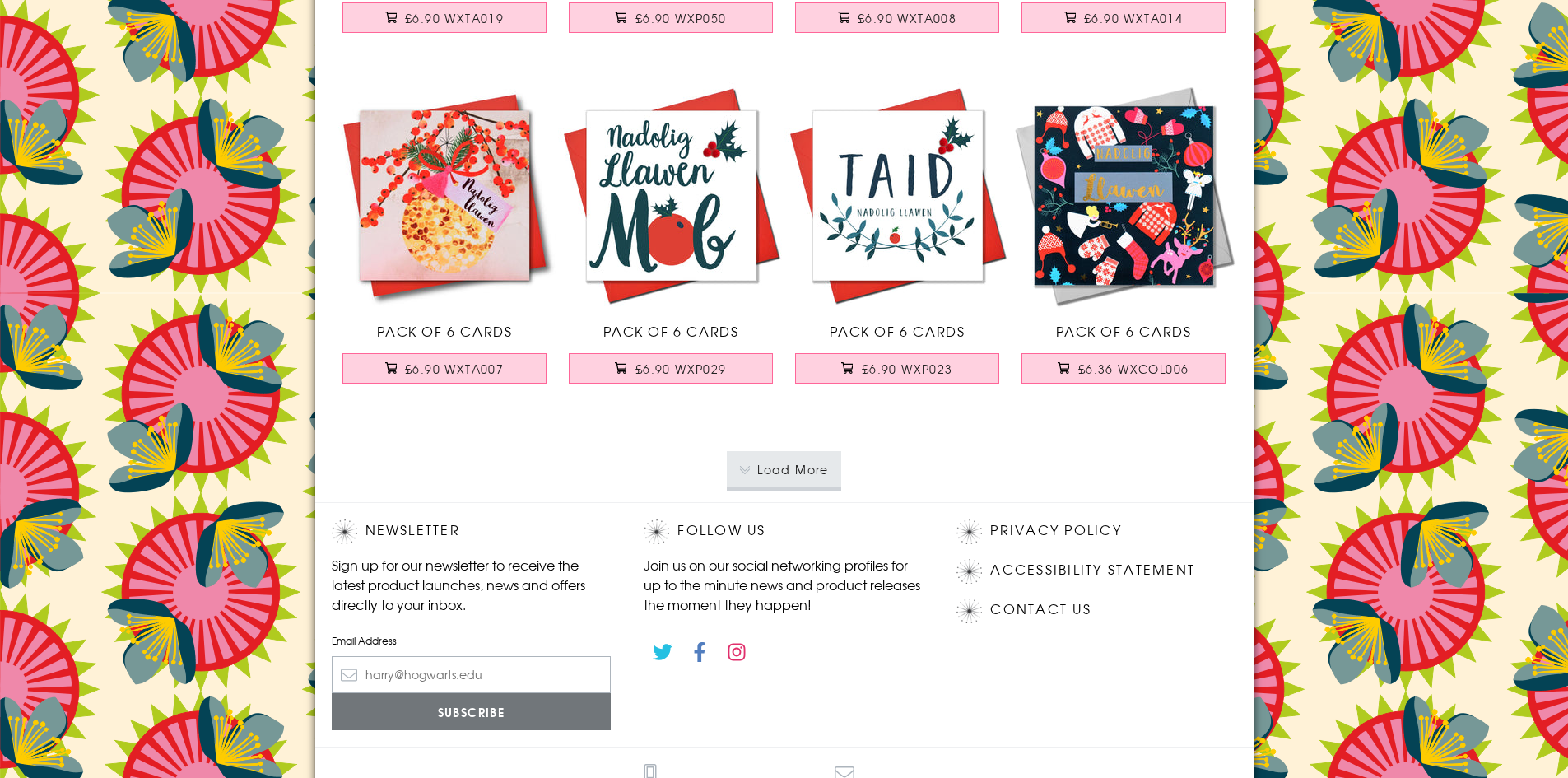
click at [799, 468] on button "Load More" at bounding box center [784, 469] width 114 height 36
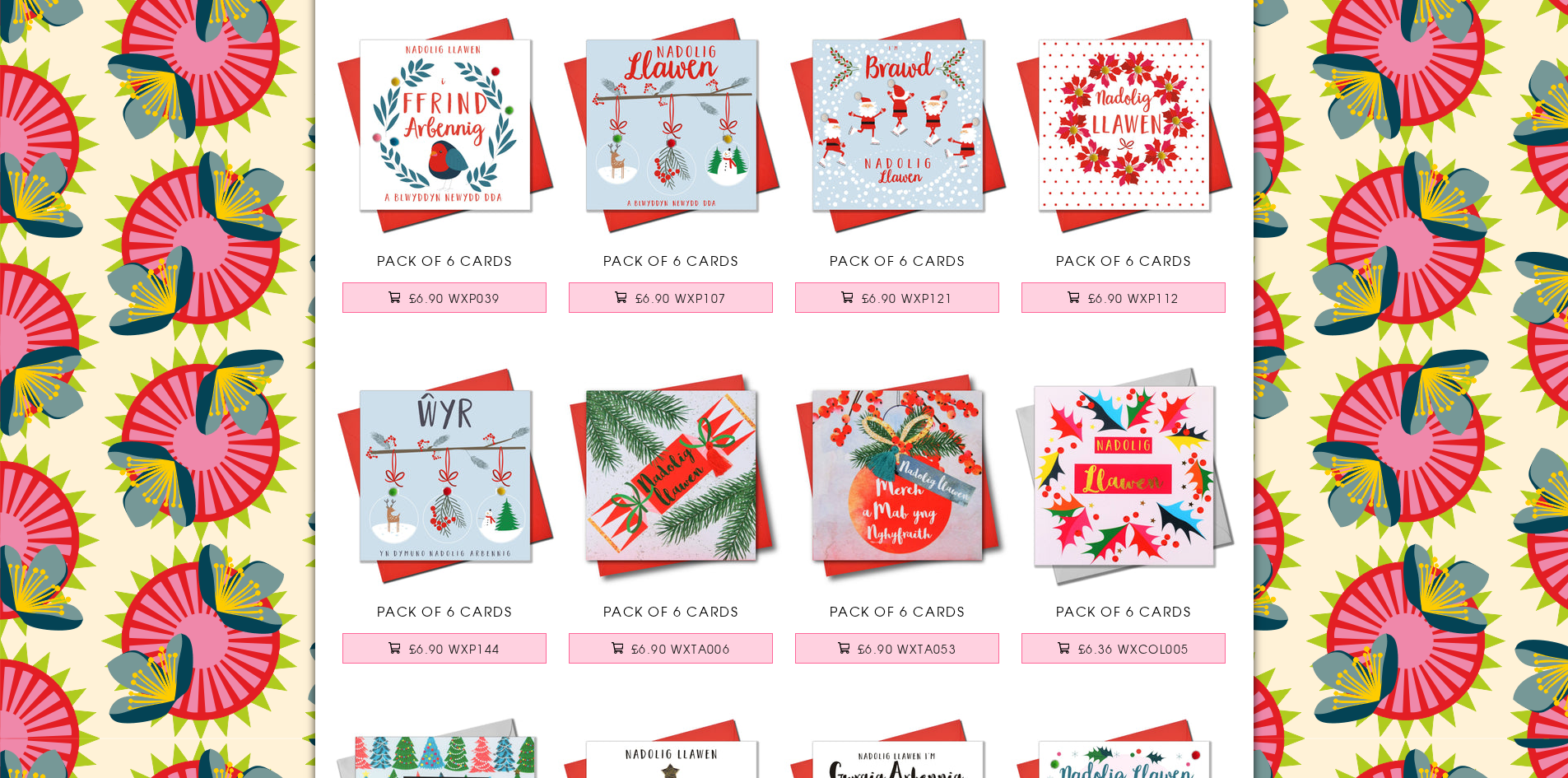
scroll to position [20095, 0]
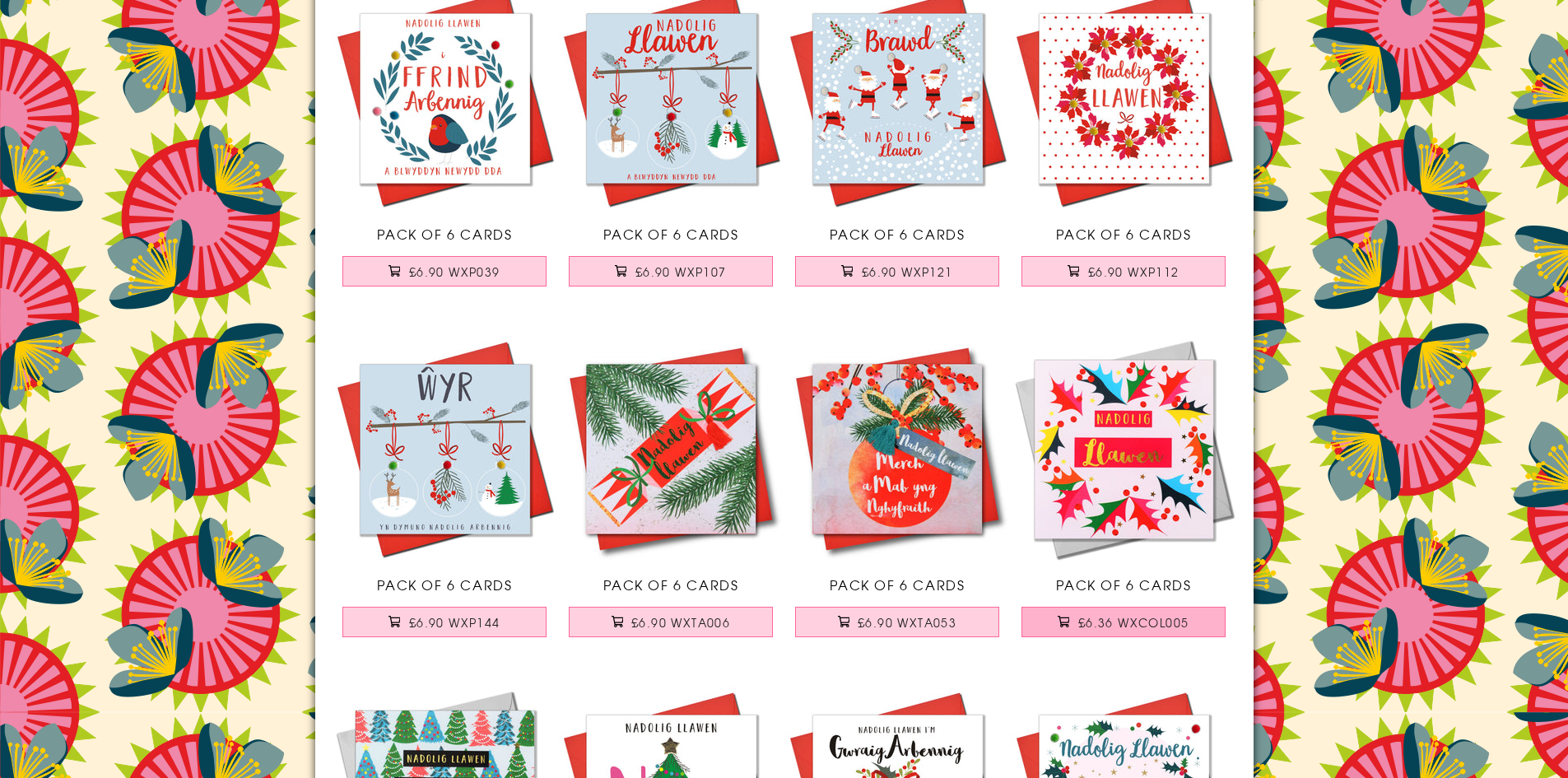
click at [1148, 619] on span "£6.36 WXCOL005" at bounding box center [1135, 622] width 112 height 17
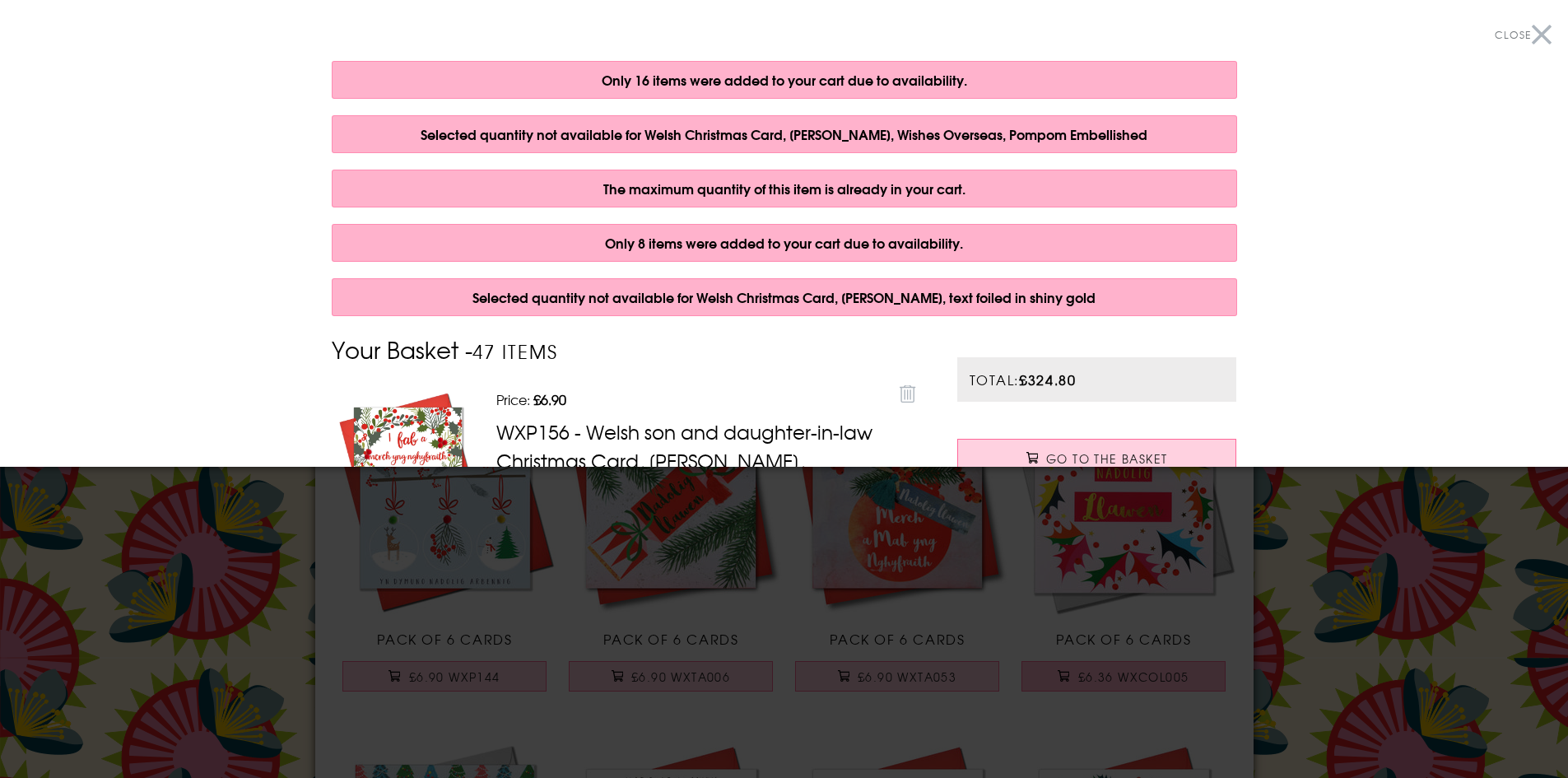
scroll to position [20204, 0]
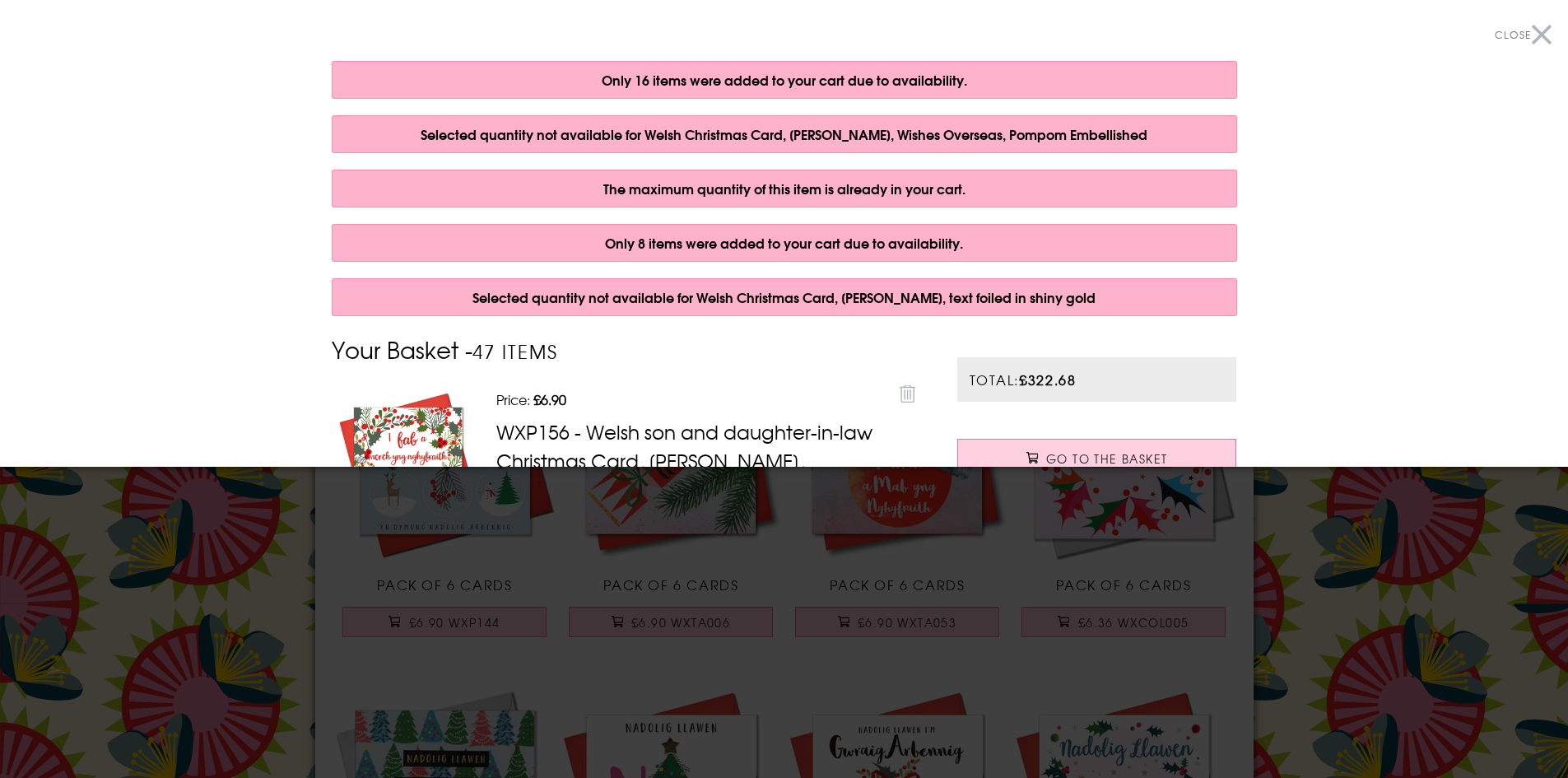
click at [1528, 28] on button "Close" at bounding box center [1523, 35] width 57 height 37
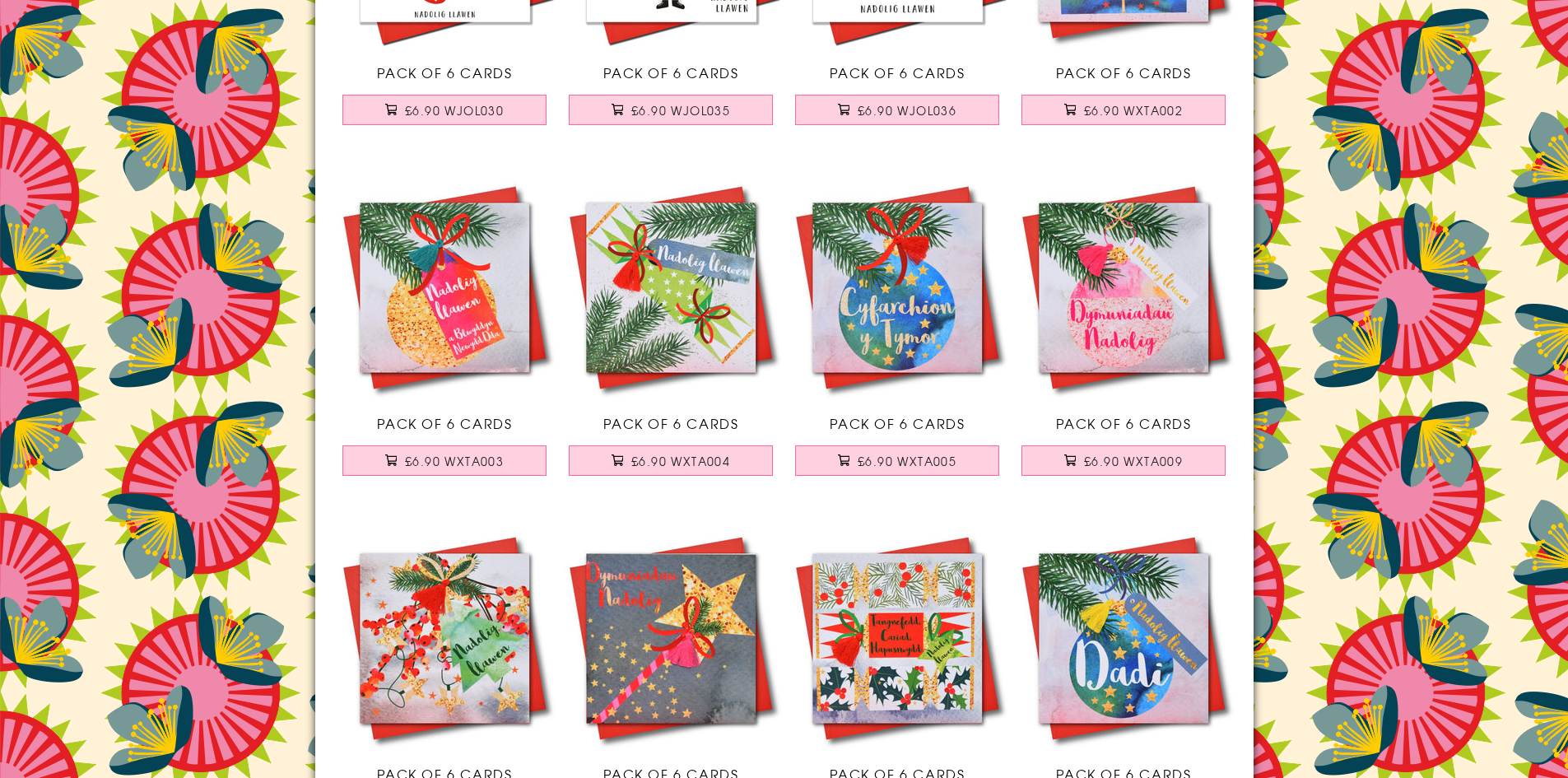
scroll to position [0, 0]
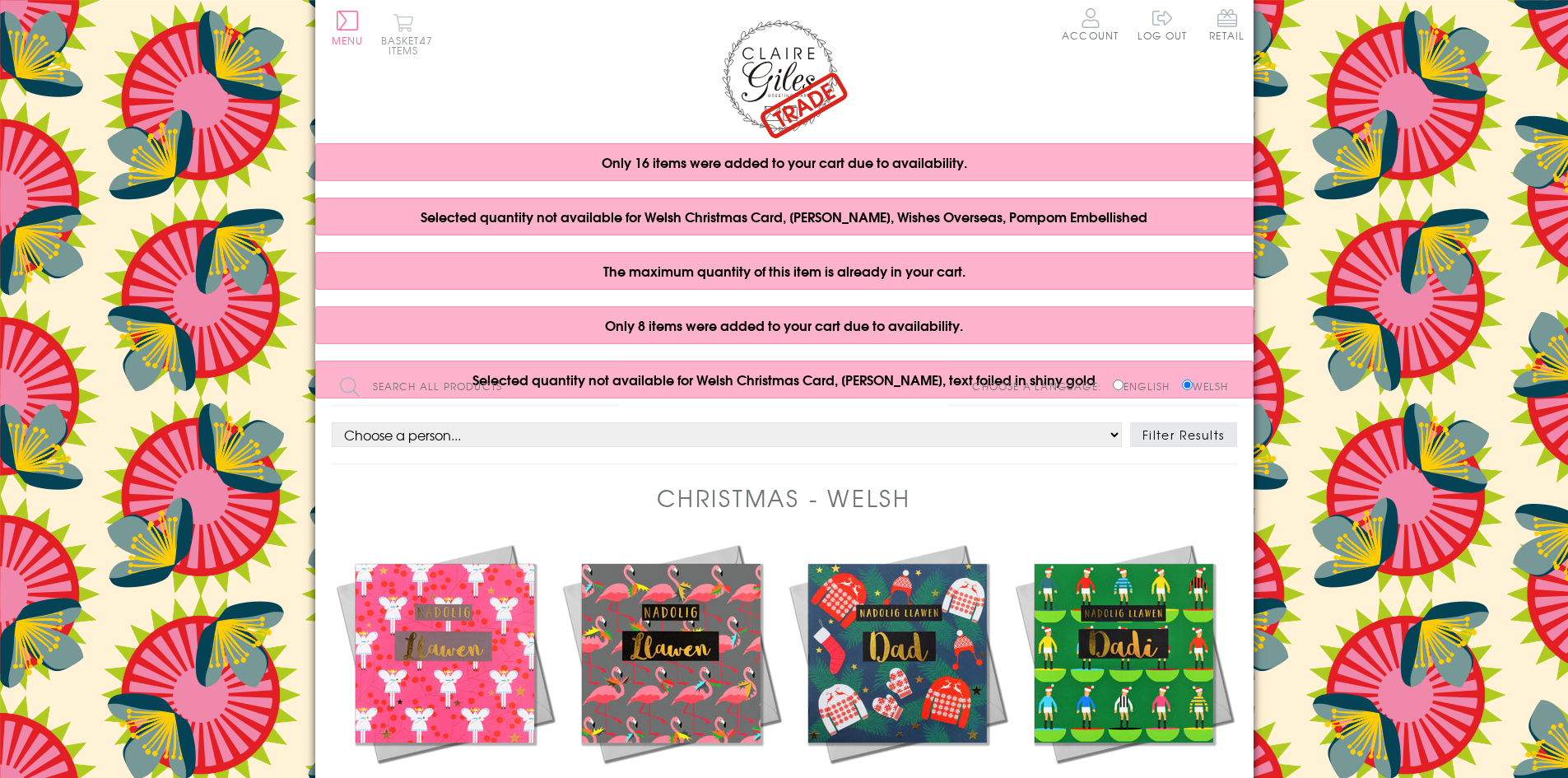
click at [418, 42] on button "Basket 47 items" at bounding box center [404, 33] width 45 height 42
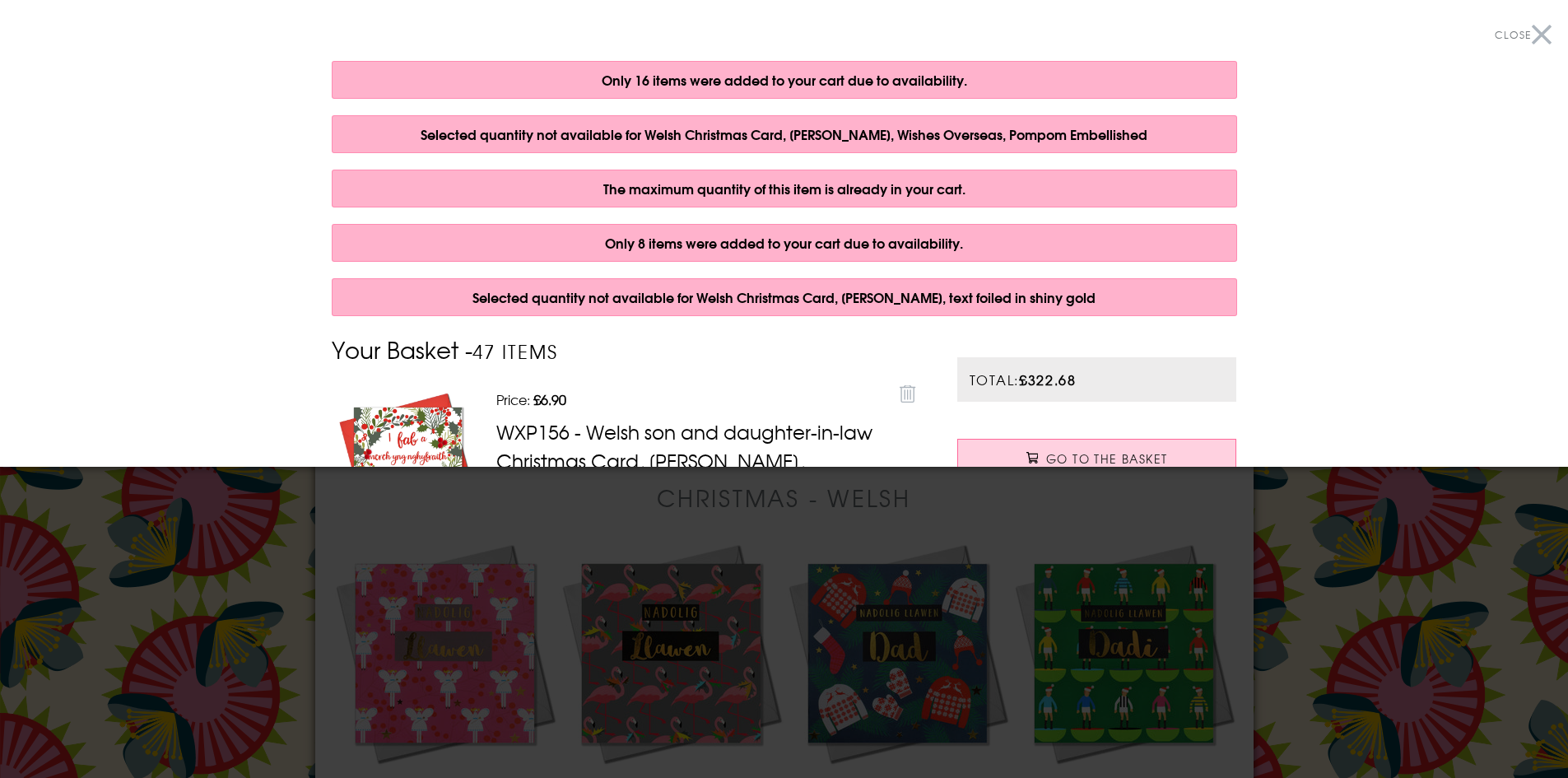
click at [1533, 34] on button "Close" at bounding box center [1523, 35] width 57 height 37
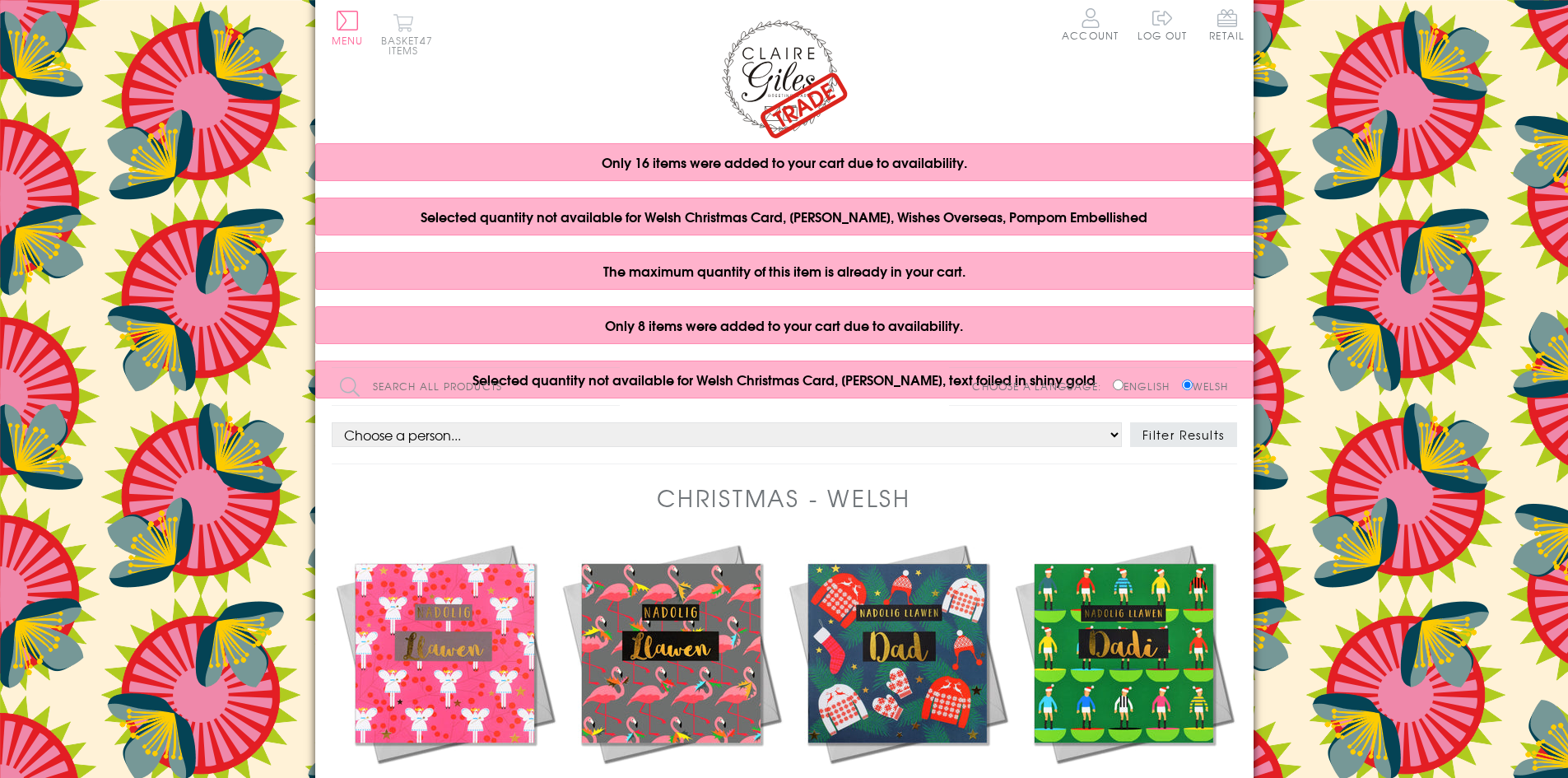
click at [406, 37] on button "Basket 47 items" at bounding box center [404, 33] width 45 height 42
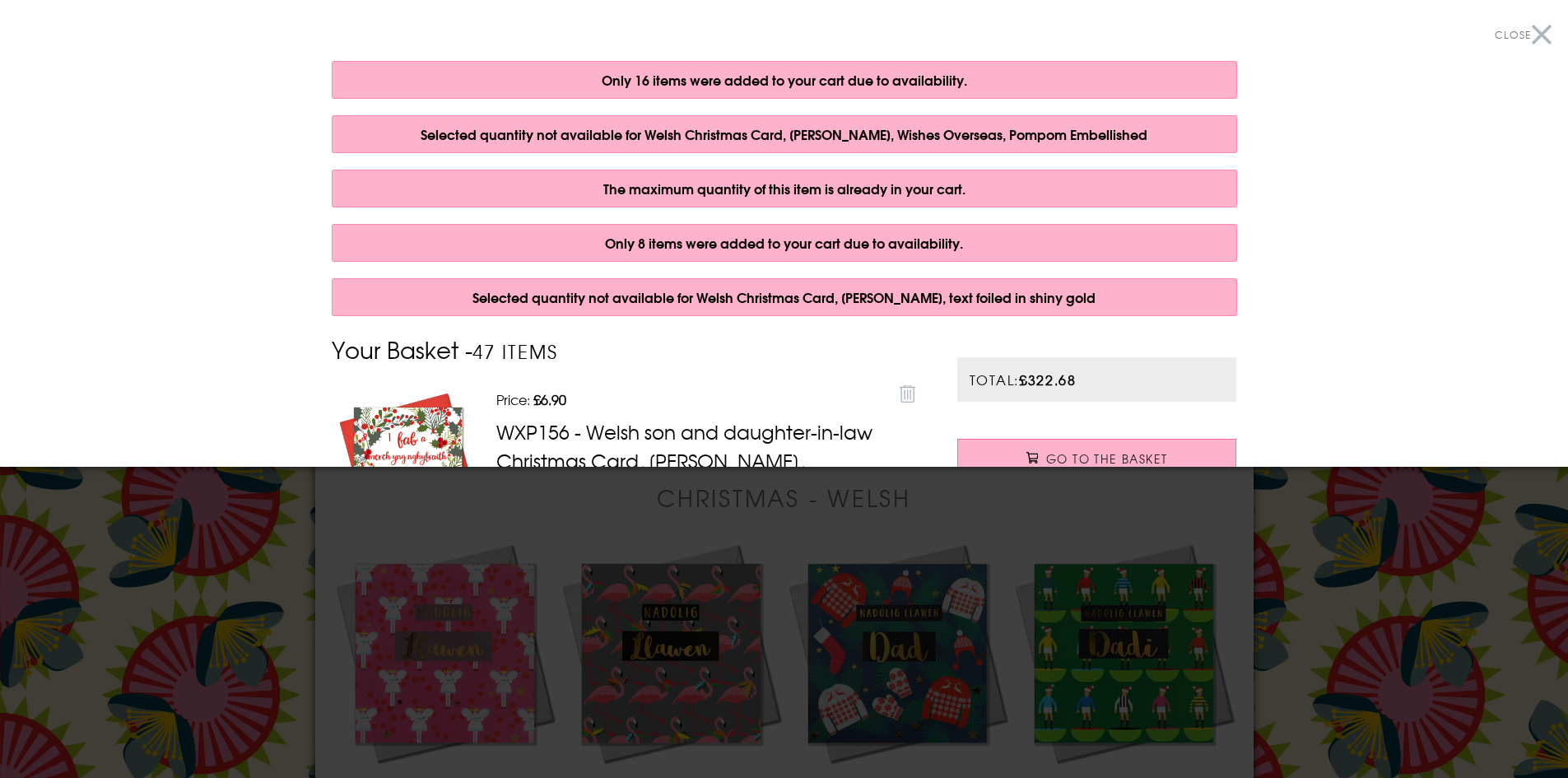
click at [1198, 449] on link "Go to the Basket" at bounding box center [1098, 458] width 280 height 37
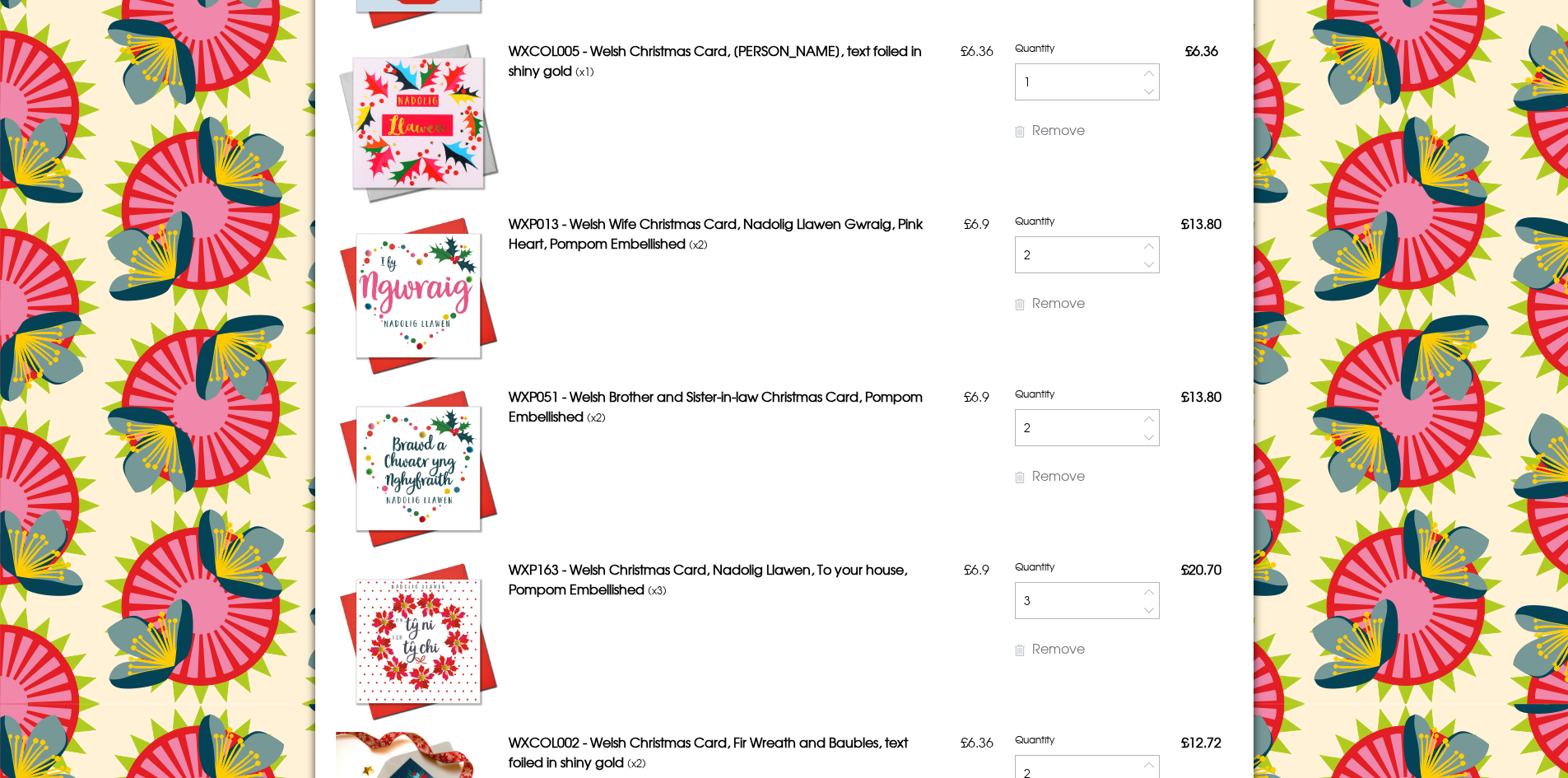
scroll to position [1318, 0]
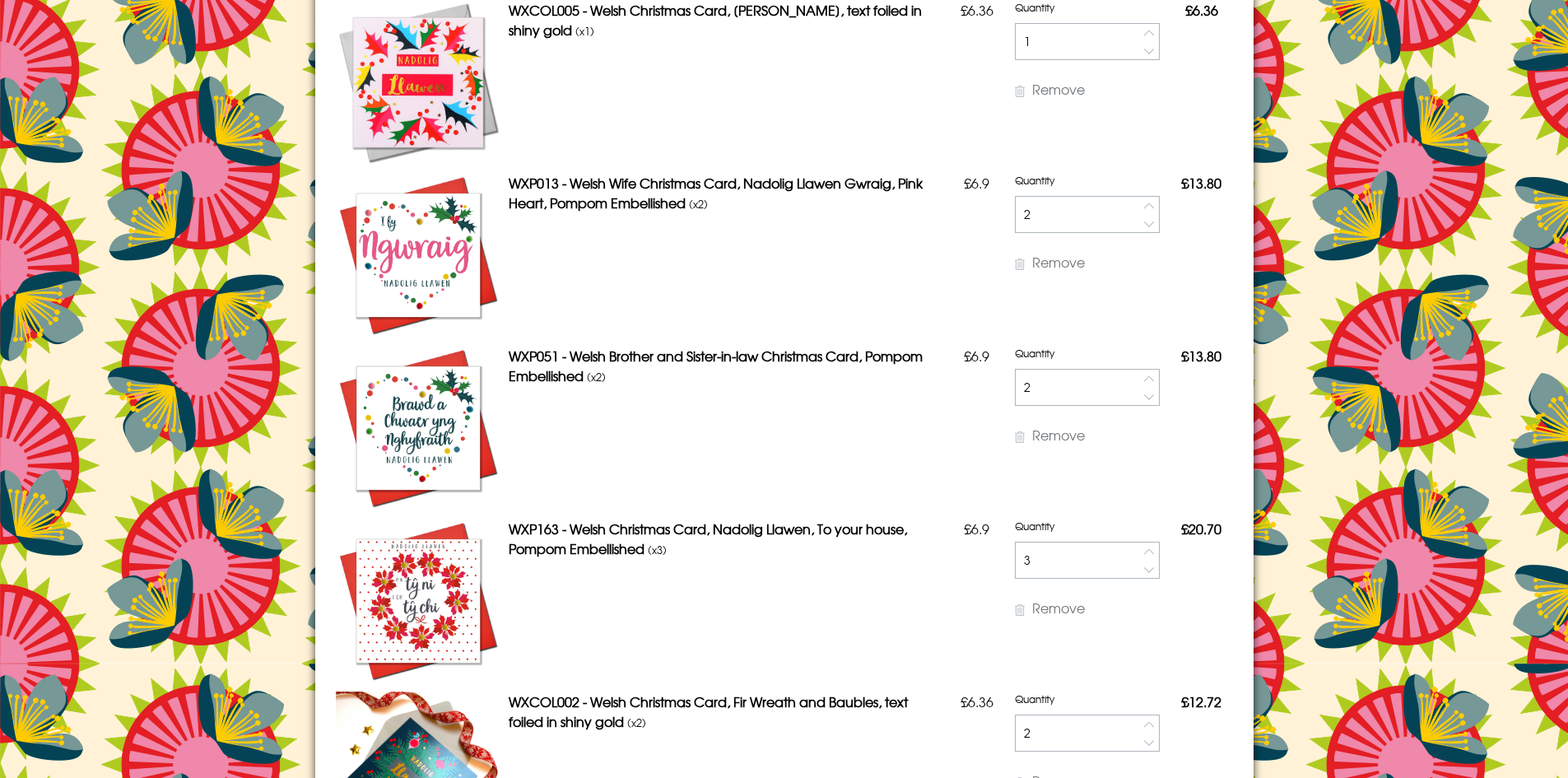
click at [1143, 568] on button "button" at bounding box center [1149, 570] width 19 height 19
type input "2"
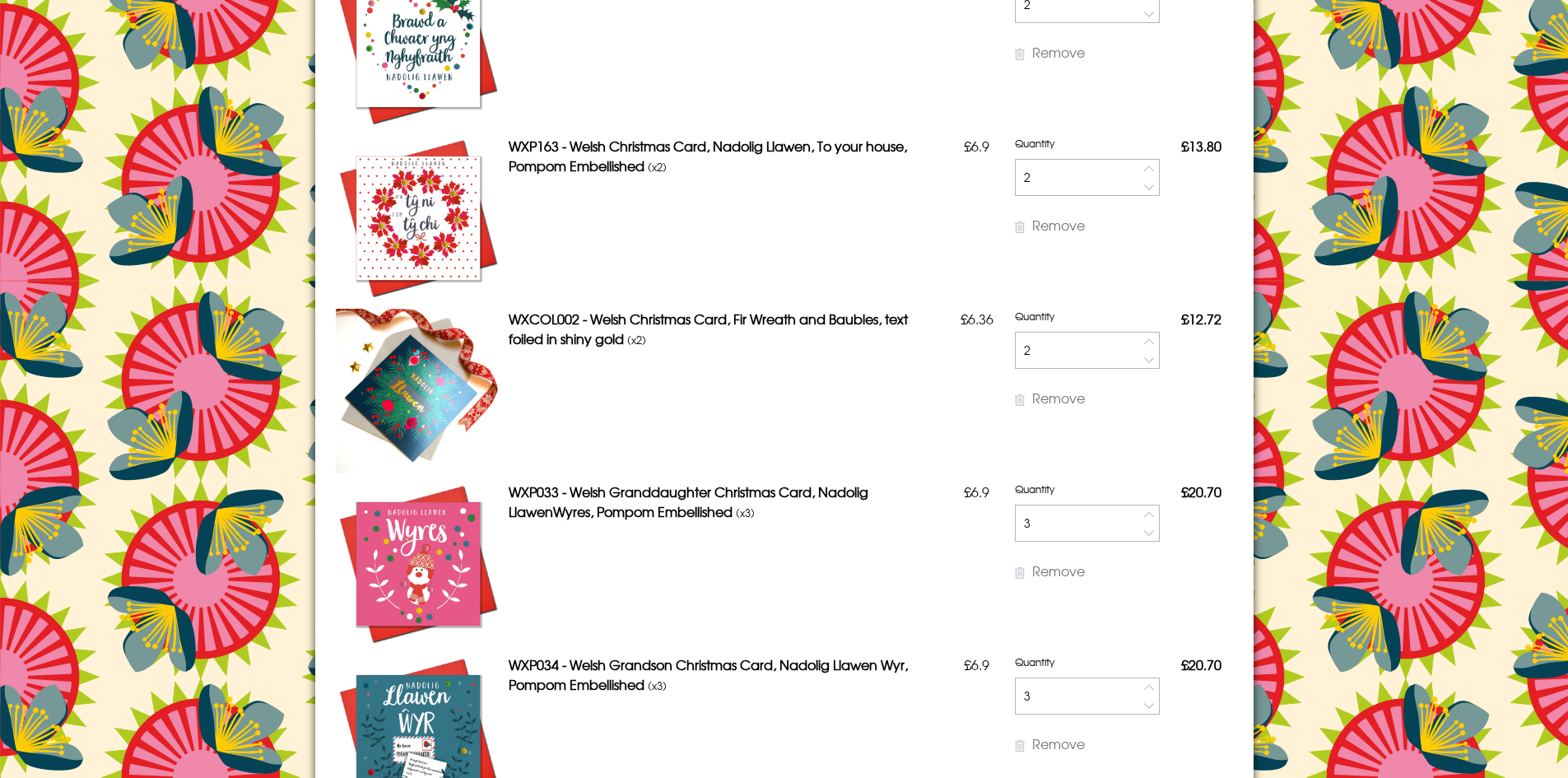
scroll to position [1729, 0]
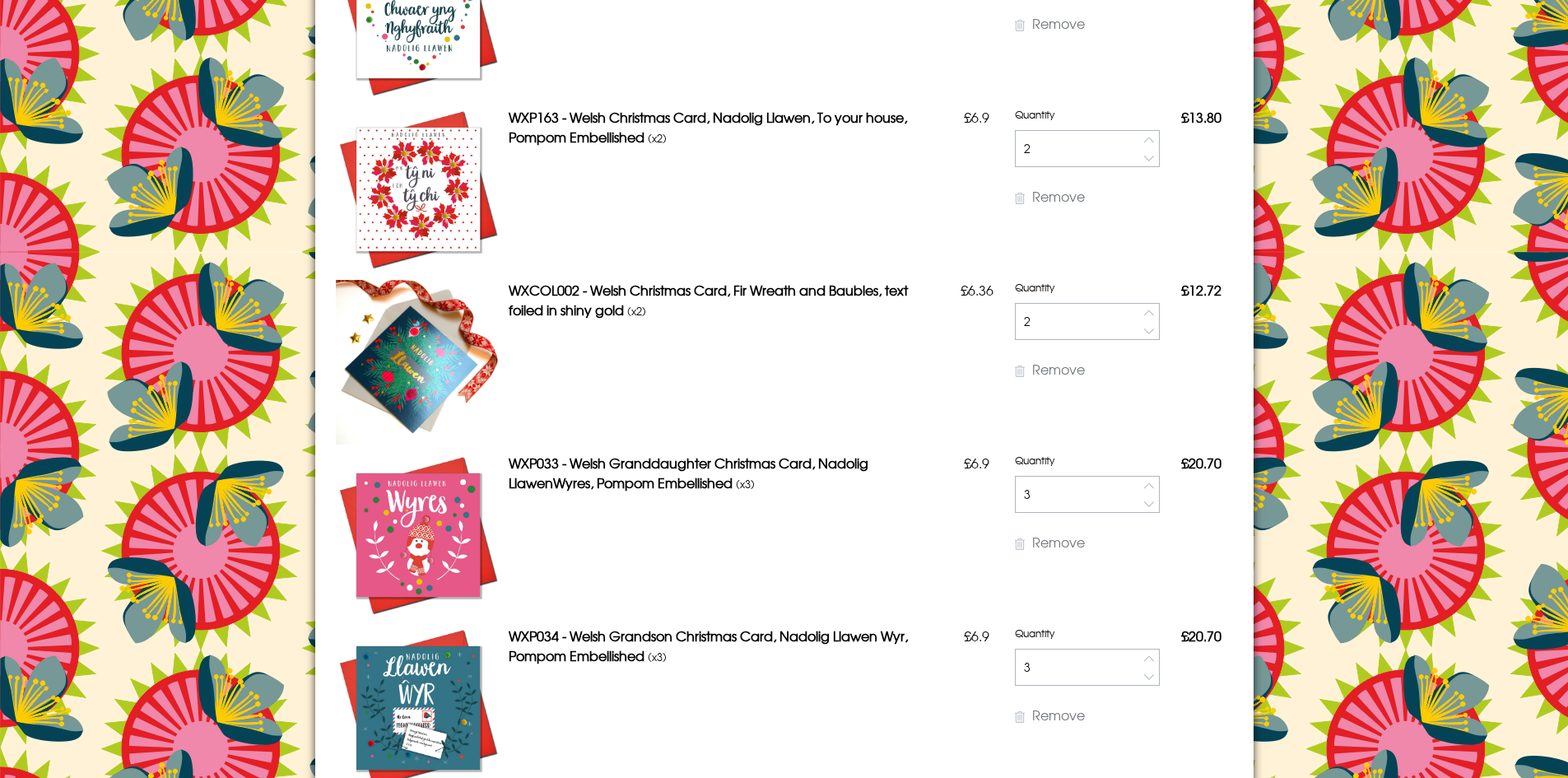
click at [1146, 503] on button "button" at bounding box center [1149, 504] width 19 height 19
type input "2"
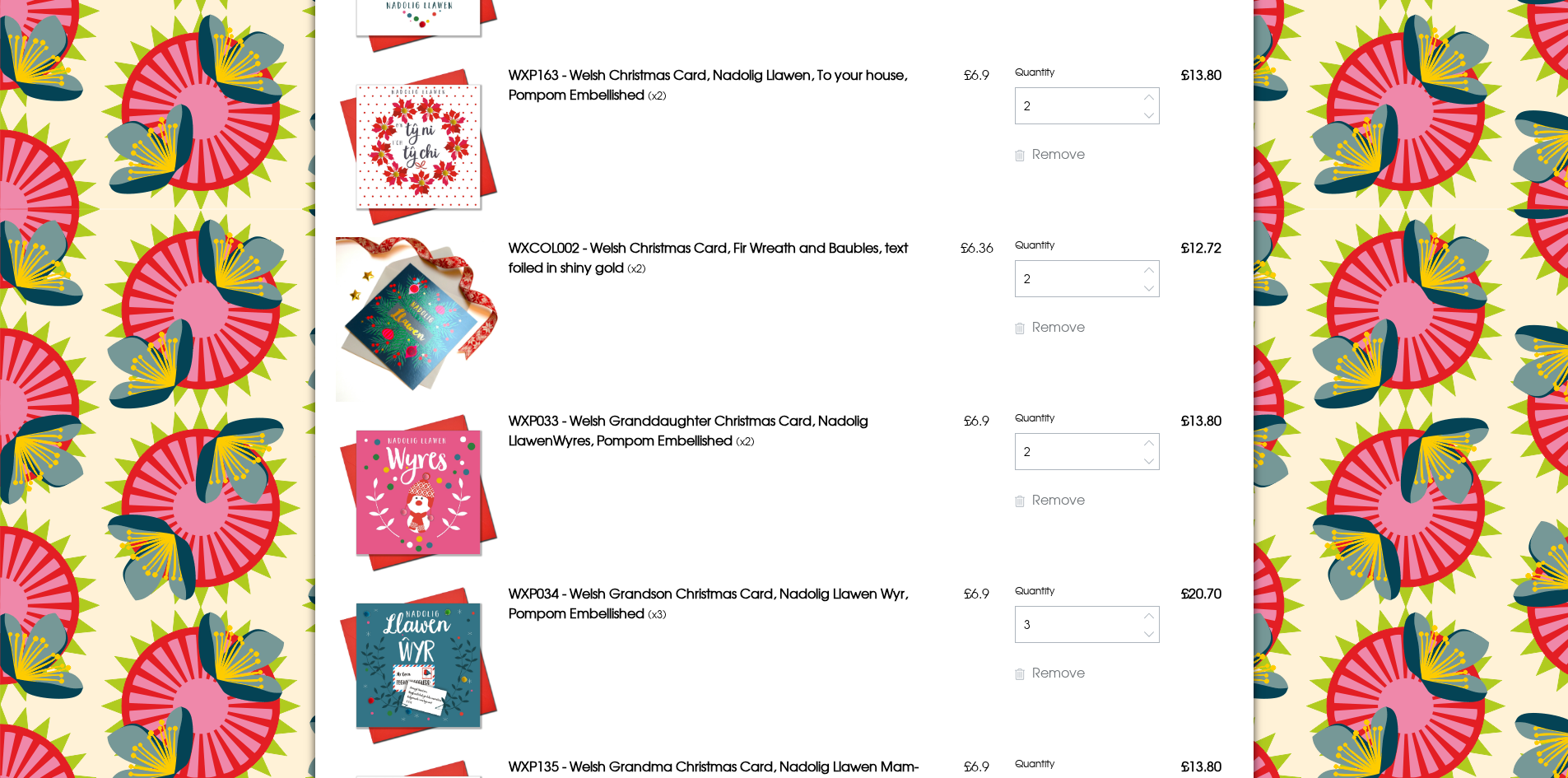
scroll to position [1812, 0]
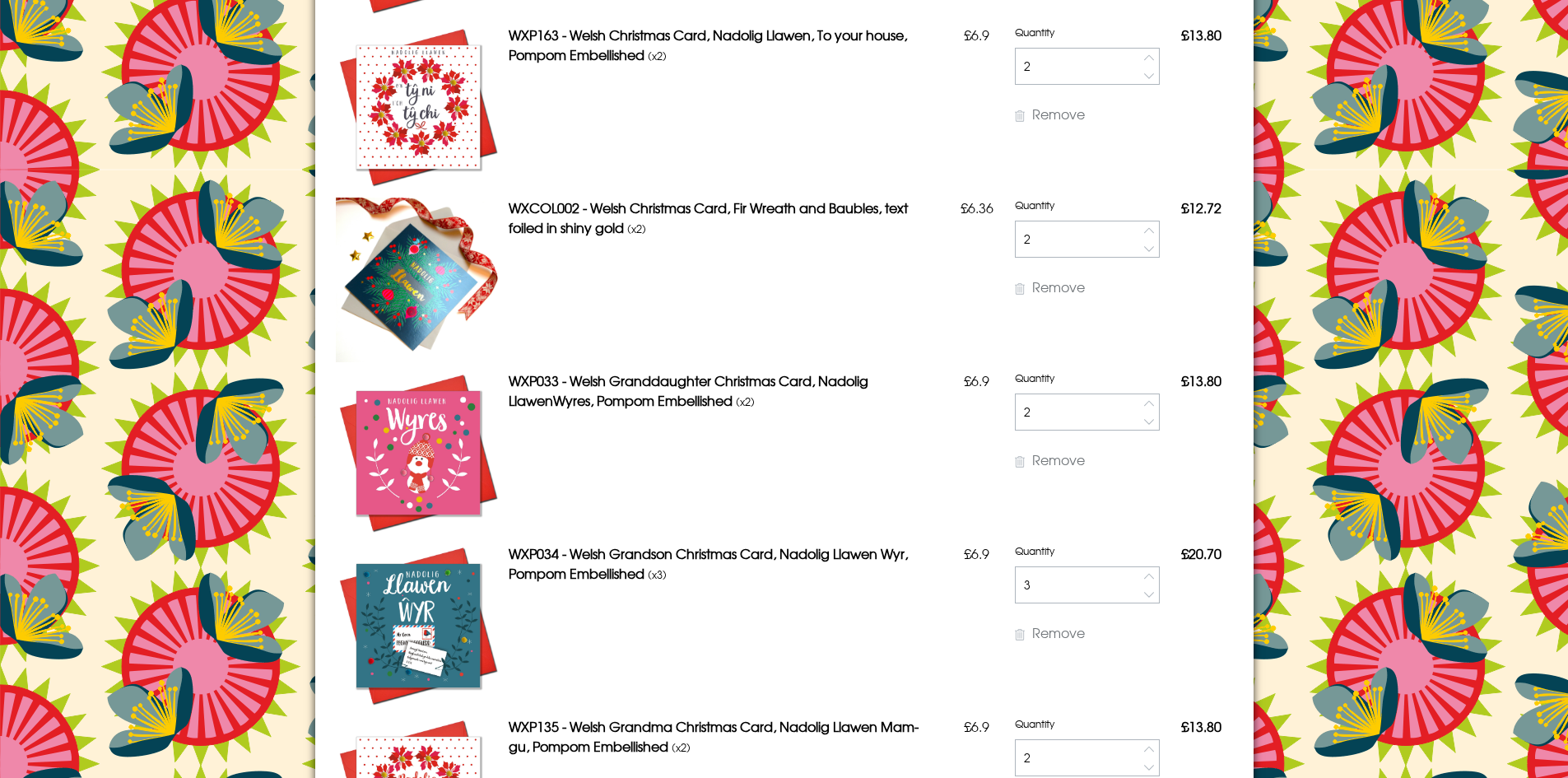
click at [1143, 595] on button "button" at bounding box center [1149, 594] width 19 height 19
type input "2"
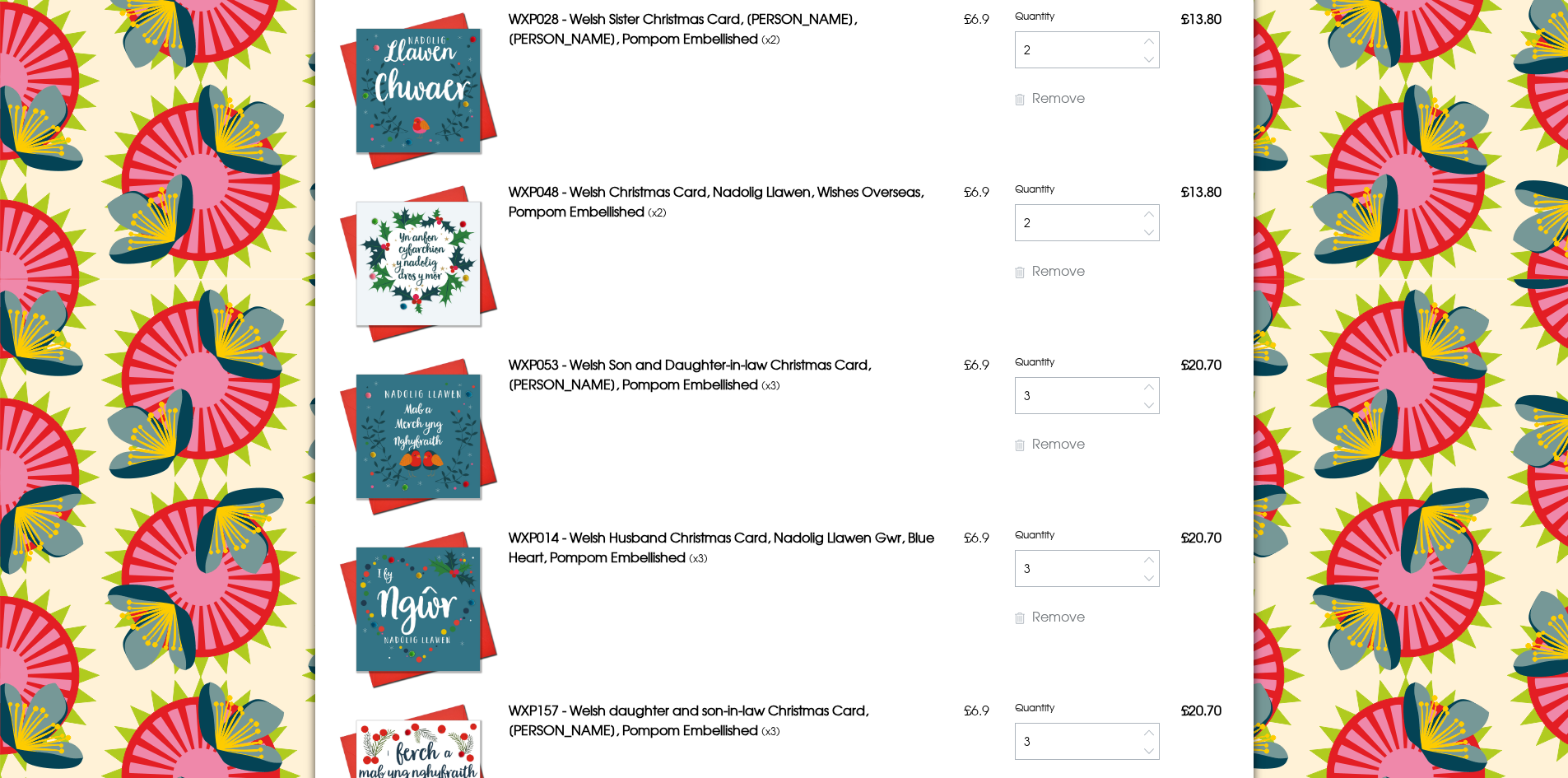
scroll to position [2718, 0]
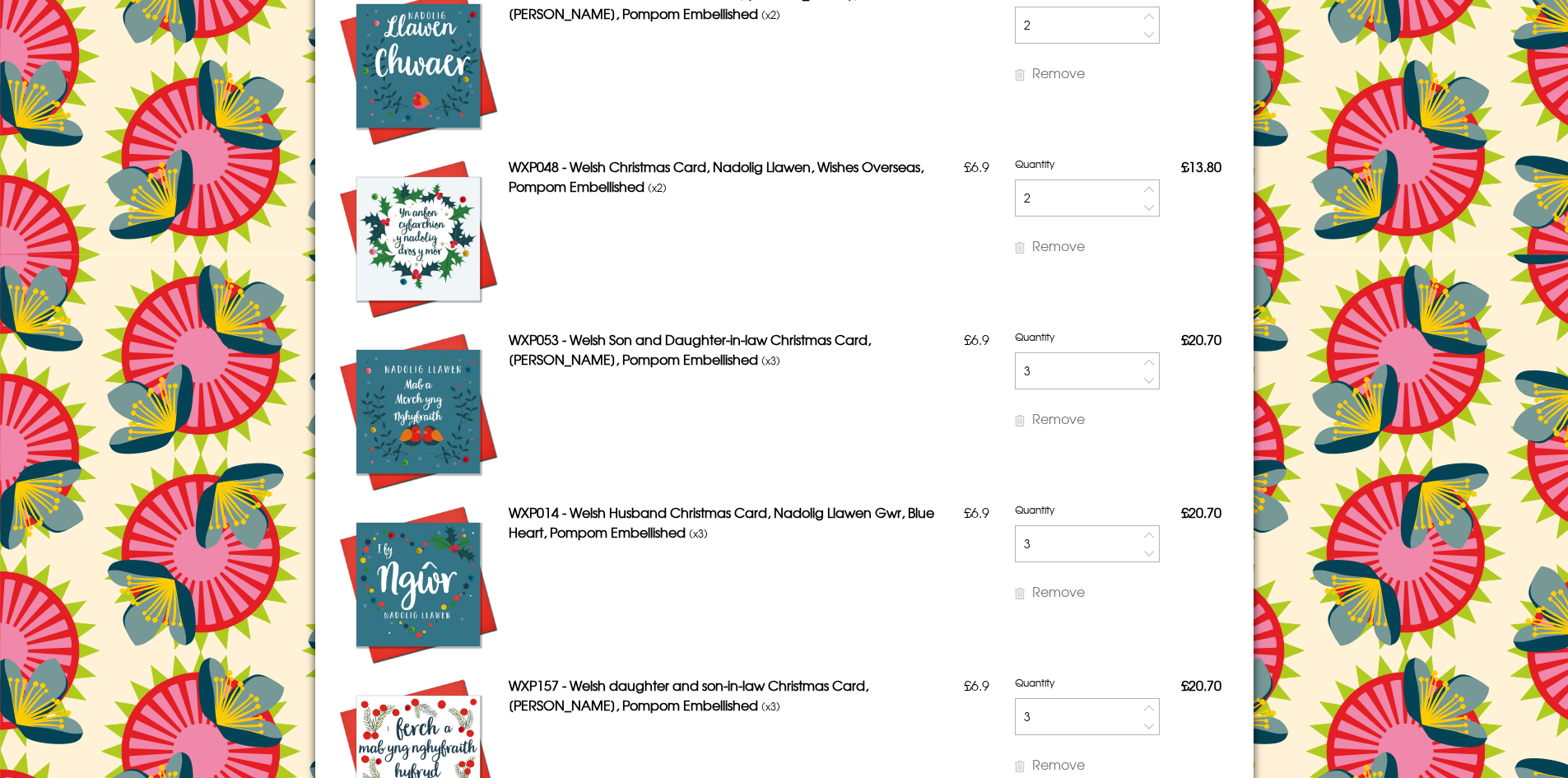
click at [1141, 380] on button "button" at bounding box center [1149, 381] width 19 height 19
type input "2"
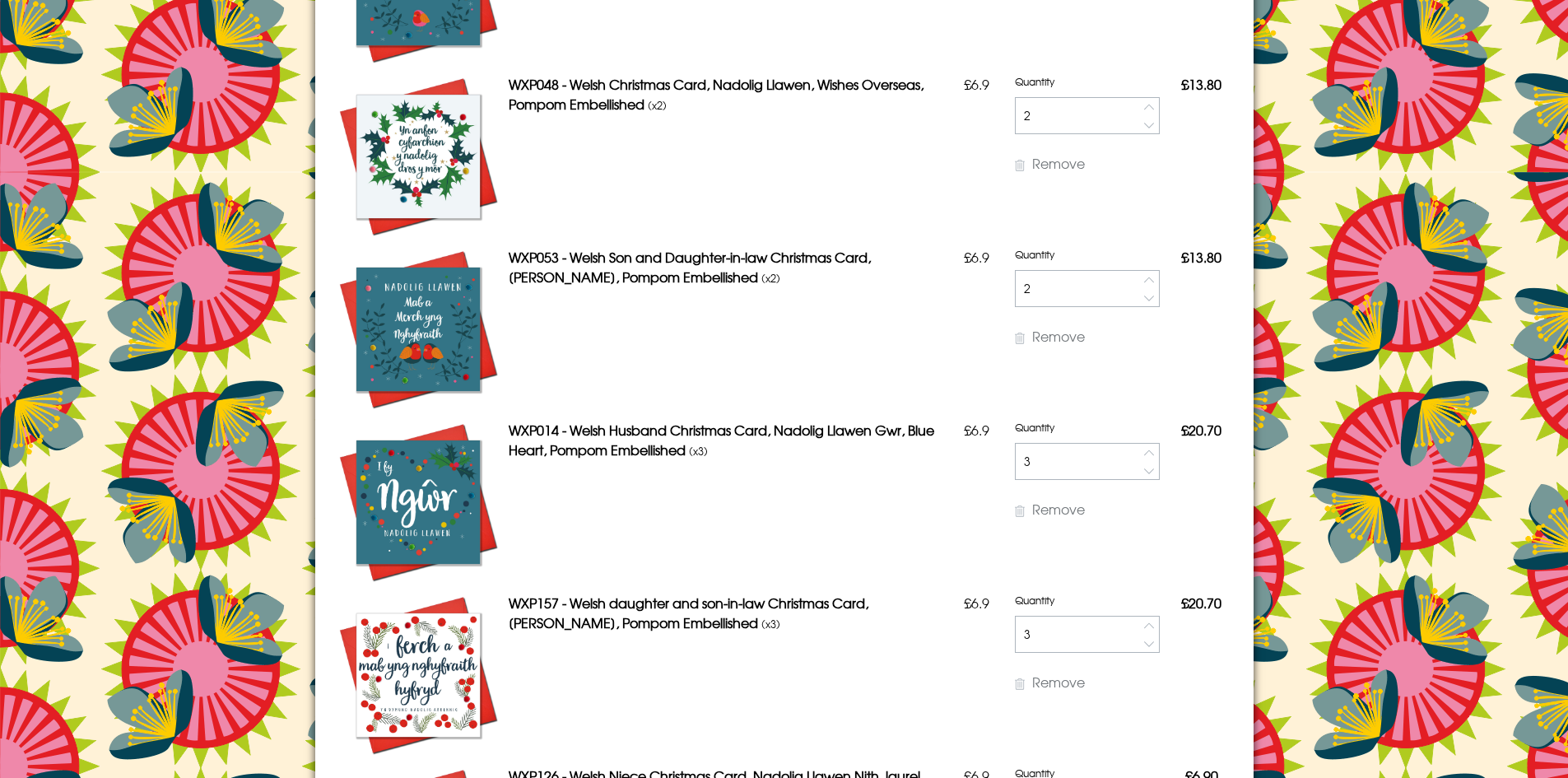
click at [1142, 471] on button "button" at bounding box center [1149, 471] width 19 height 19
type input "2"
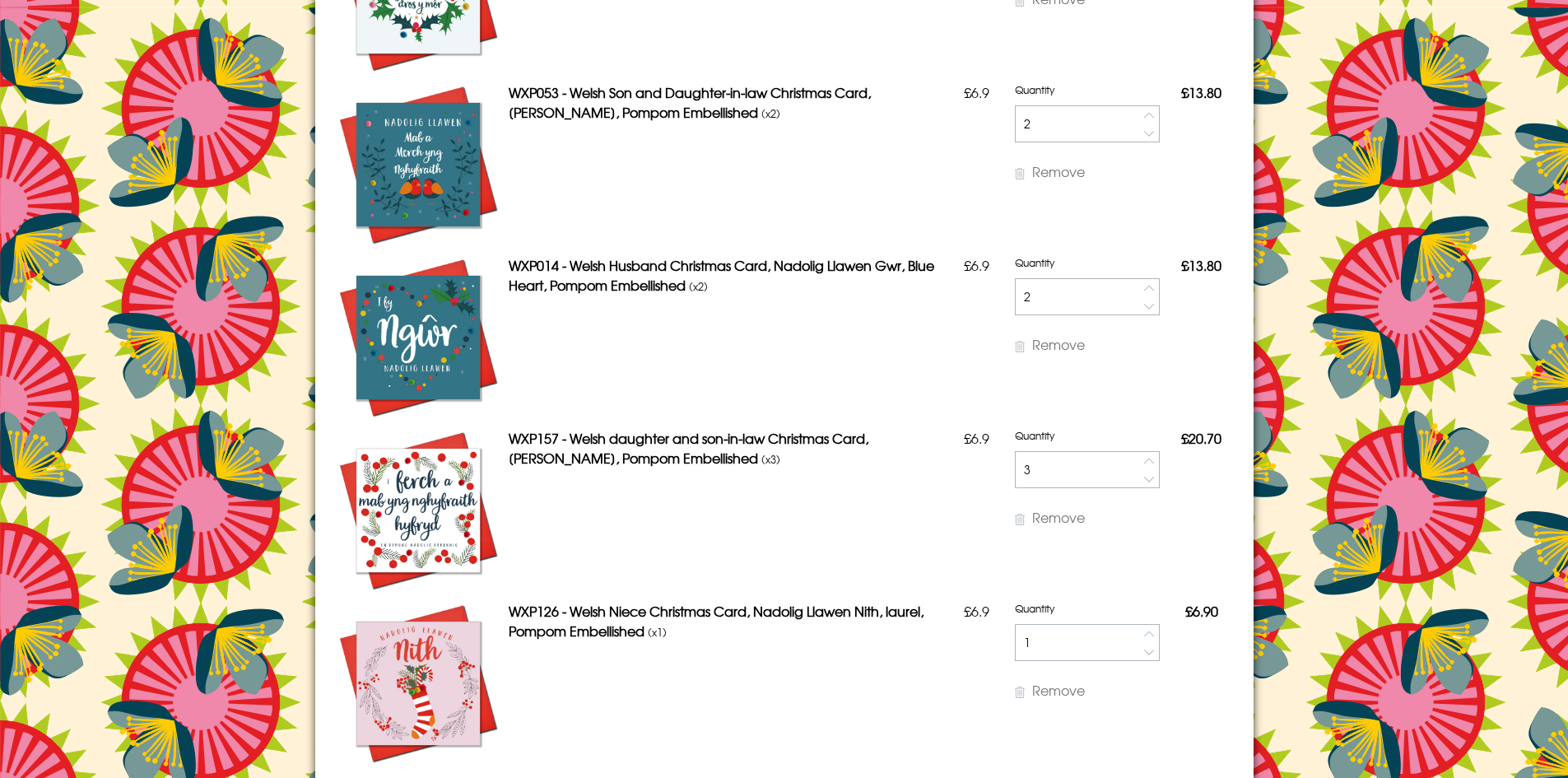
scroll to position [3047, 0]
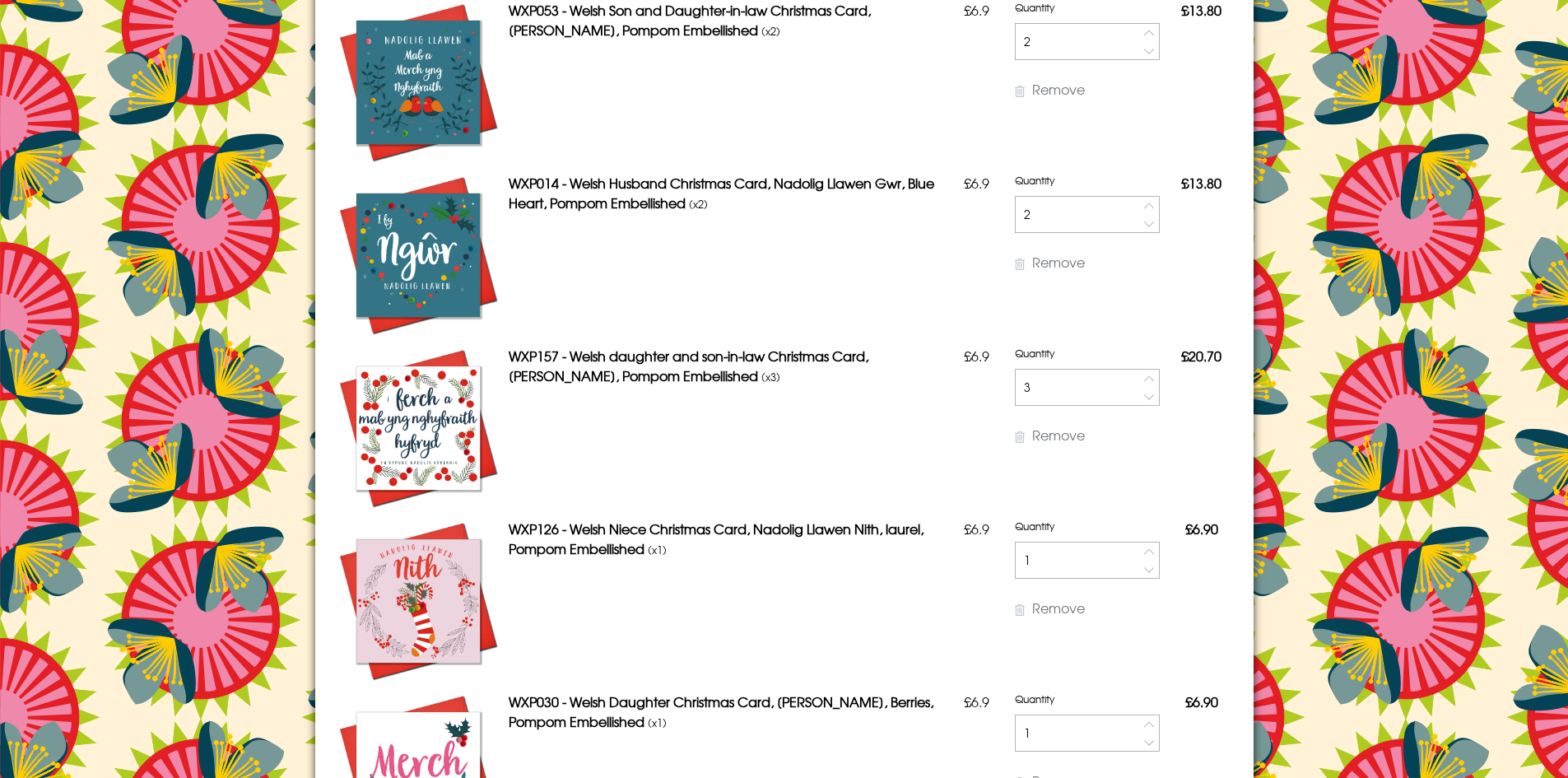
click at [1148, 397] on button "button" at bounding box center [1149, 396] width 19 height 19
type input "2"
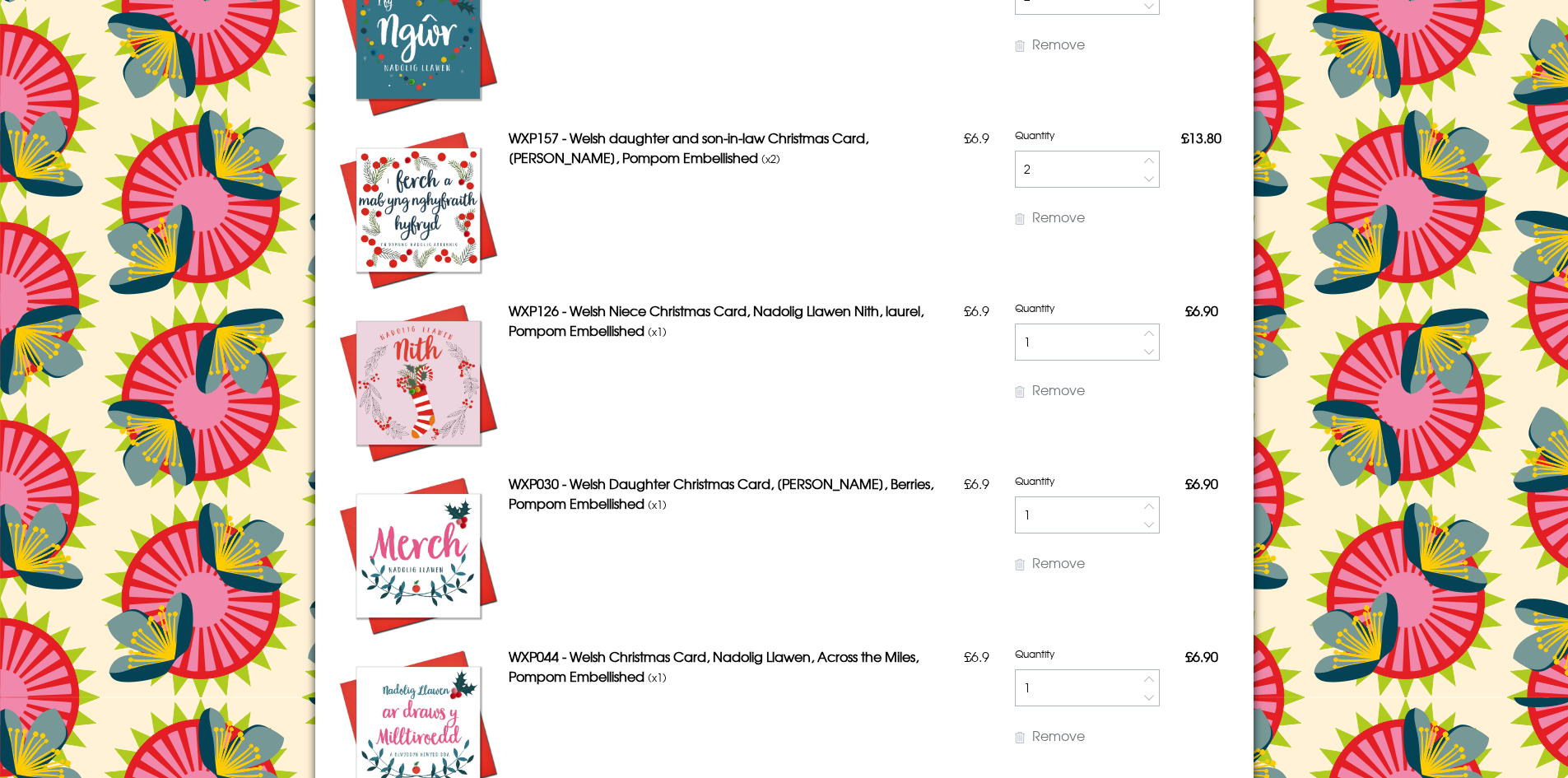
scroll to position [3294, 0]
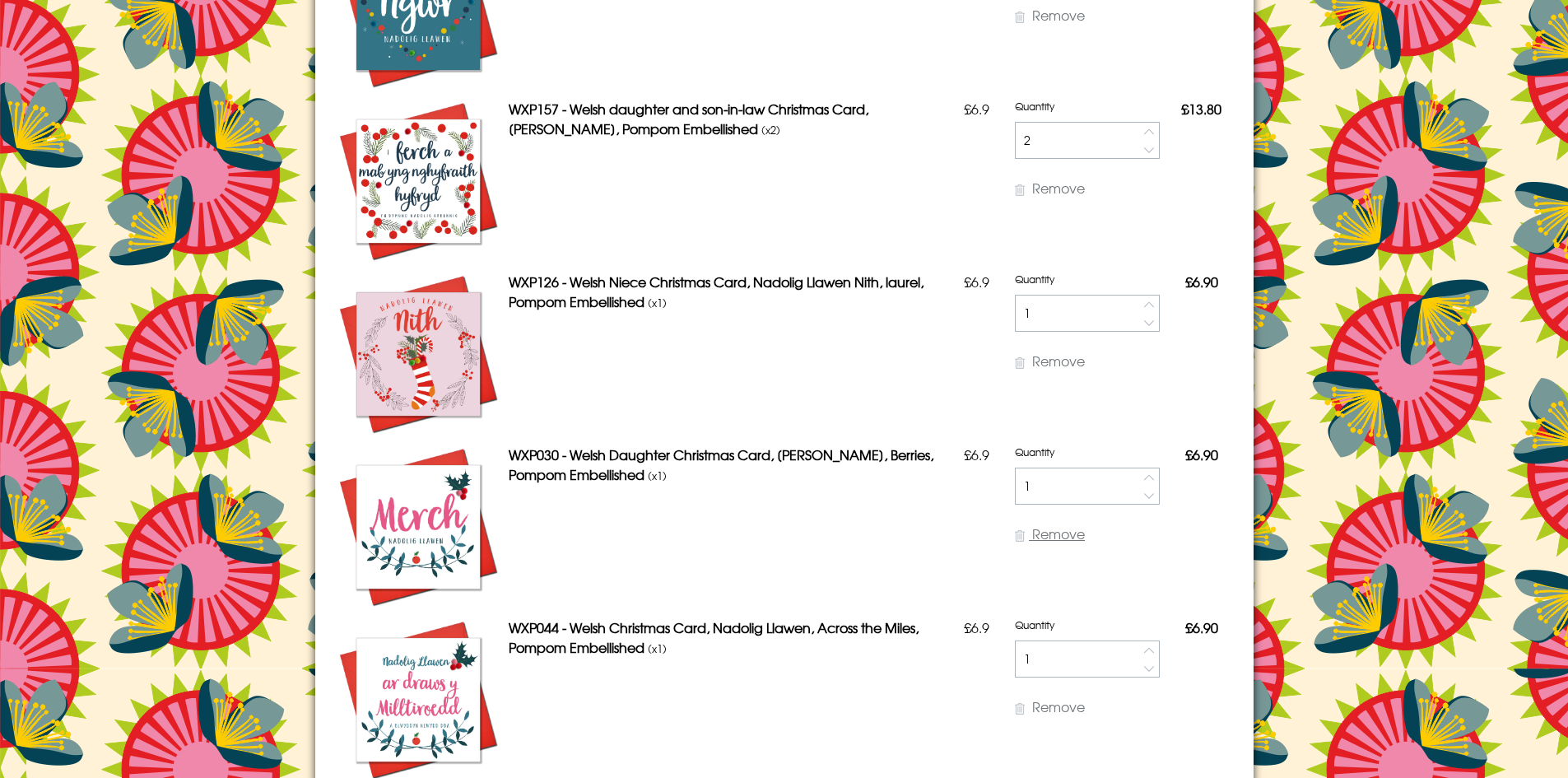
click at [1037, 536] on span "Remove" at bounding box center [1058, 533] width 53 height 20
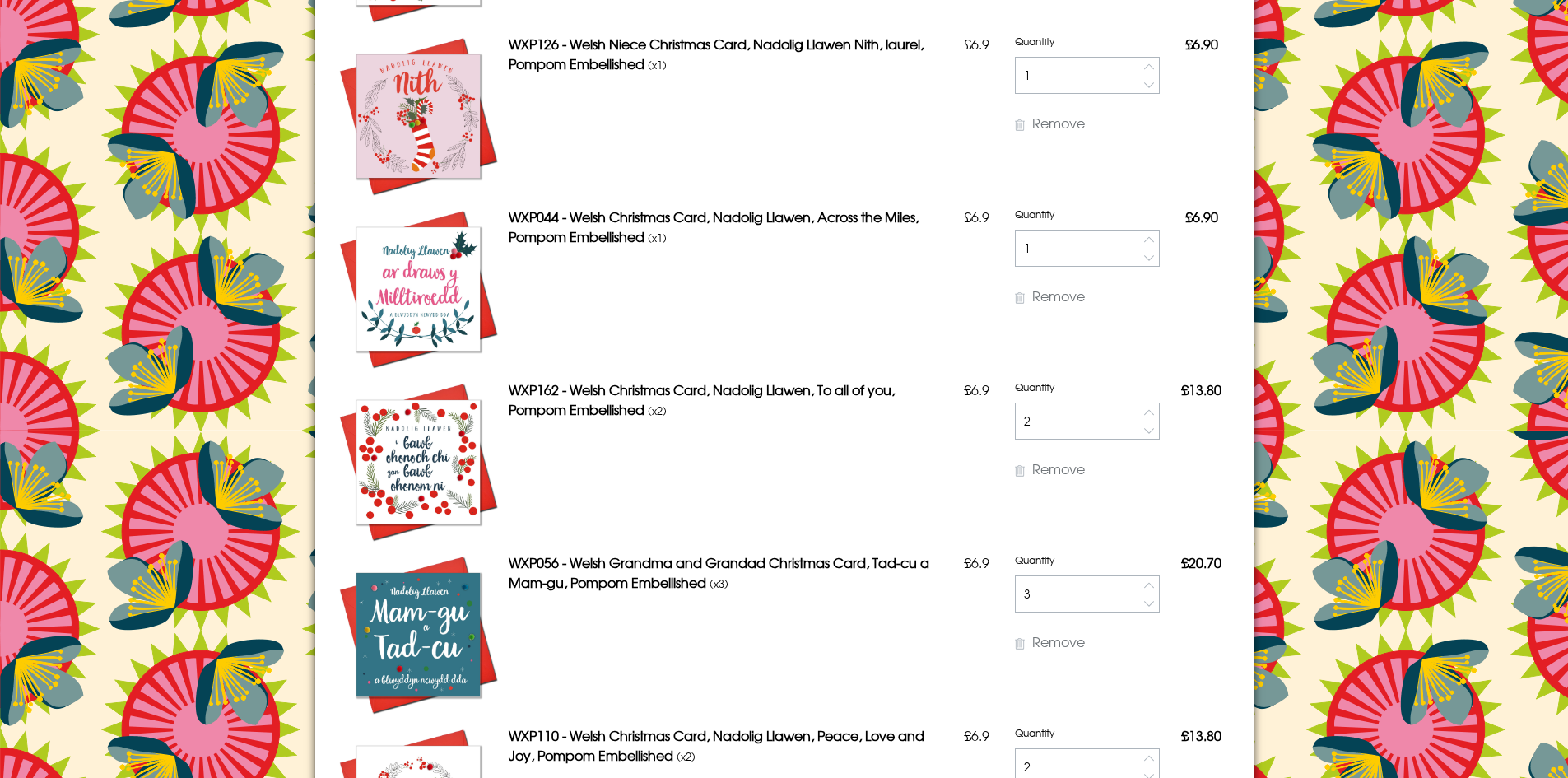
scroll to position [3542, 0]
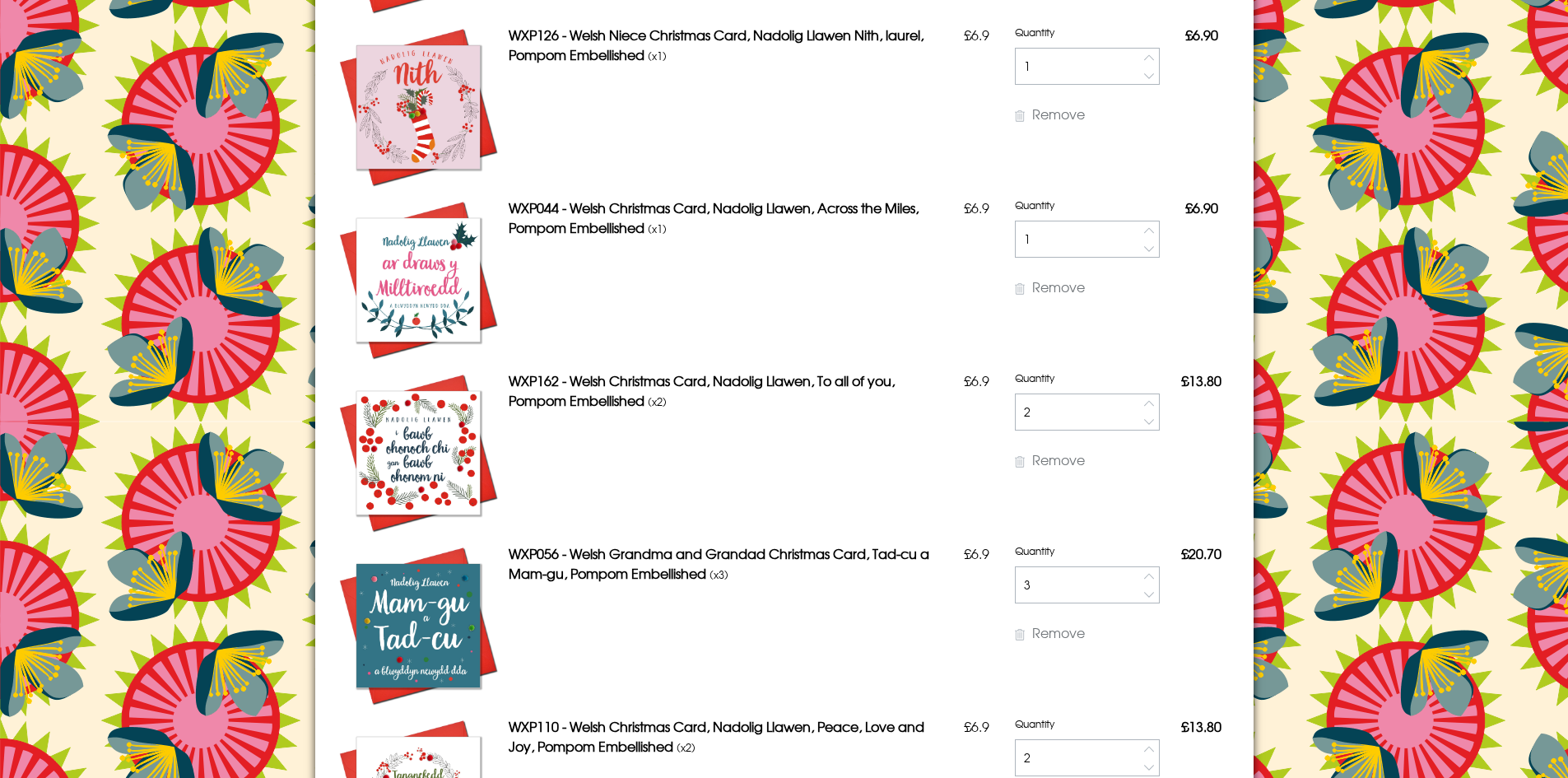
click at [1143, 596] on button "button" at bounding box center [1149, 594] width 19 height 19
type input "2"
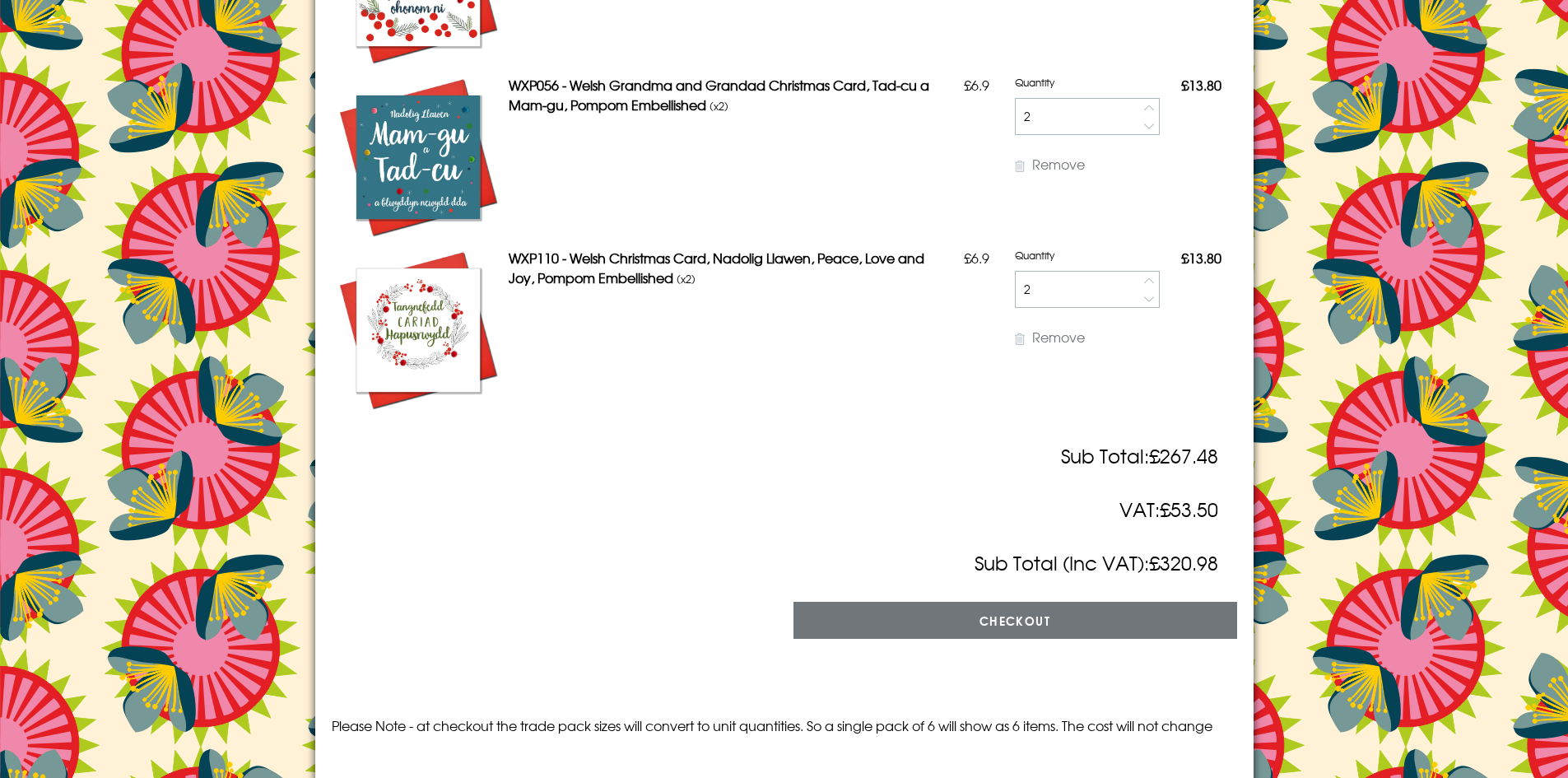
scroll to position [4036, 0]
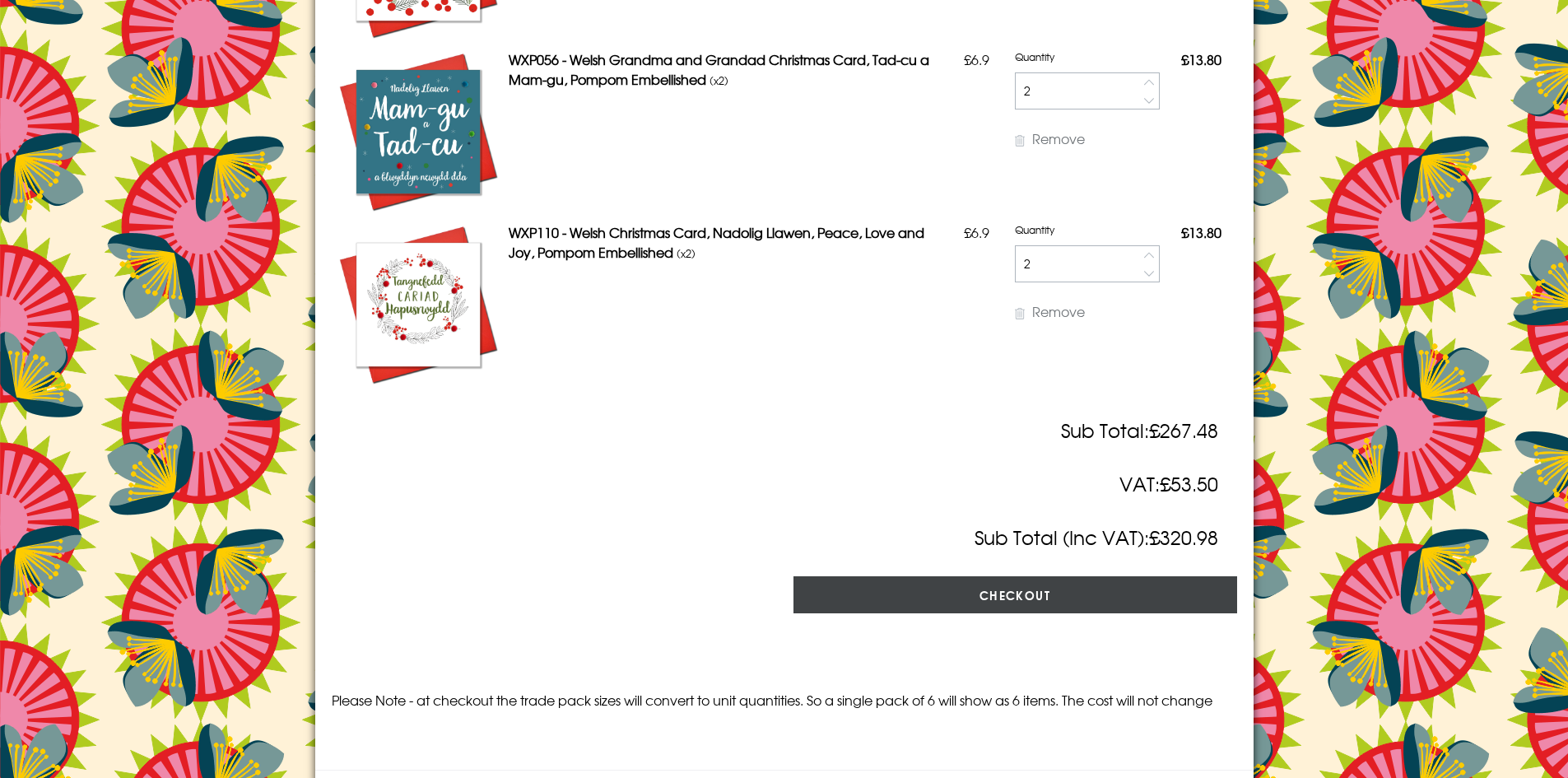
click at [996, 597] on input "Checkout" at bounding box center [1015, 595] width 444 height 37
